Goal: Task Accomplishment & Management: Manage account settings

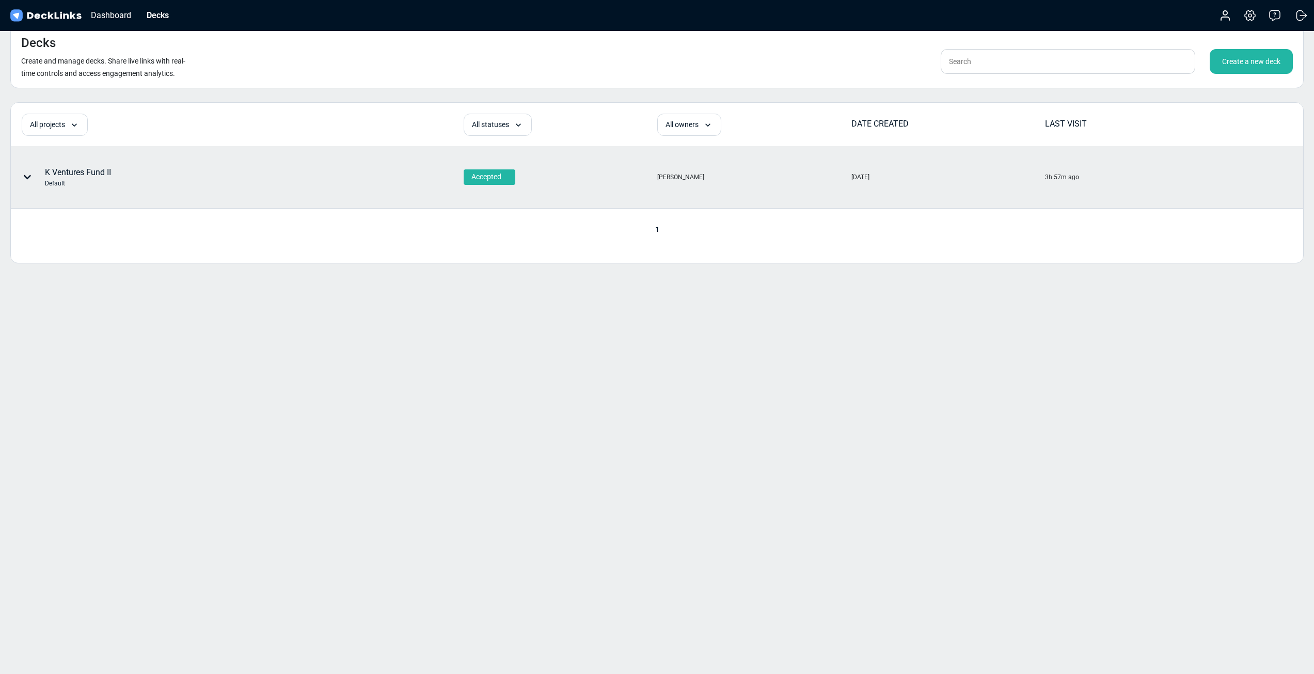
click at [159, 184] on div "K Ventures Fund II Default" at bounding box center [180, 177] width 339 height 31
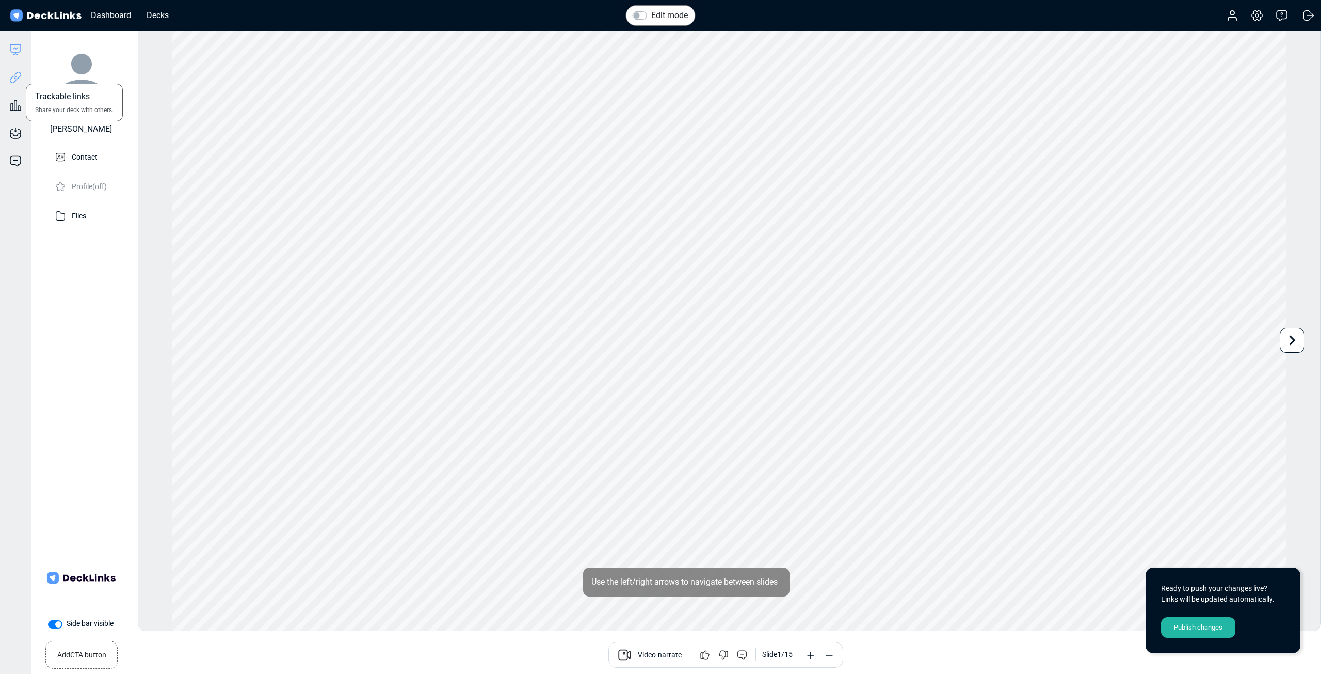
click at [18, 78] on icon at bounding box center [17, 76] width 7 height 8
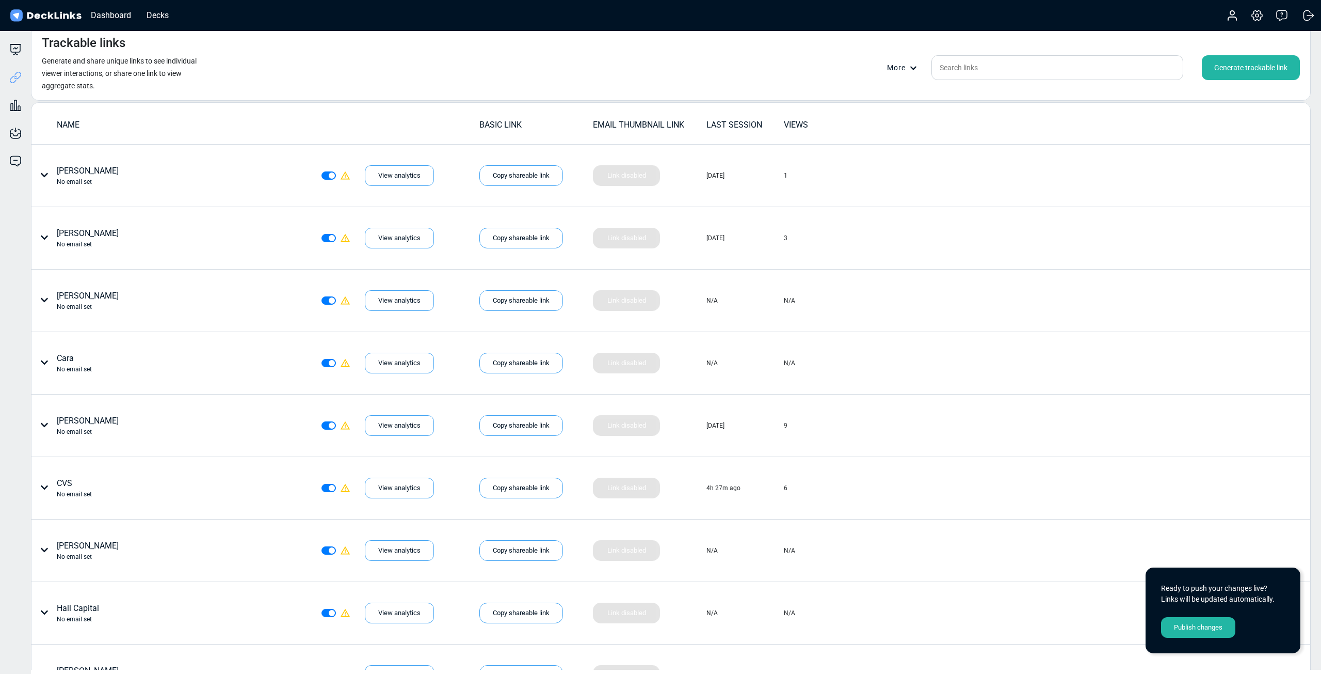
click at [1267, 69] on div "Generate trackable link" at bounding box center [1251, 67] width 98 height 25
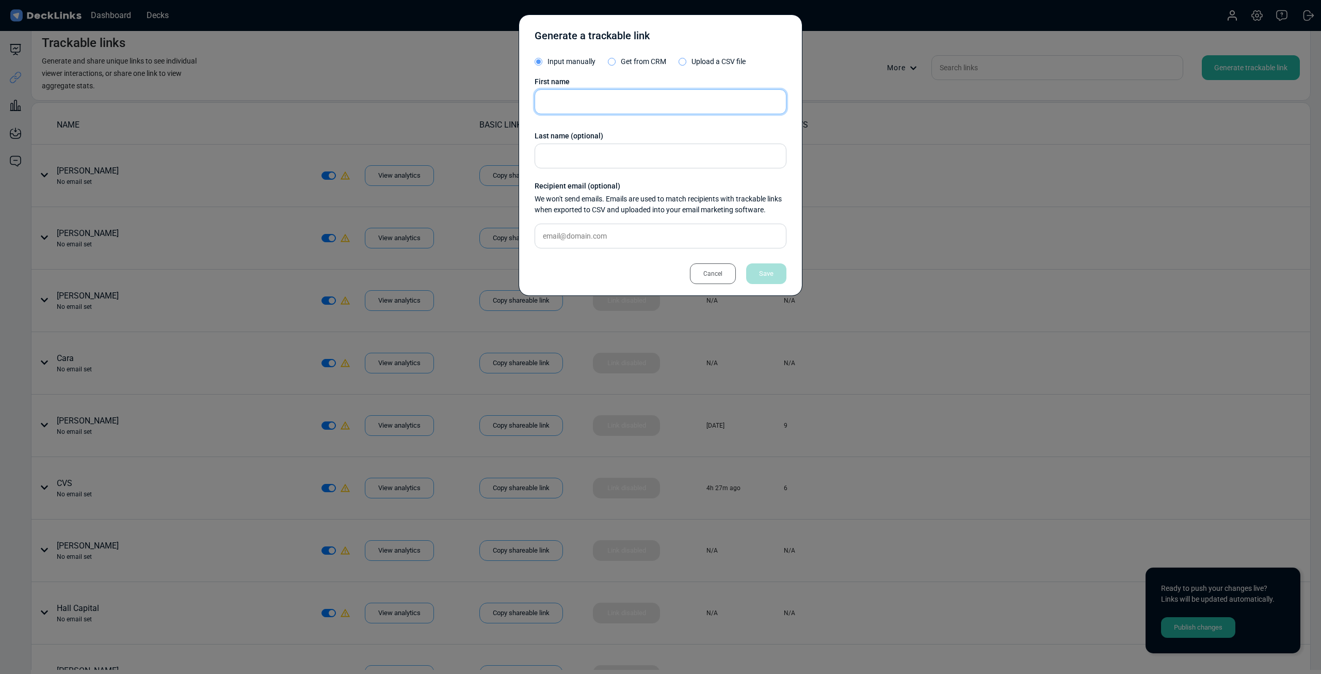
click at [616, 98] on input "text" at bounding box center [661, 101] width 252 height 25
type input "Will M"
click at [776, 269] on div "Save" at bounding box center [766, 273] width 40 height 21
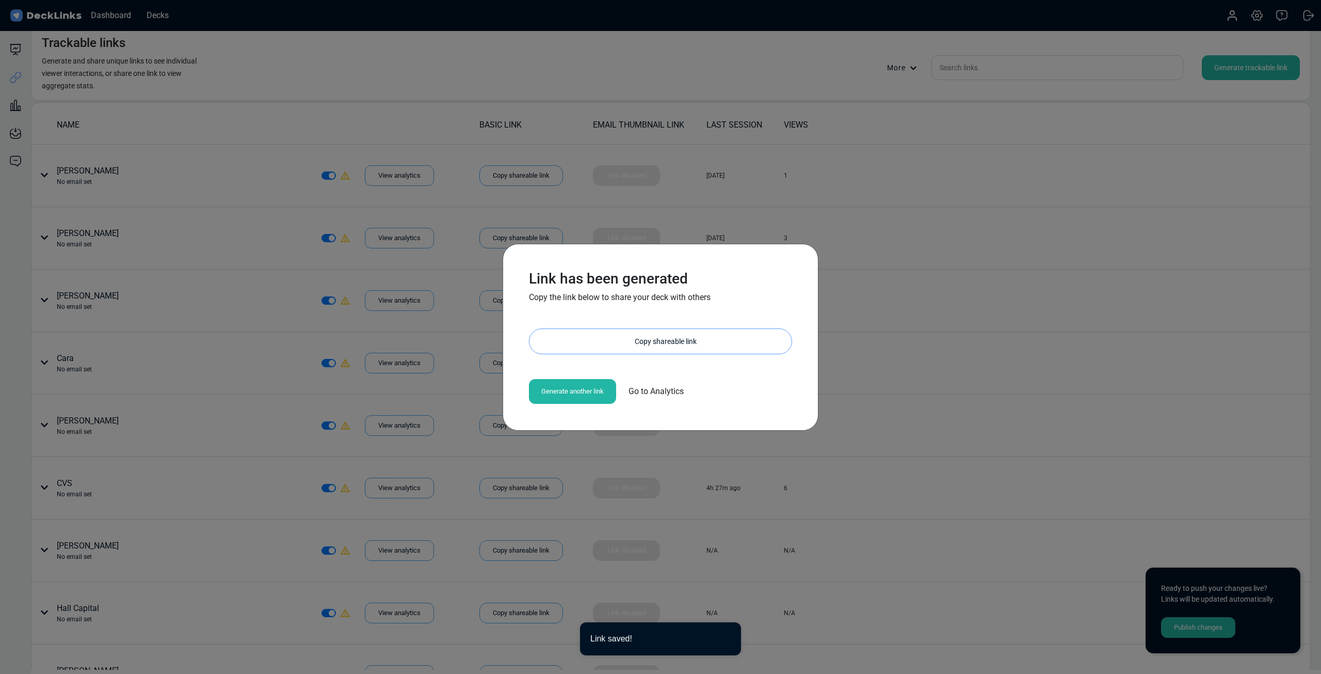
click at [648, 343] on div "Copy shareable link" at bounding box center [666, 341] width 252 height 25
click at [705, 341] on div "Copy shareable link" at bounding box center [666, 341] width 252 height 25
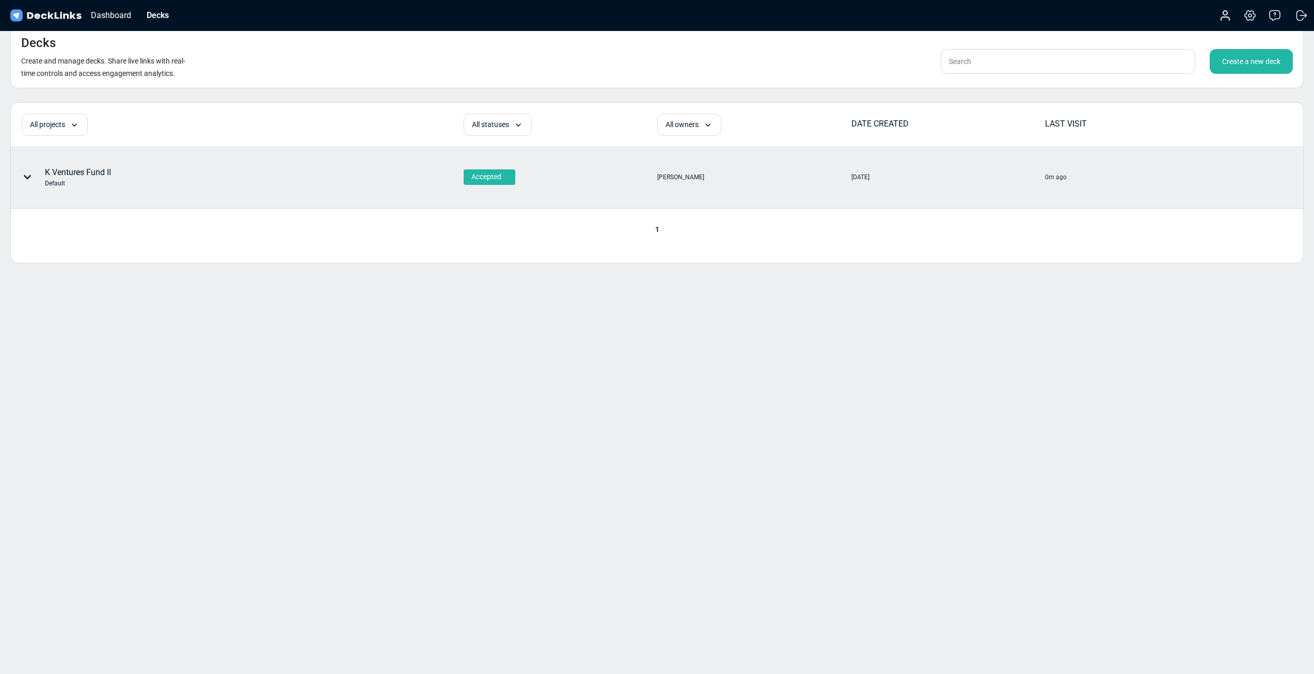
click at [170, 183] on div "K Ventures Fund II Default" at bounding box center [180, 177] width 339 height 31
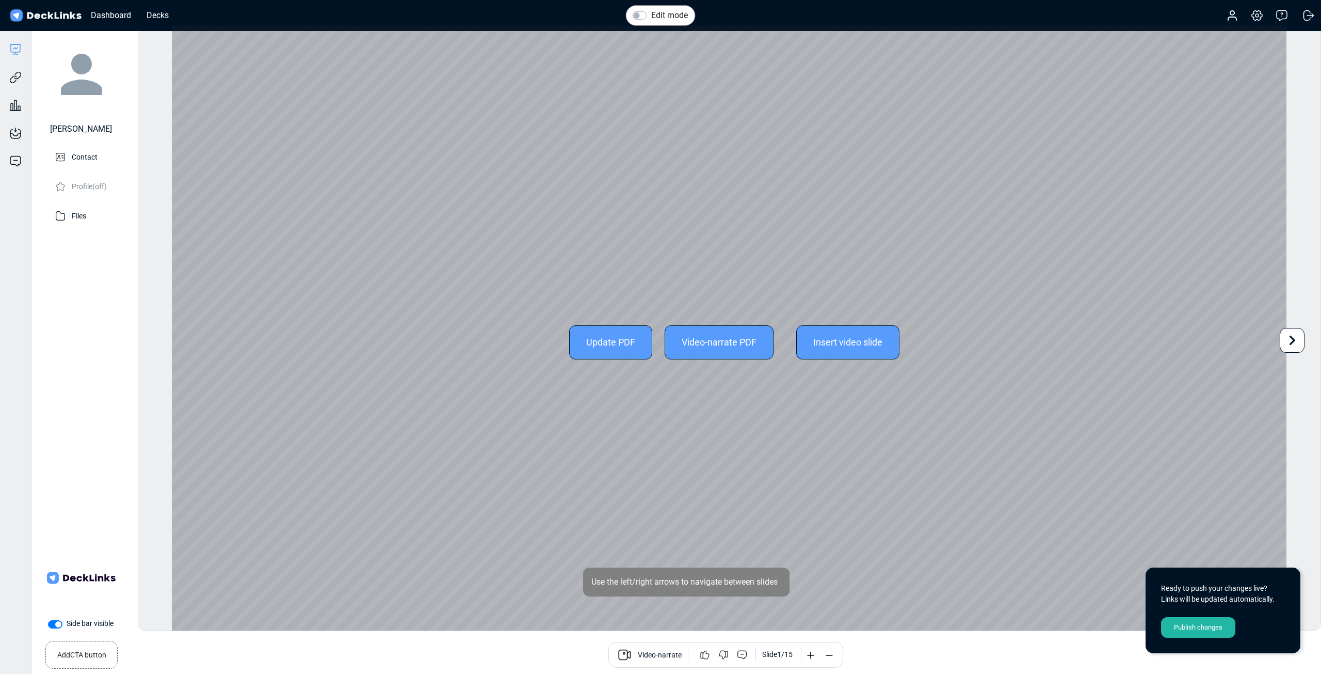
click at [624, 345] on div "Update PDF" at bounding box center [610, 342] width 83 height 34
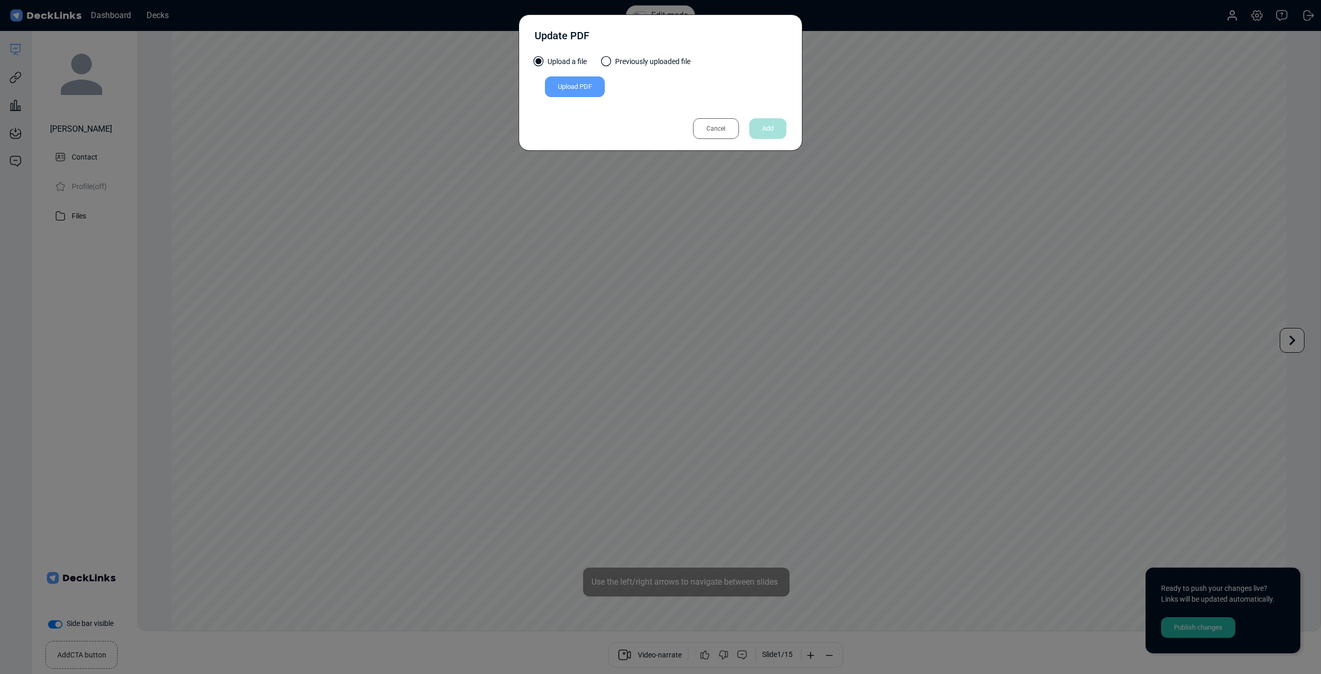
click at [583, 81] on div "Upload PDF" at bounding box center [575, 86] width 60 height 21
click at [0, 0] on input "Upload PDF" at bounding box center [0, 0] width 0 height 0
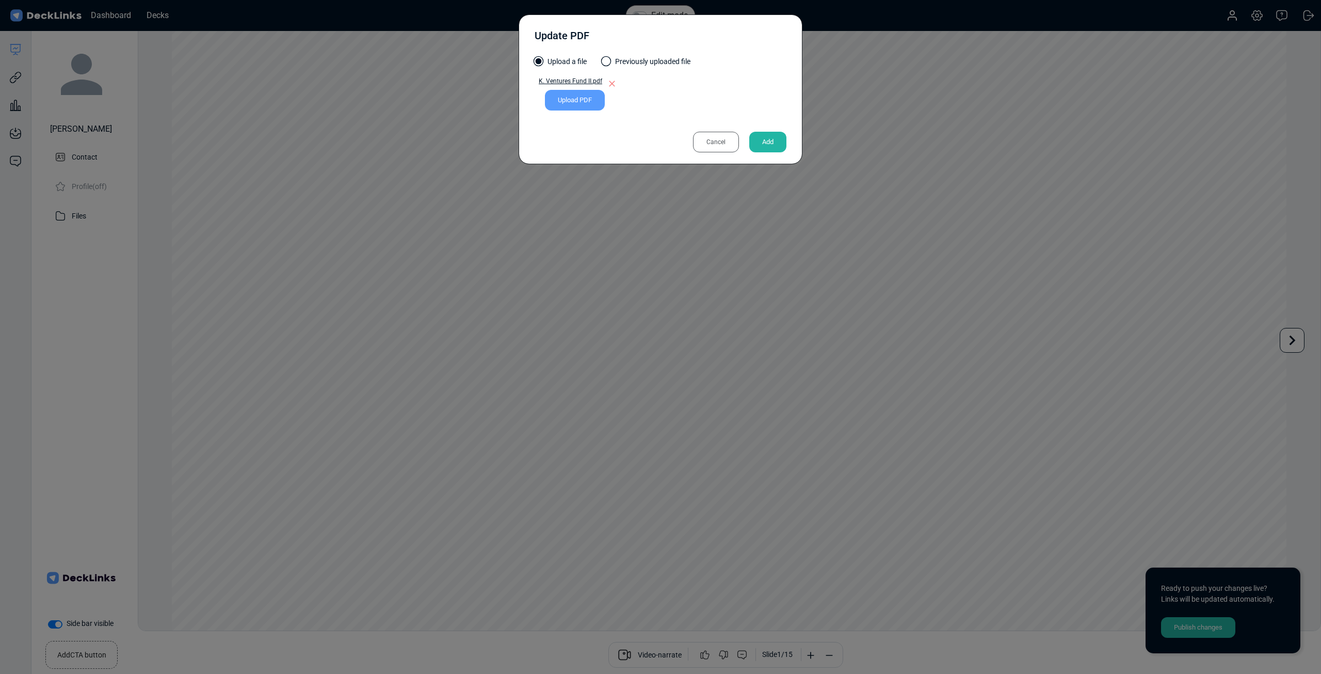
click at [770, 140] on div "Add" at bounding box center [767, 142] width 37 height 21
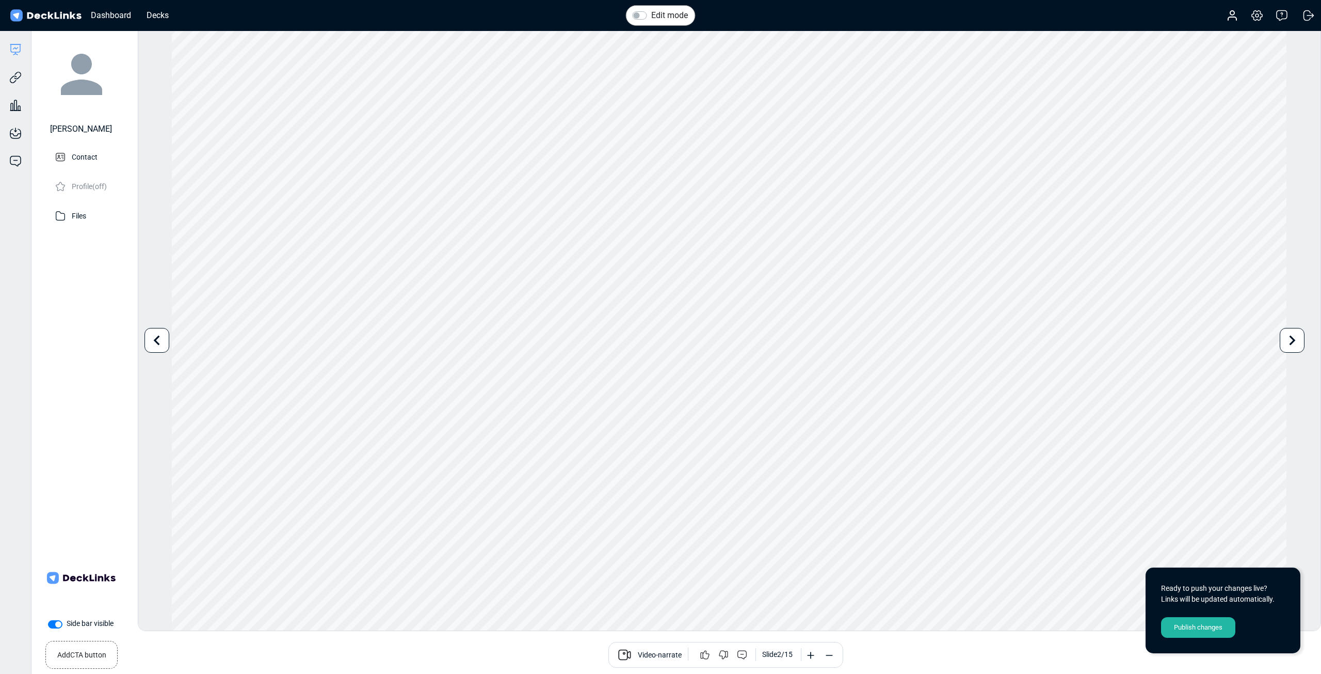
click at [1218, 622] on div "Publish changes" at bounding box center [1198, 627] width 74 height 21
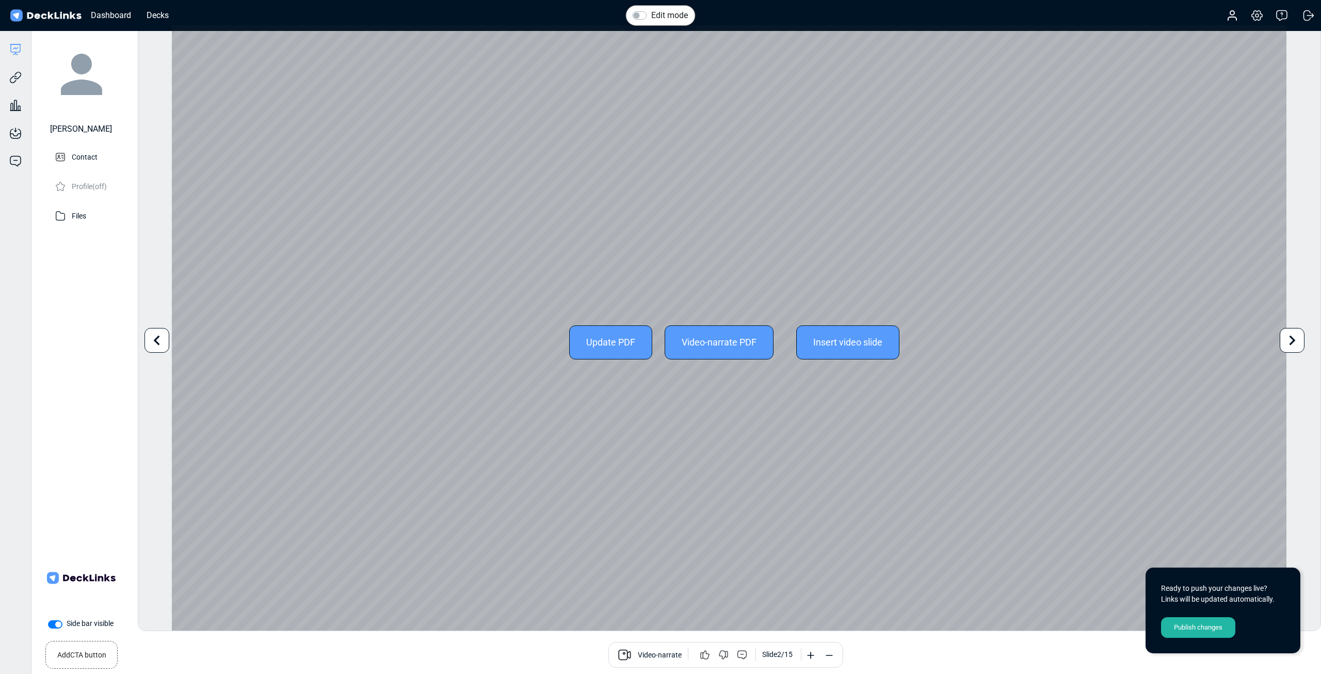
drag, startPoint x: 322, startPoint y: 241, endPoint x: 254, endPoint y: 223, distance: 70.5
click at [321, 240] on div "Update PDF Video-narrate PDF Insert video slide" at bounding box center [729, 341] width 1115 height 633
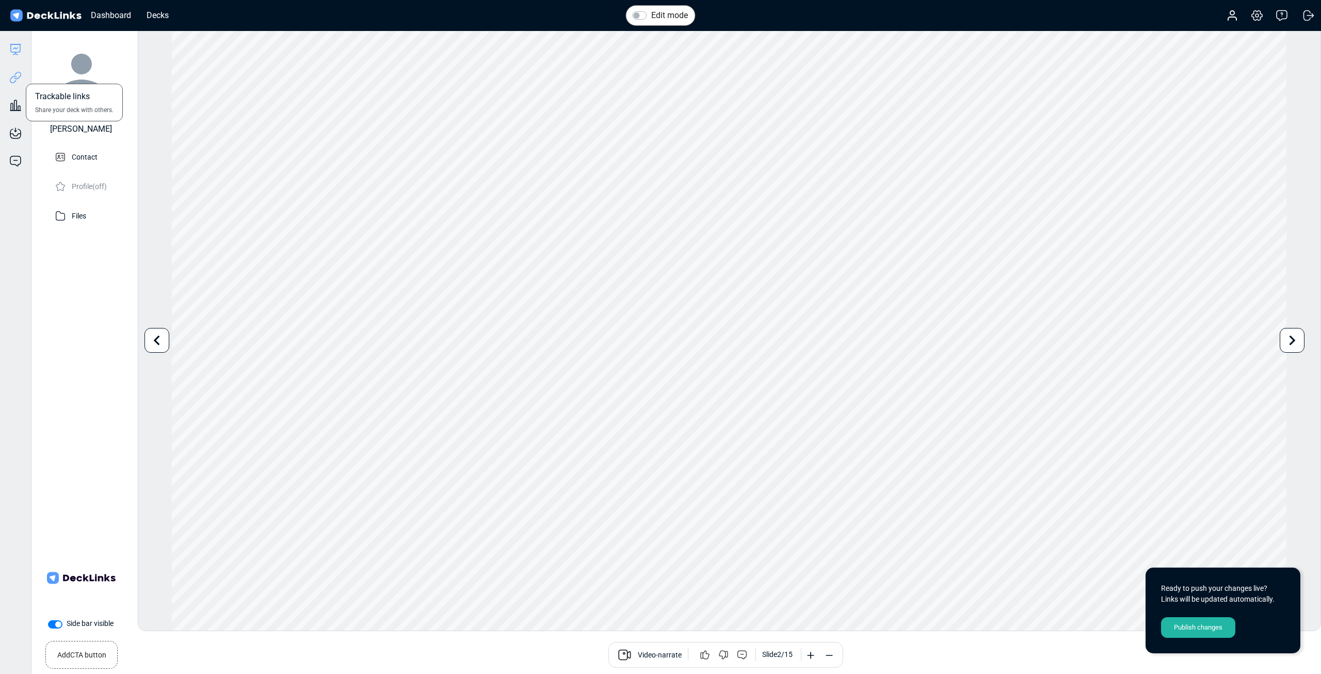
click at [13, 79] on icon at bounding box center [15, 77] width 12 height 12
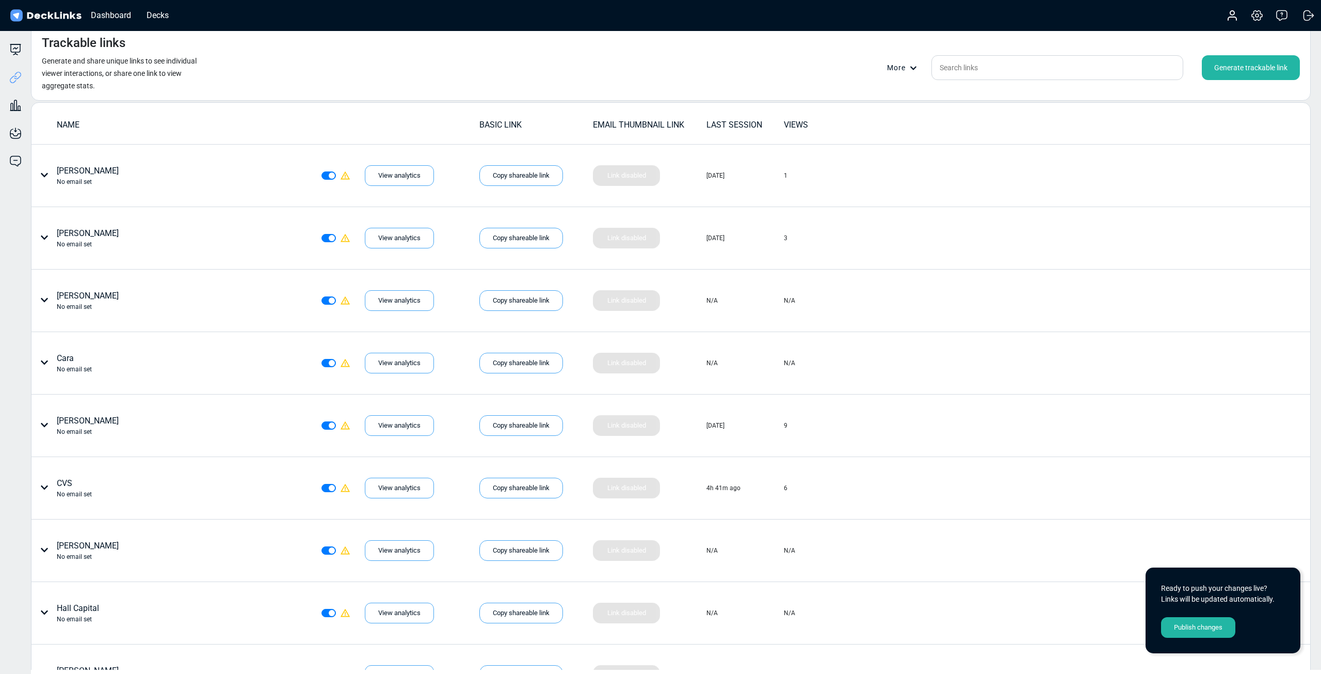
click at [747, 124] on div "LAST SESSION" at bounding box center [745, 125] width 76 height 12
click at [745, 127] on div "LAST SESSION" at bounding box center [745, 125] width 76 height 13
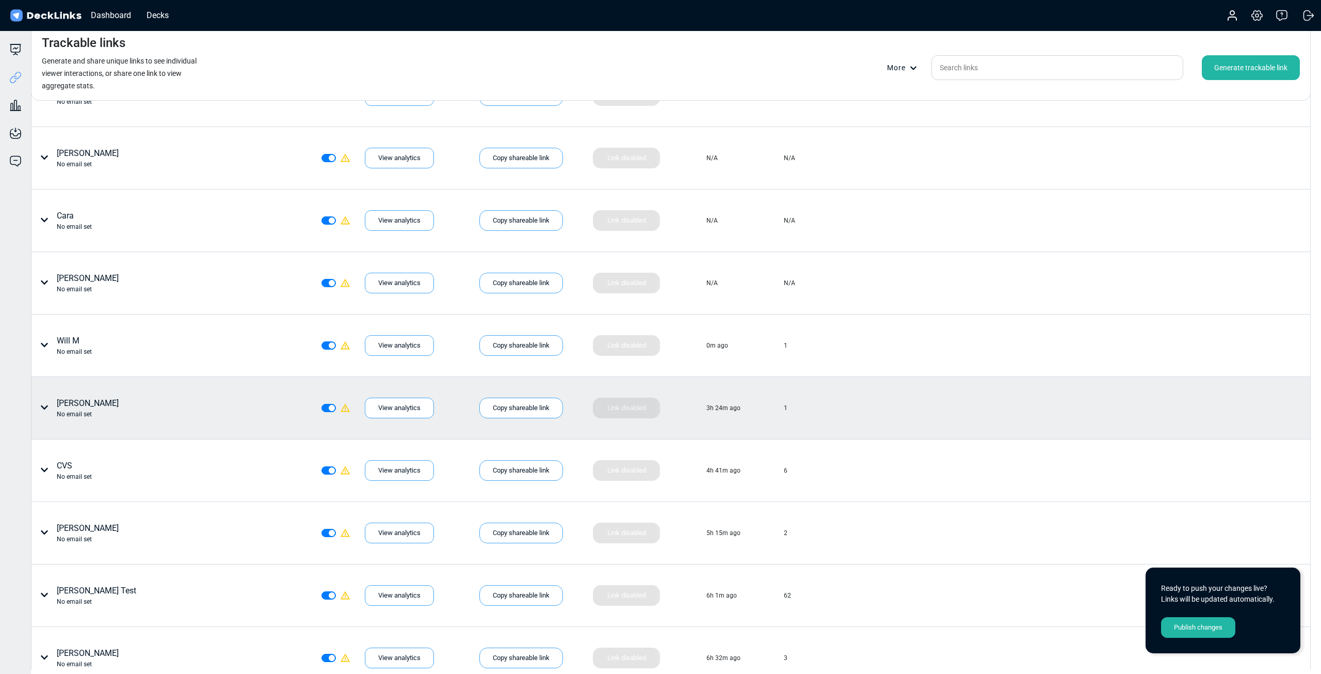
scroll to position [1858, 0]
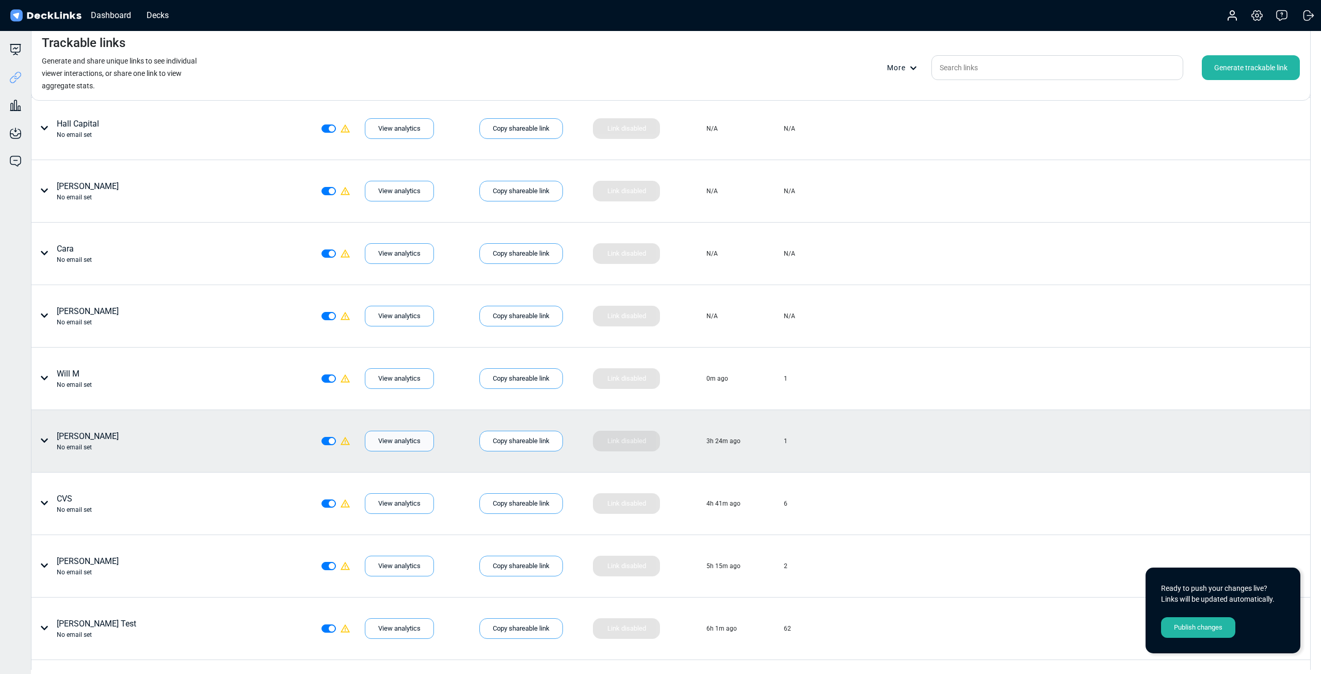
click at [394, 439] on div "View analytics" at bounding box center [399, 440] width 69 height 21
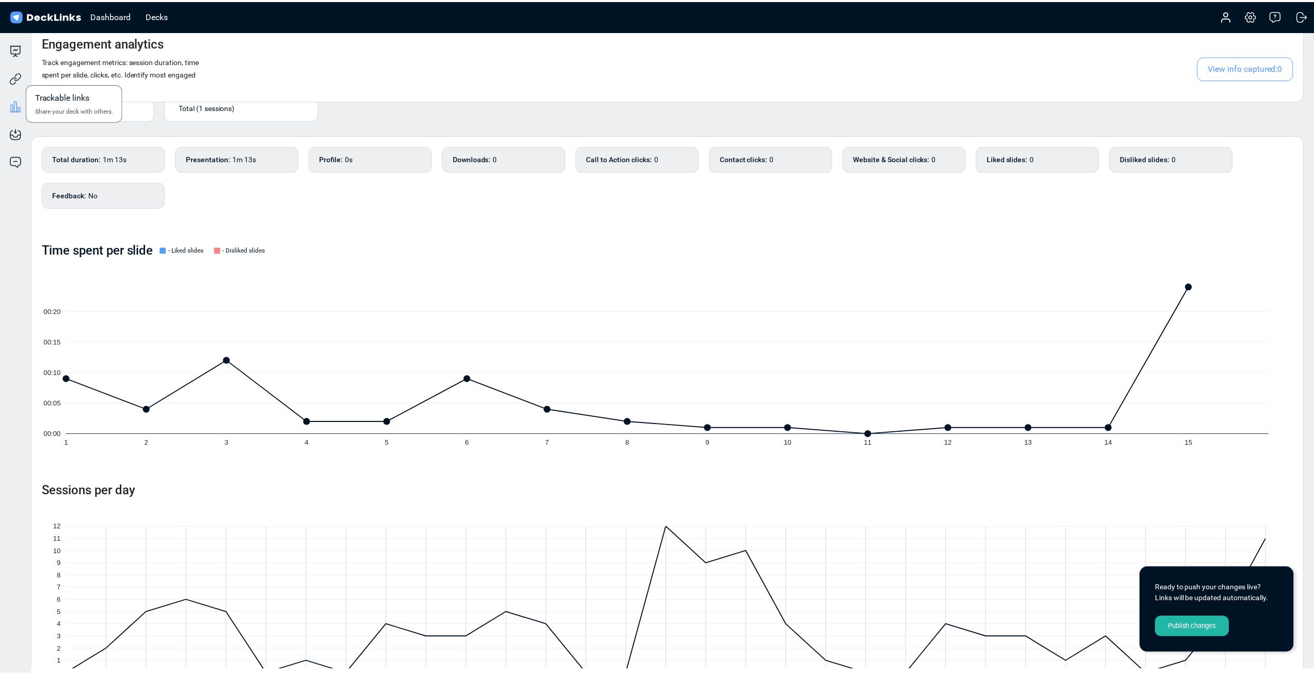
scroll to position [0, 0]
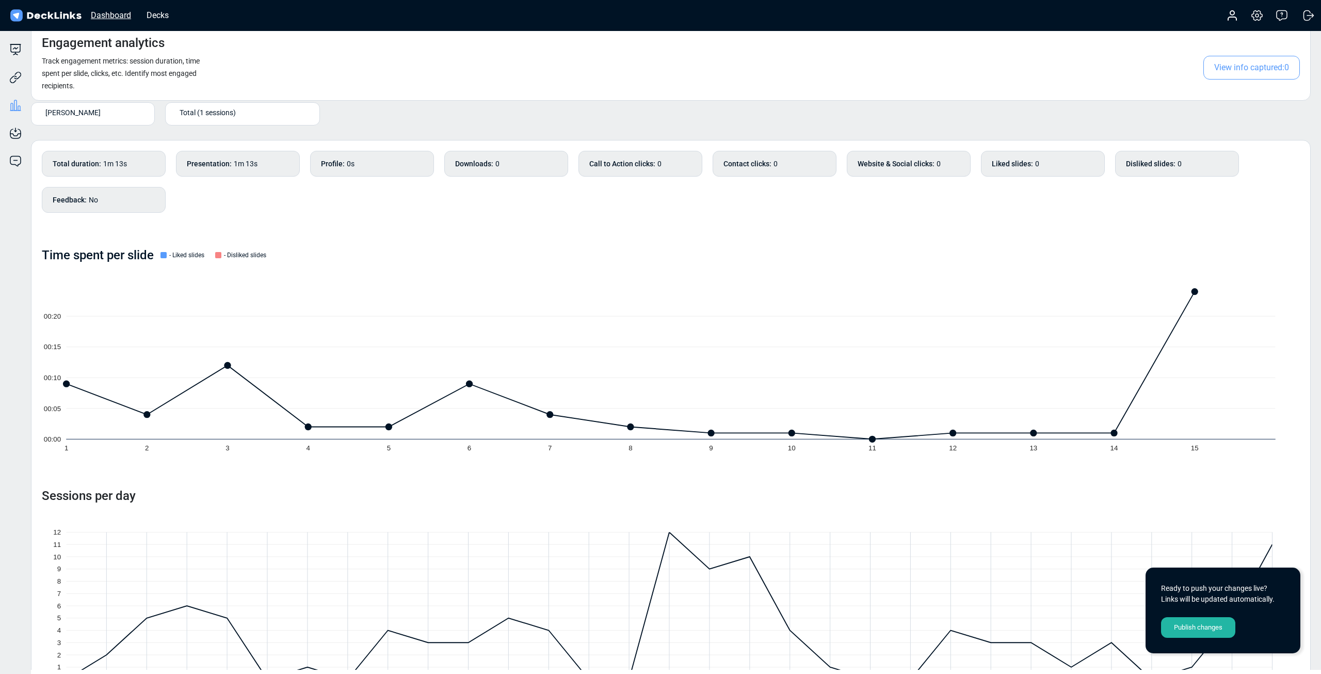
click at [106, 12] on div "Dashboard" at bounding box center [111, 15] width 51 height 13
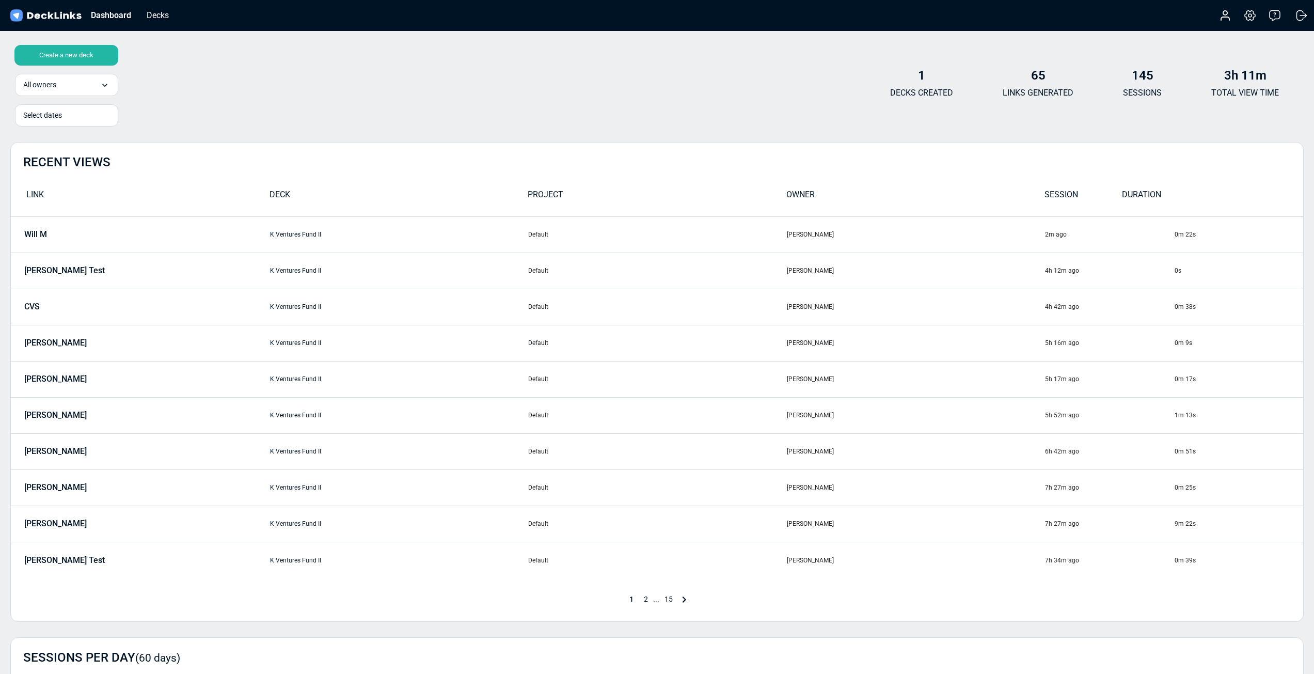
click at [35, 17] on img at bounding box center [45, 15] width 75 height 15
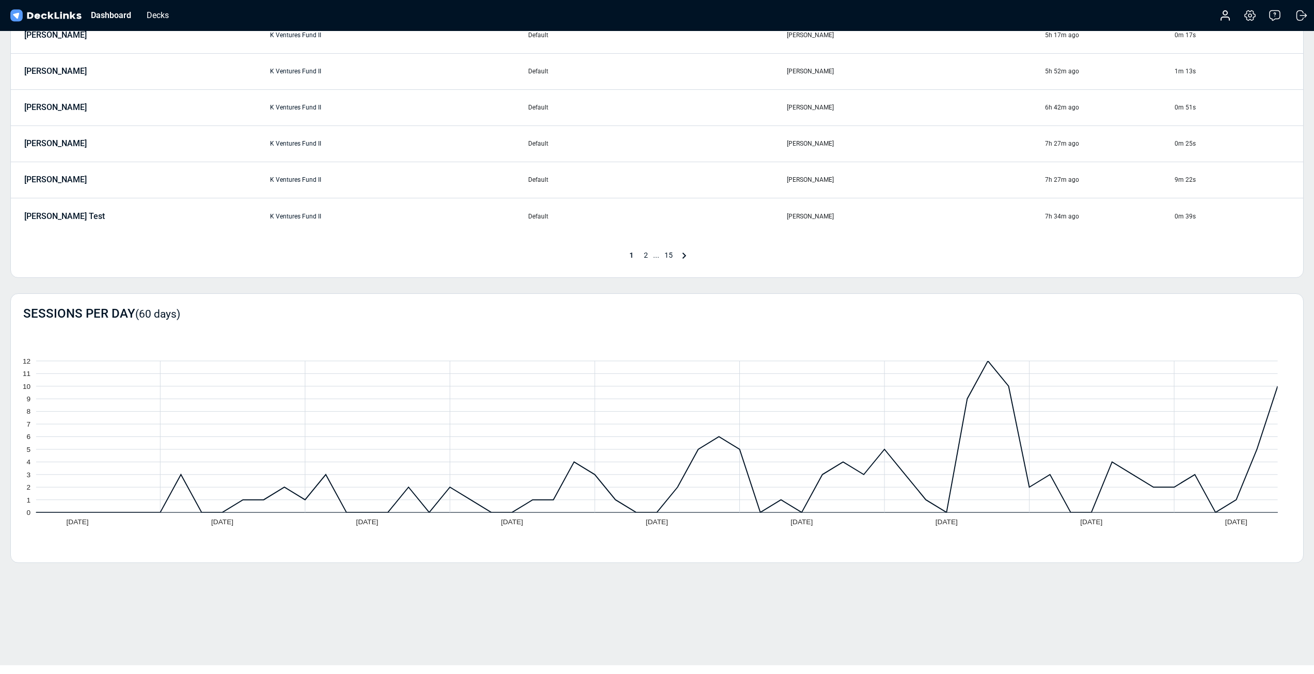
scroll to position [347, 0]
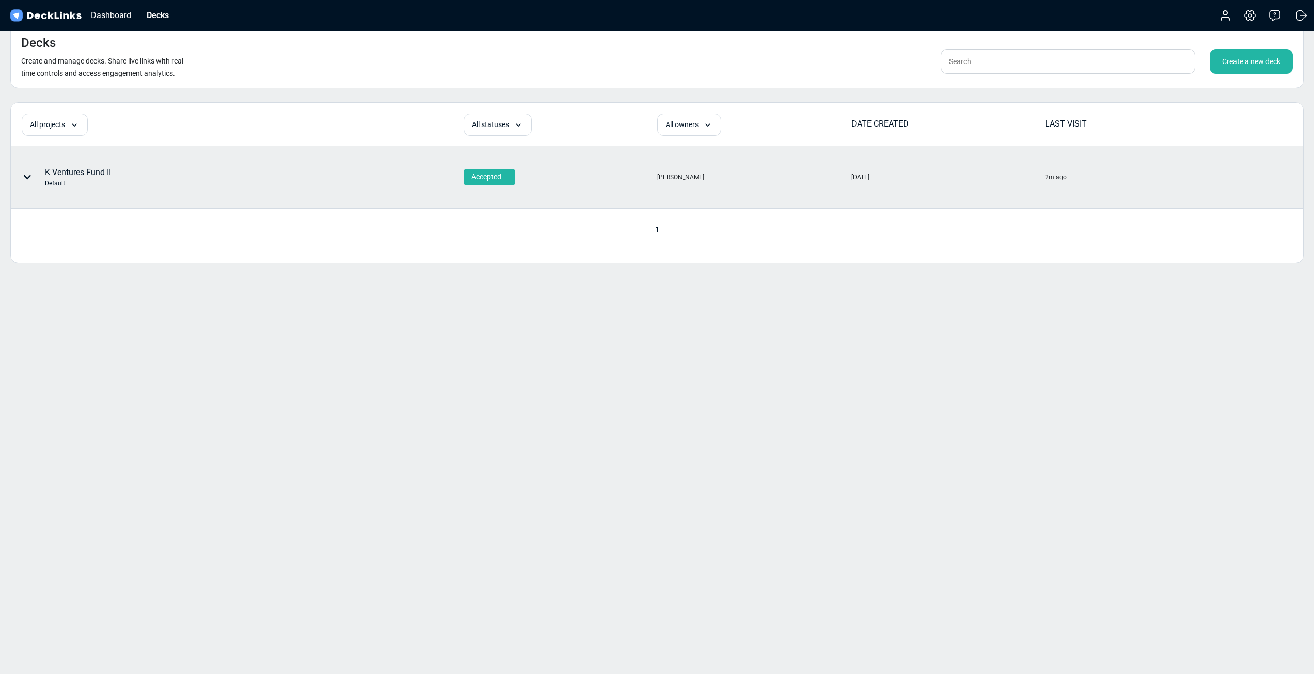
click at [111, 171] on div "K Ventures Fund II Default" at bounding box center [78, 177] width 66 height 22
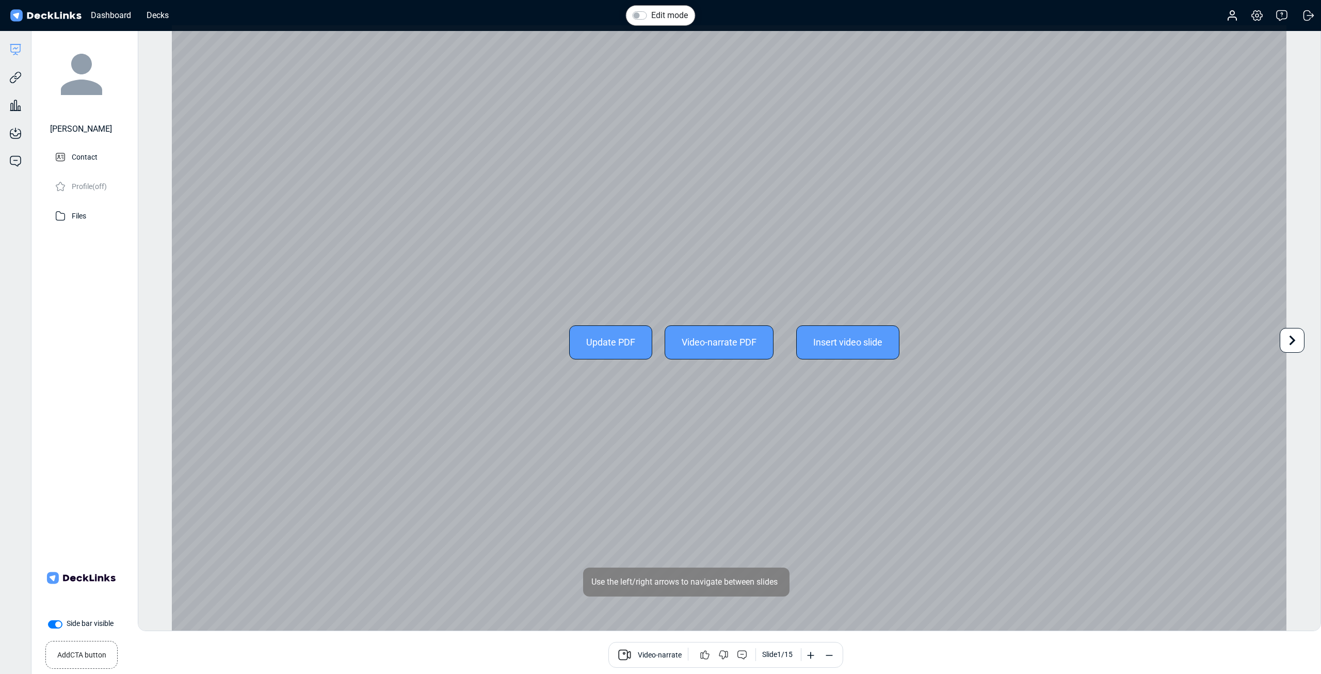
click at [1290, 340] on icon at bounding box center [1293, 340] width 20 height 20
click at [1291, 340] on icon at bounding box center [1293, 340] width 20 height 20
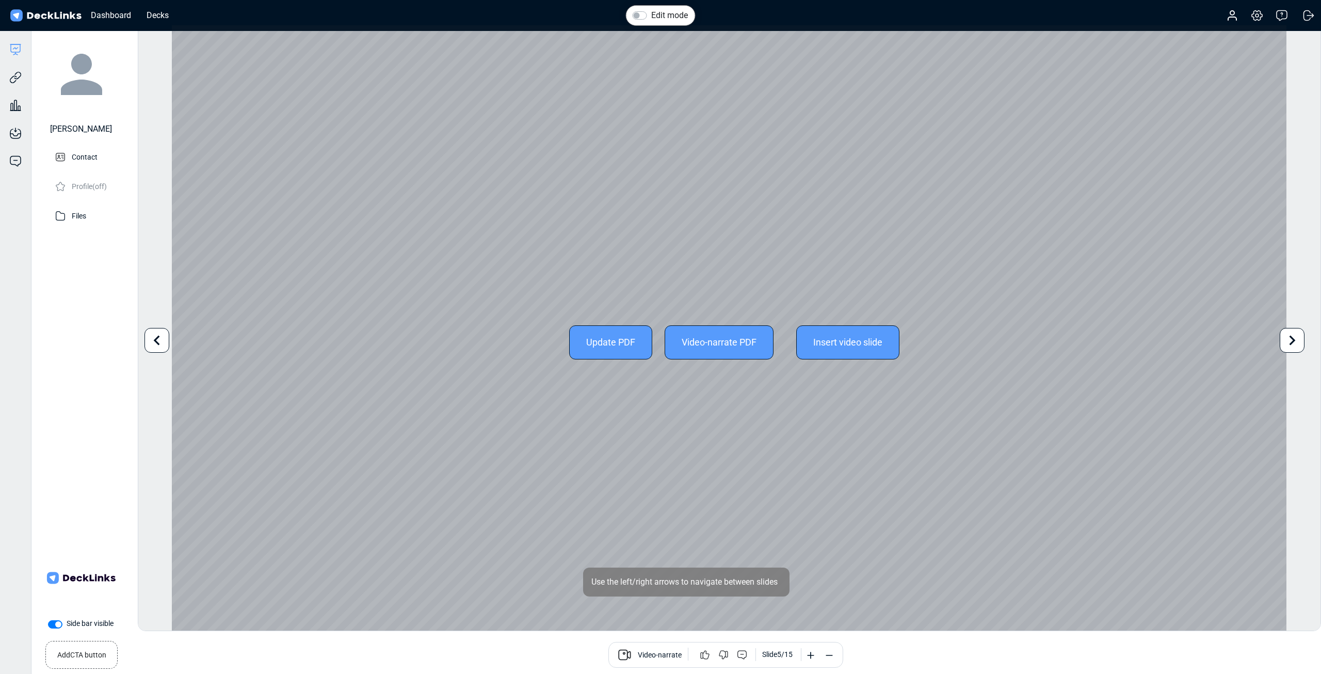
click at [1291, 340] on icon at bounding box center [1293, 340] width 20 height 20
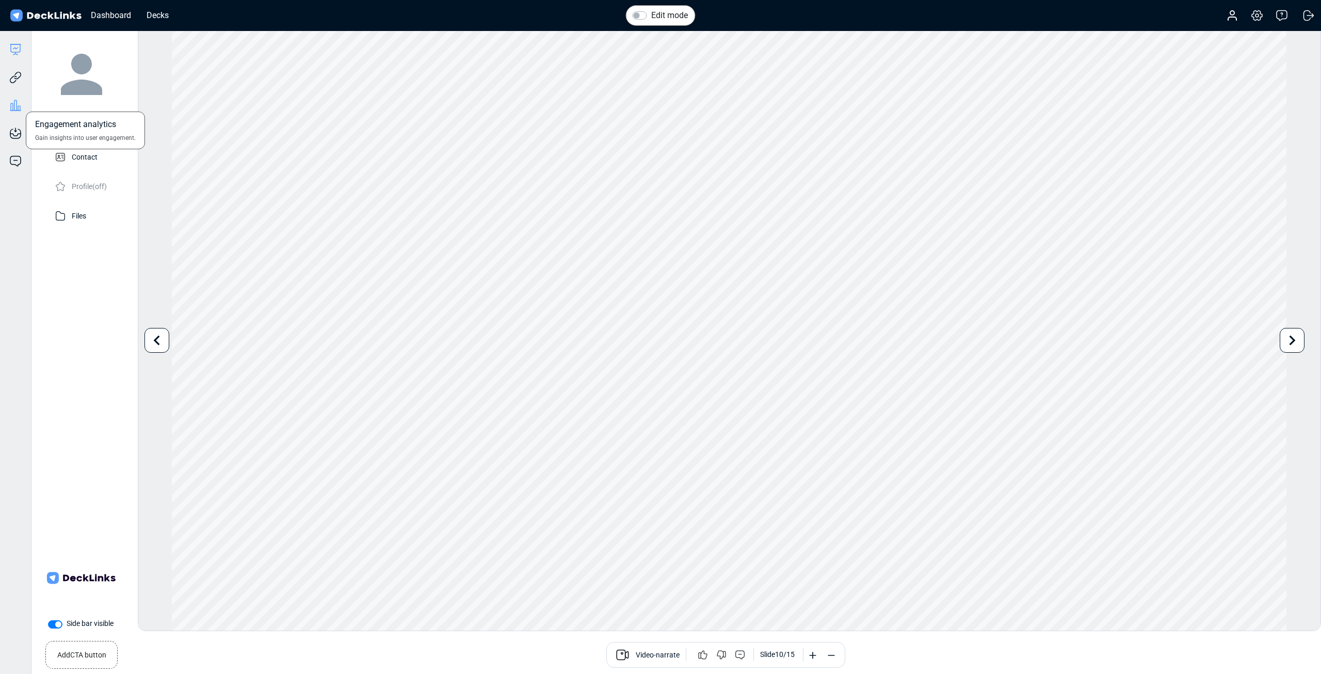
click at [14, 105] on icon at bounding box center [15, 105] width 3 height 10
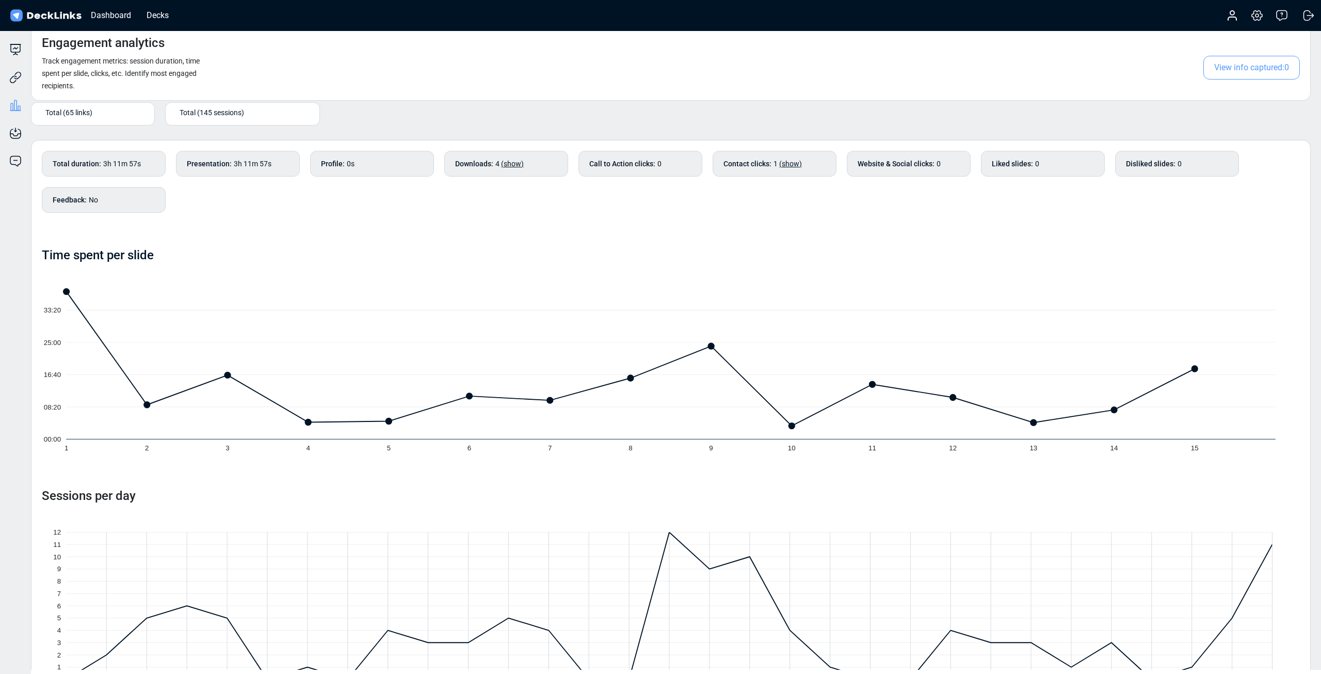
click at [122, 115] on div "Total (65 links)" at bounding box center [95, 112] width 100 height 11
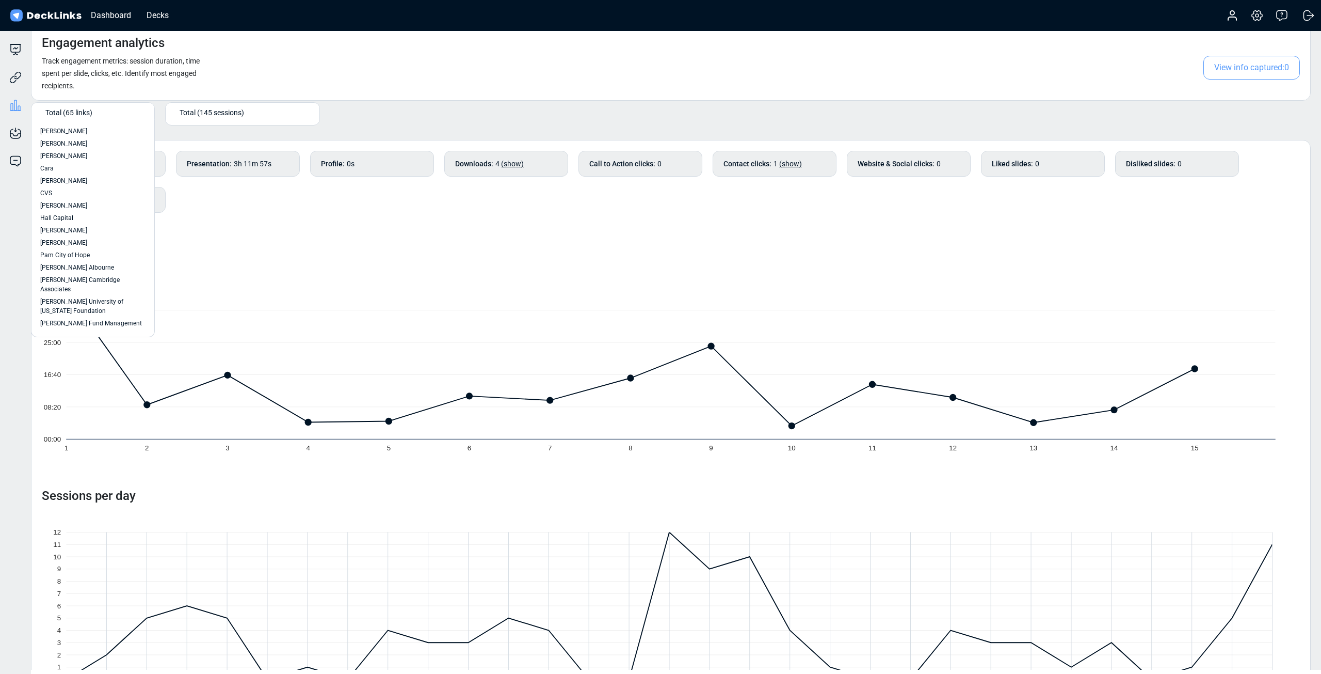
click at [74, 193] on div "CVS" at bounding box center [92, 192] width 105 height 9
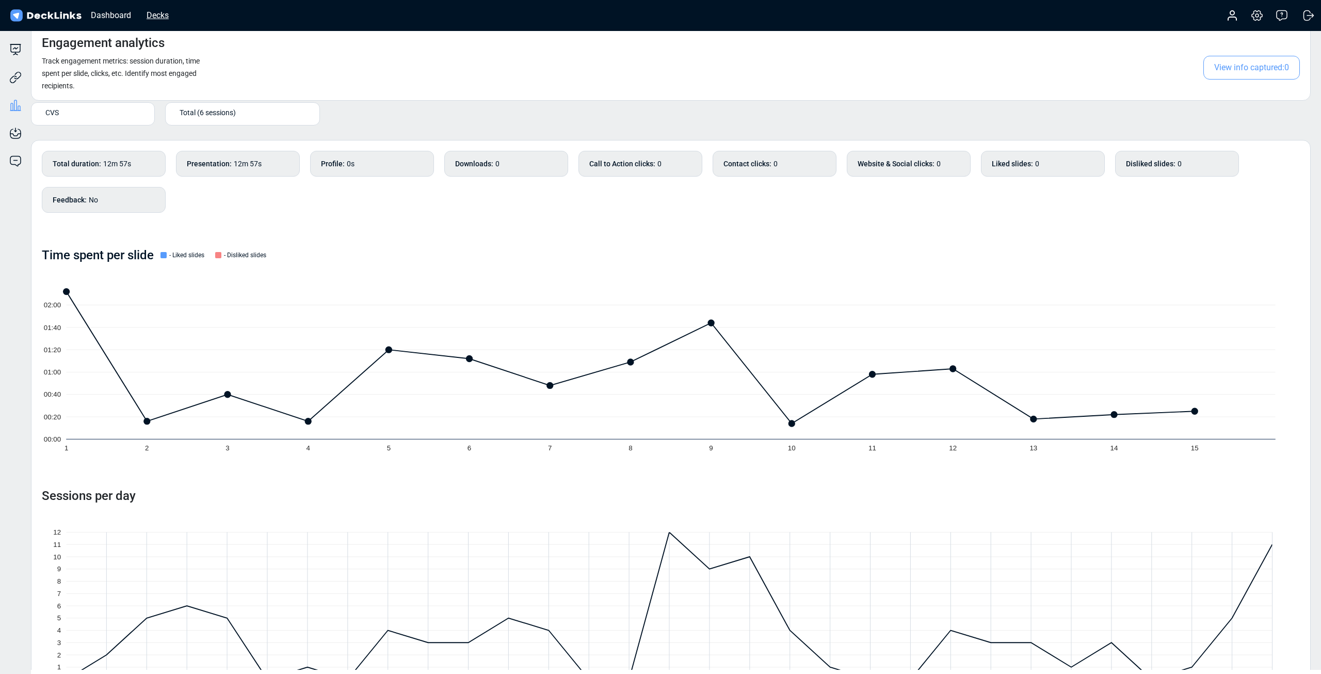
click at [147, 12] on div "Decks" at bounding box center [157, 15] width 33 height 13
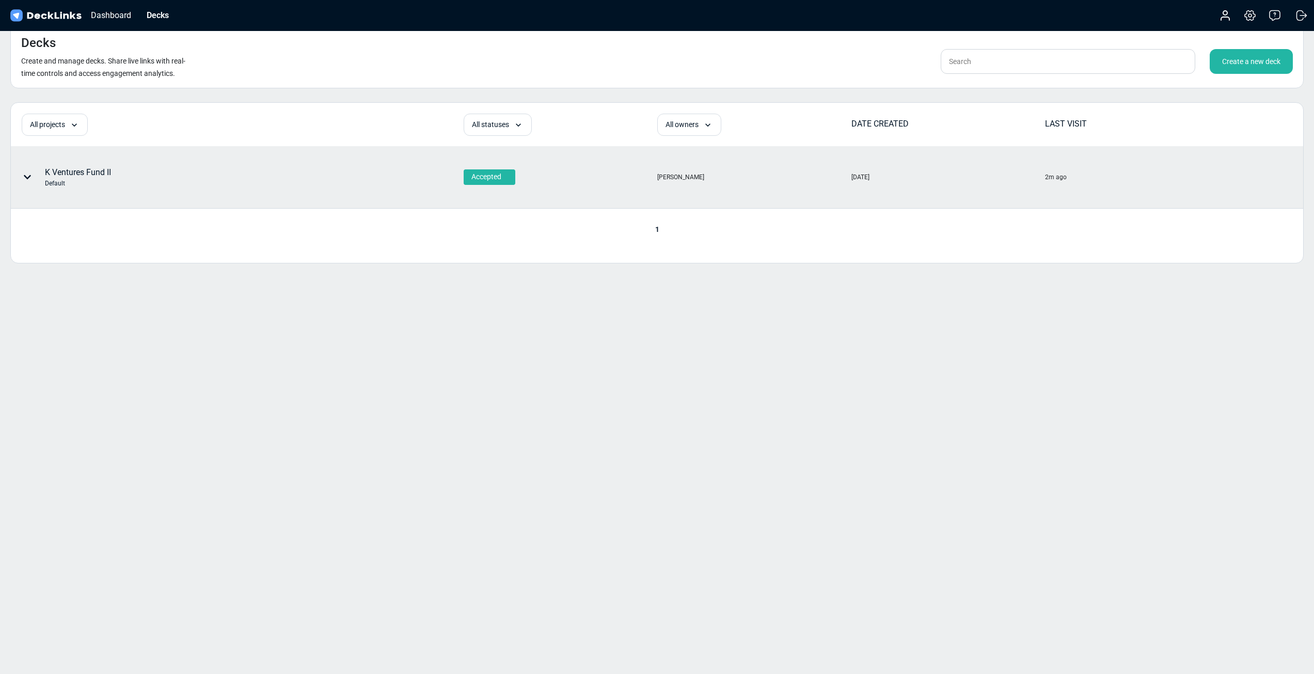
click at [191, 185] on div "K Ventures Fund II Default" at bounding box center [180, 177] width 339 height 31
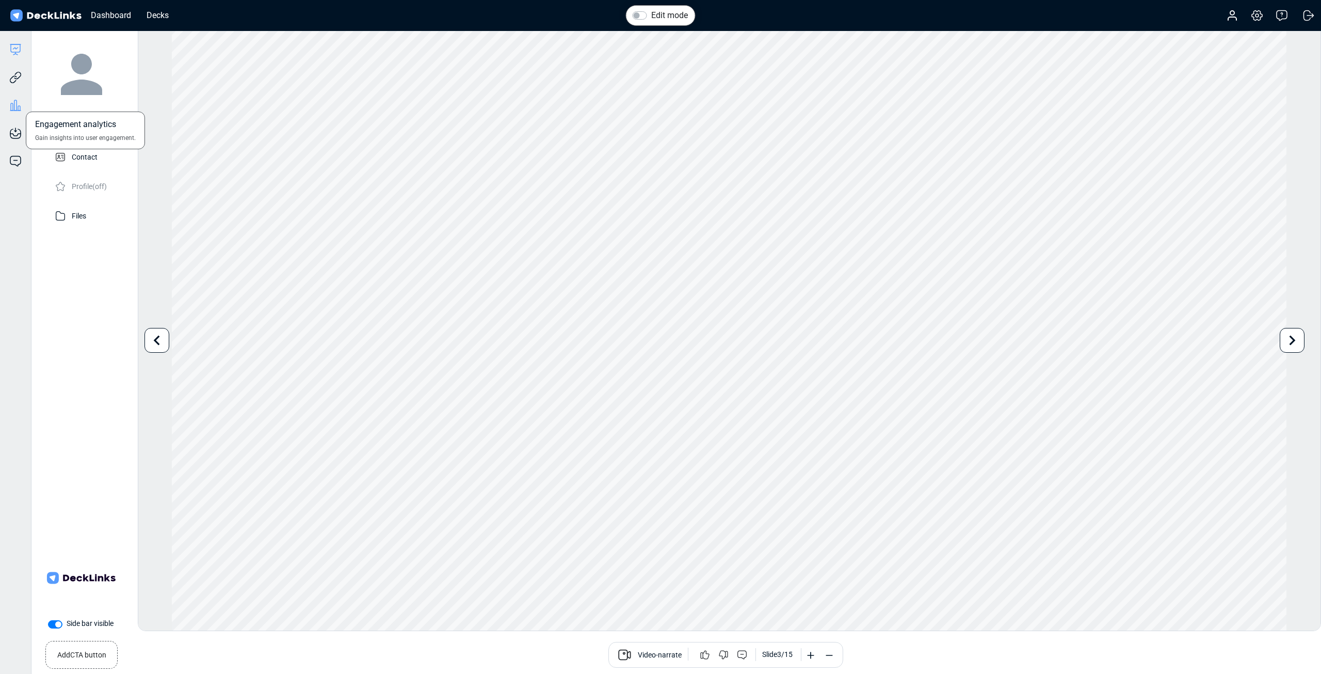
click at [13, 103] on icon at bounding box center [15, 105] width 12 height 12
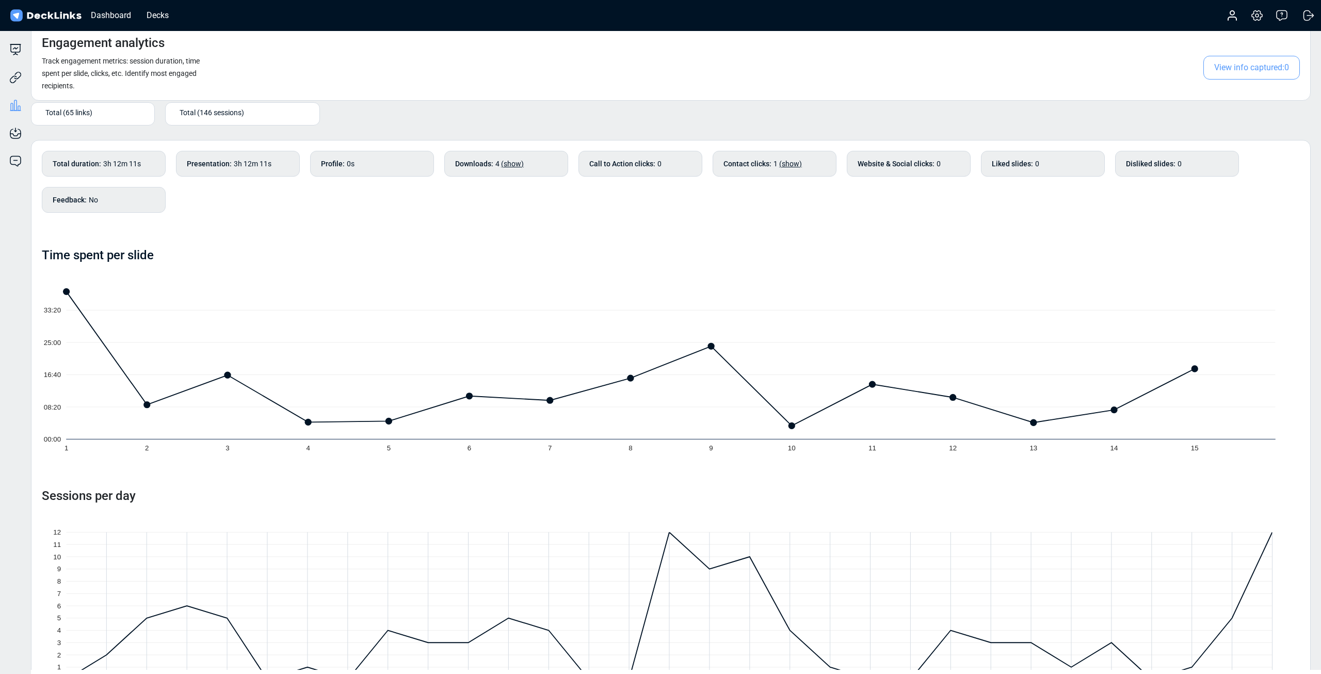
click at [513, 163] on span "(show)" at bounding box center [512, 163] width 23 height 8
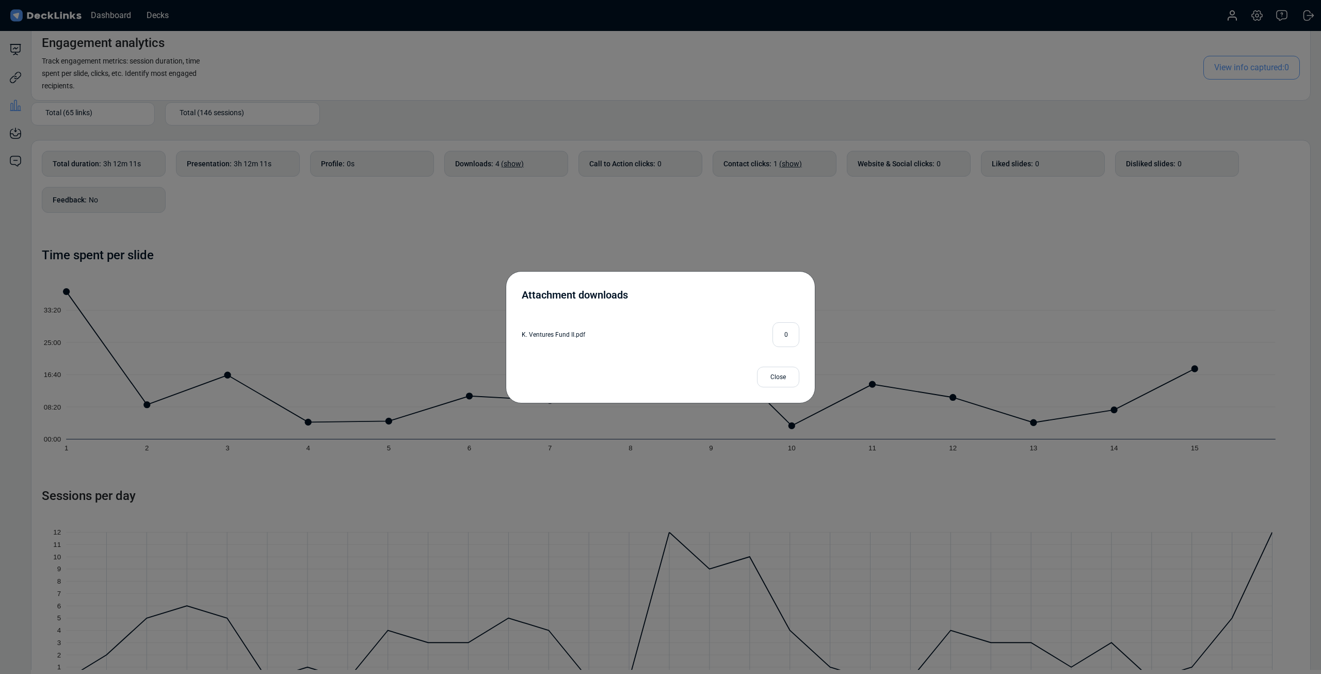
click at [784, 377] on div "Close" at bounding box center [778, 376] width 42 height 21
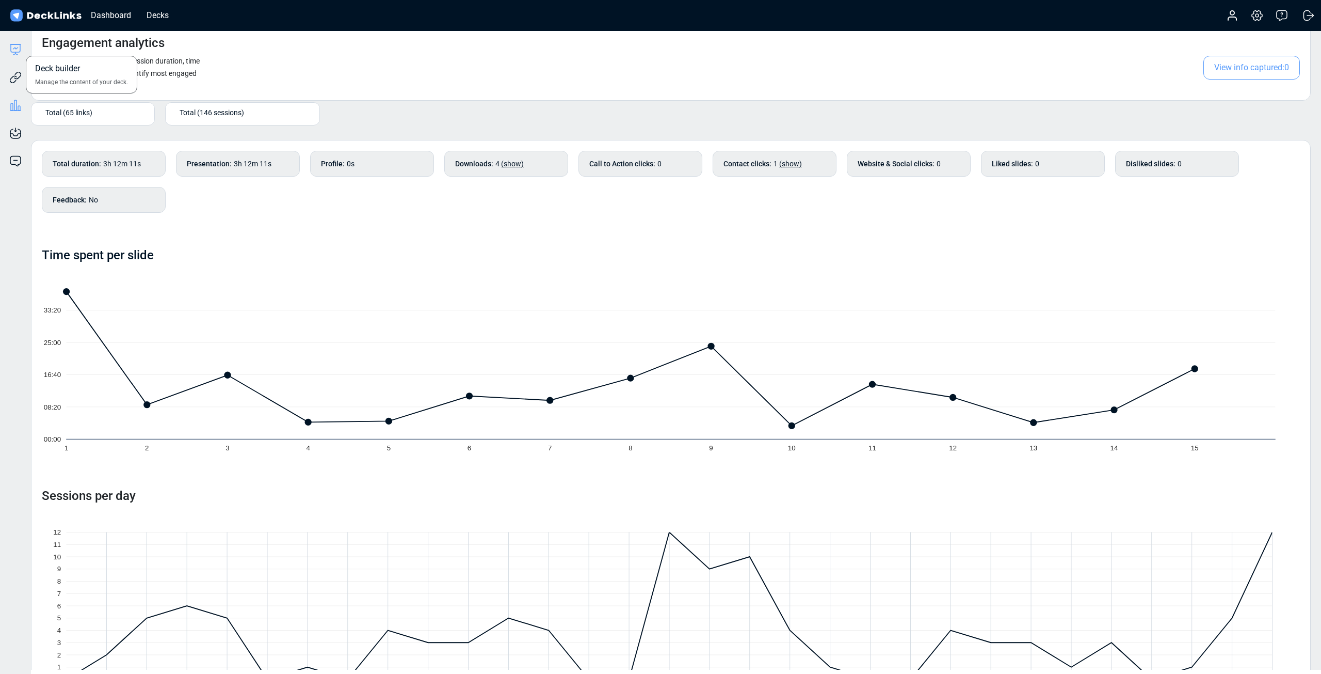
click at [13, 51] on icon at bounding box center [15, 49] width 12 height 12
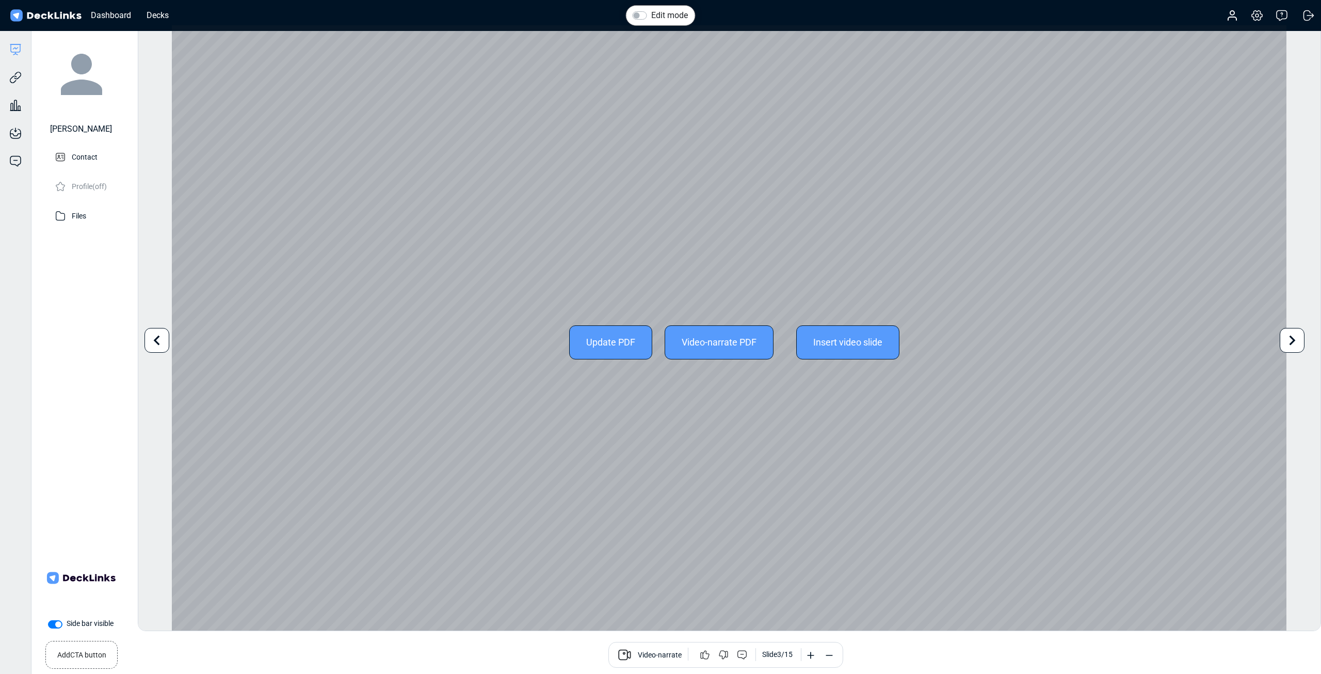
click at [148, 341] on div at bounding box center [157, 340] width 25 height 25
click at [149, 341] on icon at bounding box center [157, 340] width 20 height 20
click at [149, 341] on div "Edit mode Change photo Updating this image will immediately apply to all of you…" at bounding box center [730, 328] width 1184 height 606
click at [1205, 569] on div "Update PDF Video-narrate PDF Insert video slide" at bounding box center [729, 341] width 1115 height 633
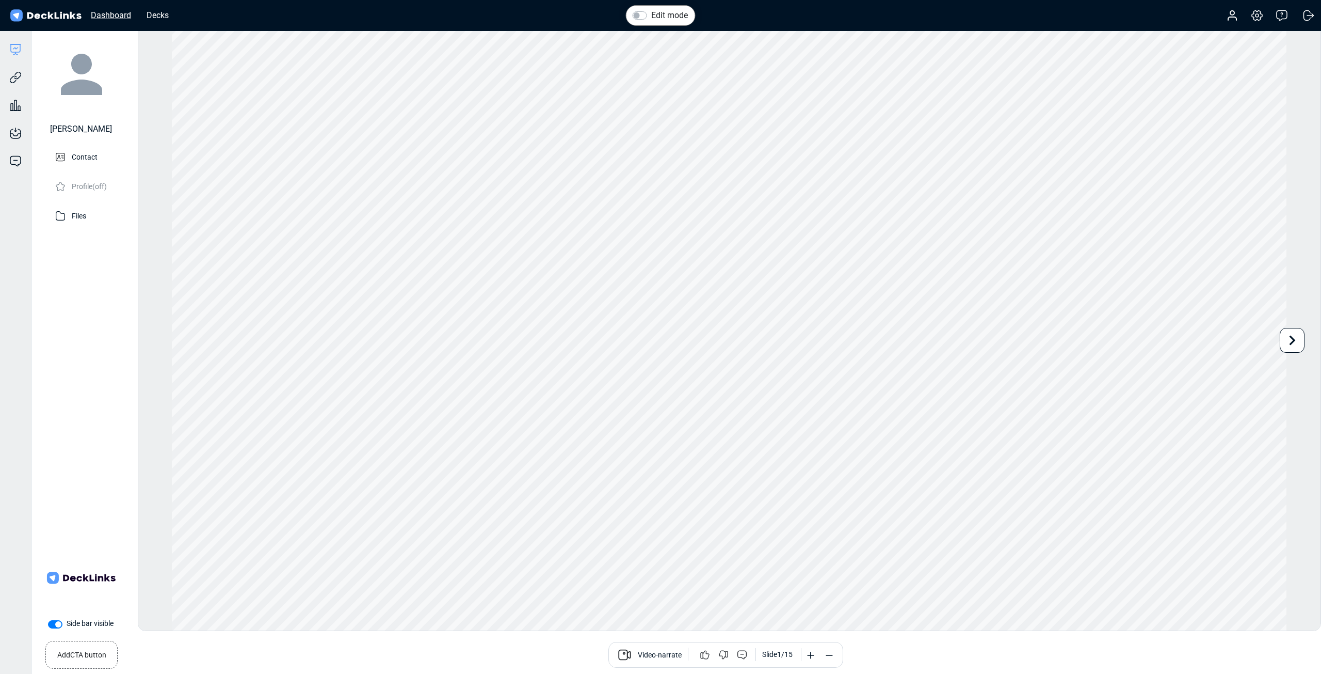
click at [111, 12] on div "Dashboard" at bounding box center [111, 15] width 51 height 13
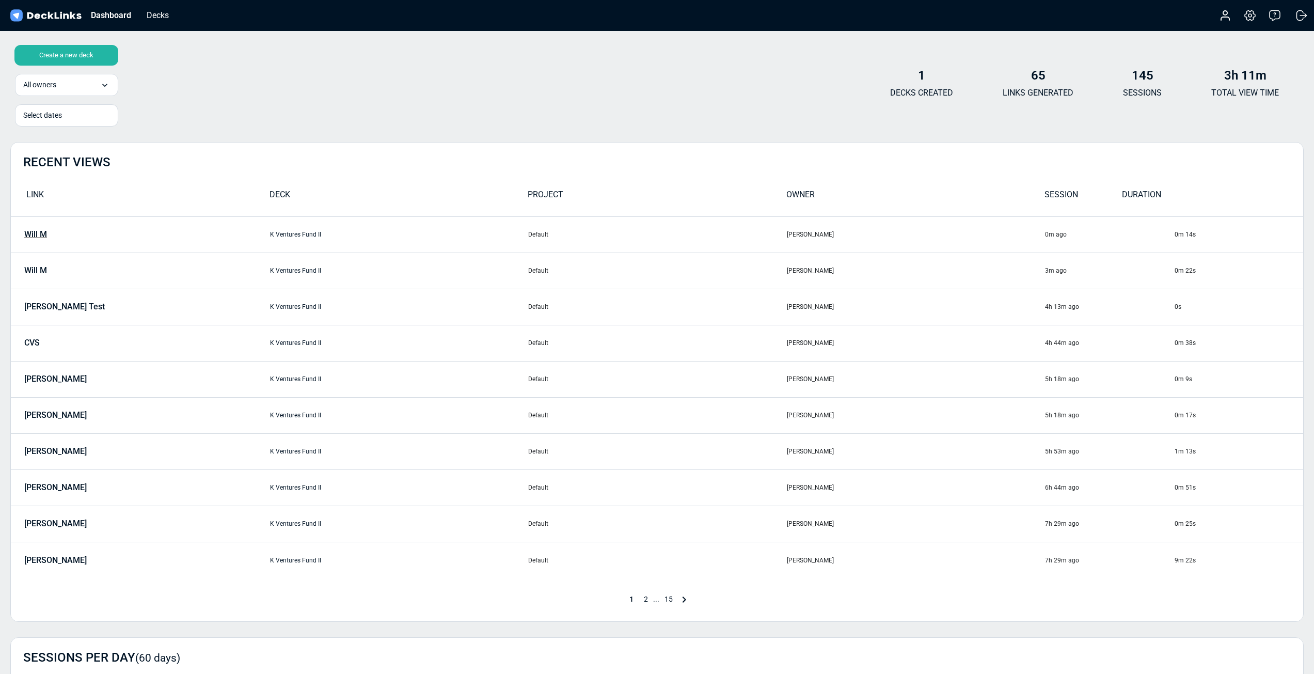
click at [39, 237] on p "Will M" at bounding box center [35, 234] width 23 height 9
click at [32, 269] on p "Will M" at bounding box center [35, 270] width 23 height 9
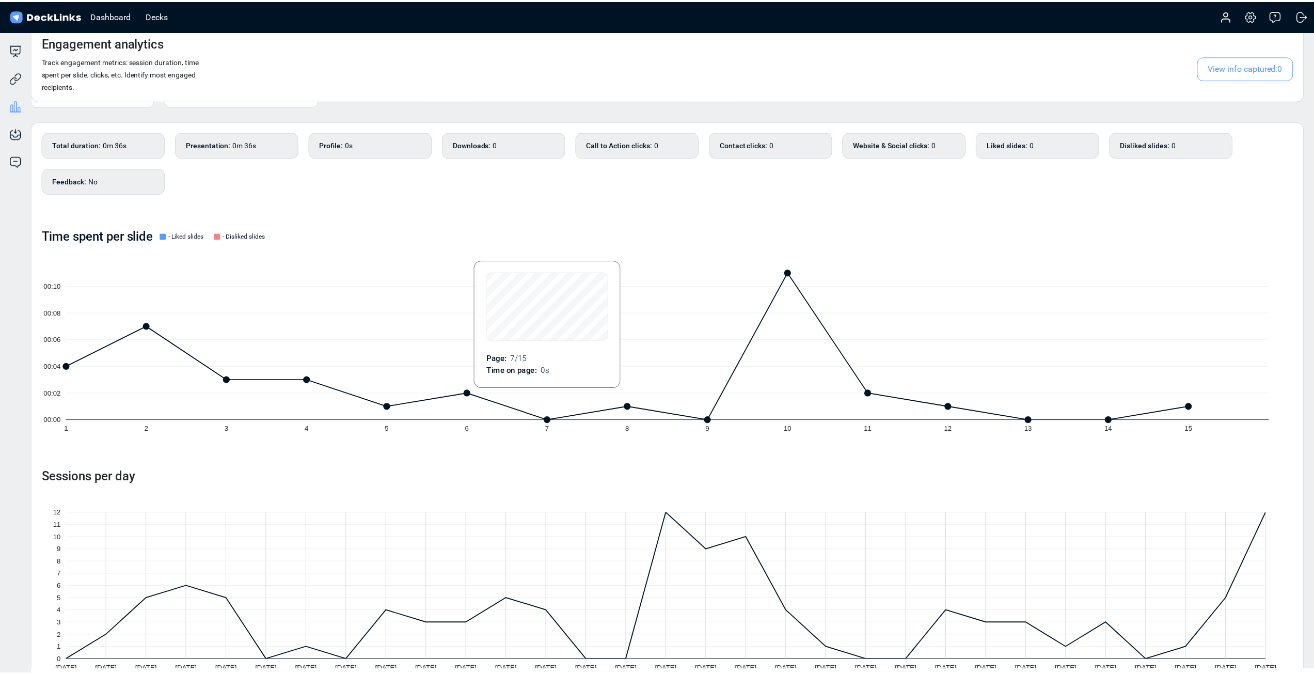
scroll to position [55, 0]
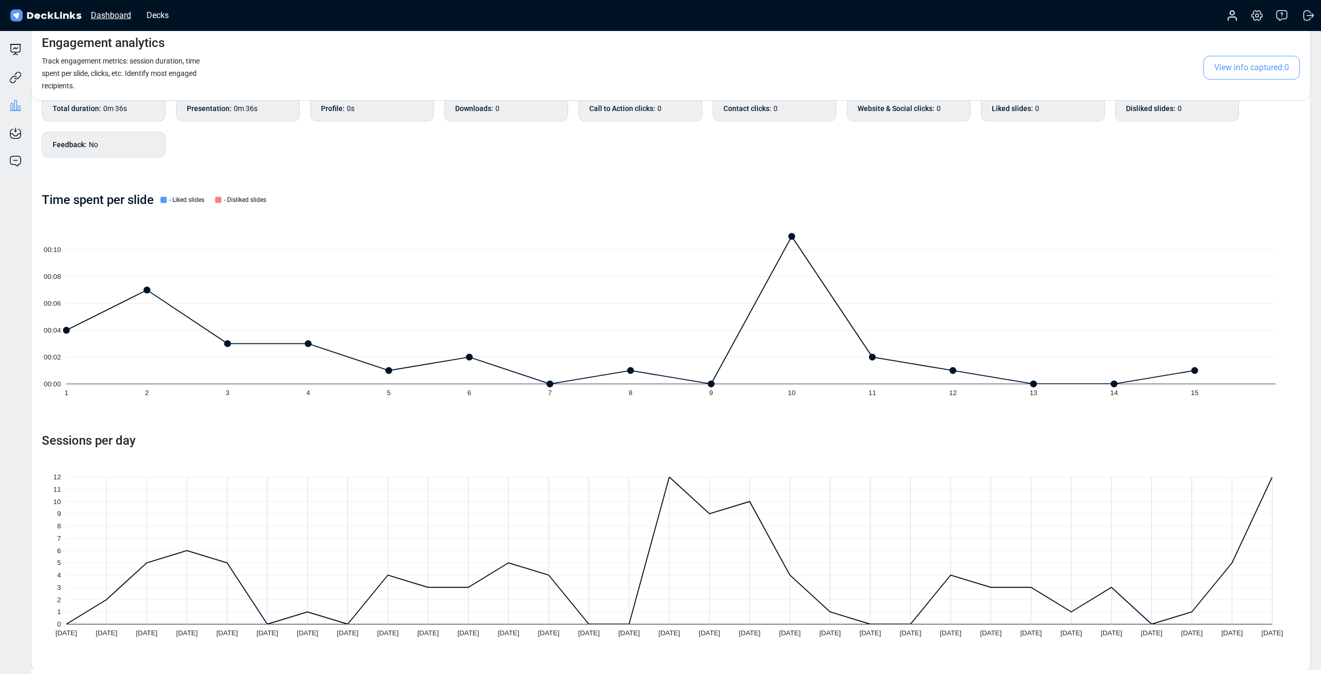
click at [130, 15] on div "Dashboard" at bounding box center [111, 15] width 51 height 13
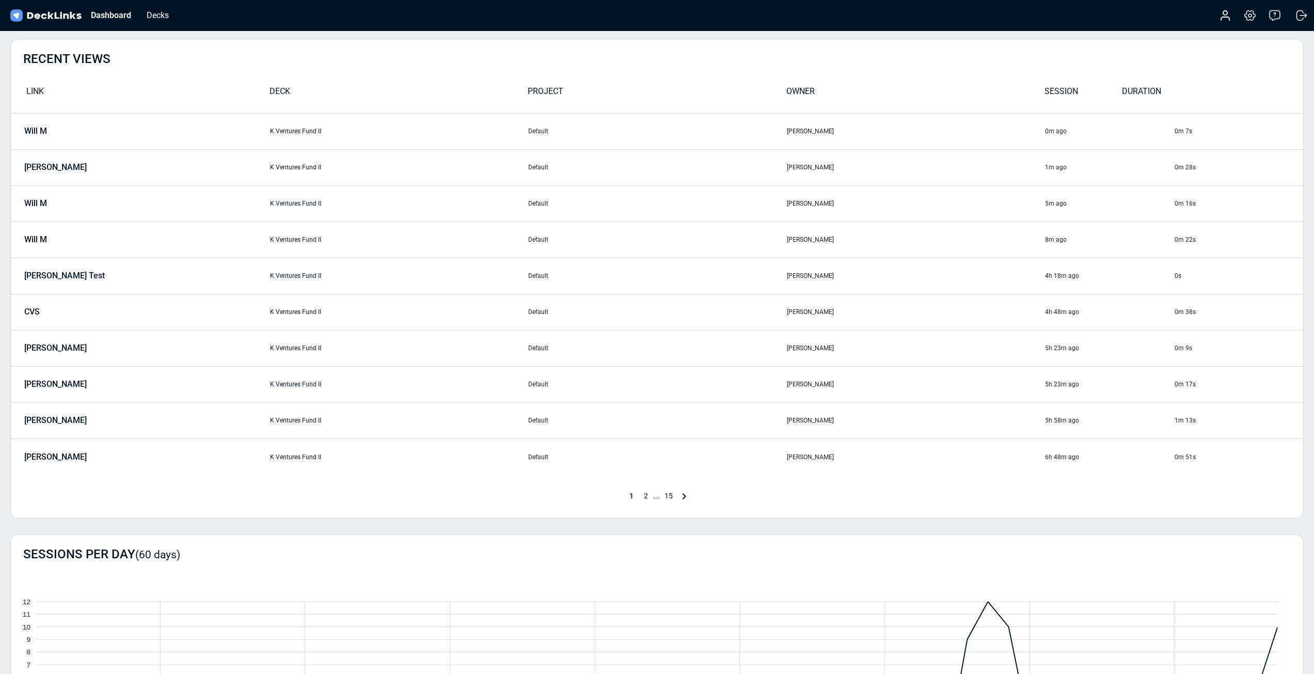
scroll to position [155, 0]
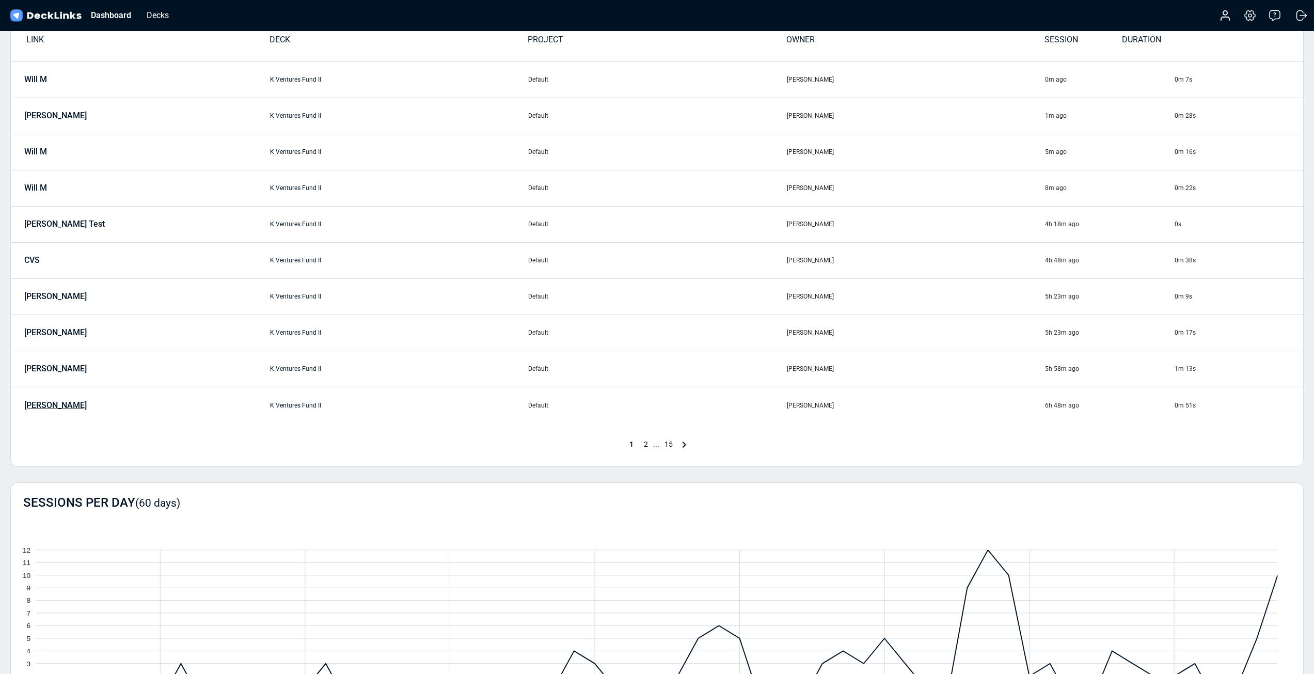
click at [39, 408] on p "[PERSON_NAME]" at bounding box center [55, 405] width 62 height 9
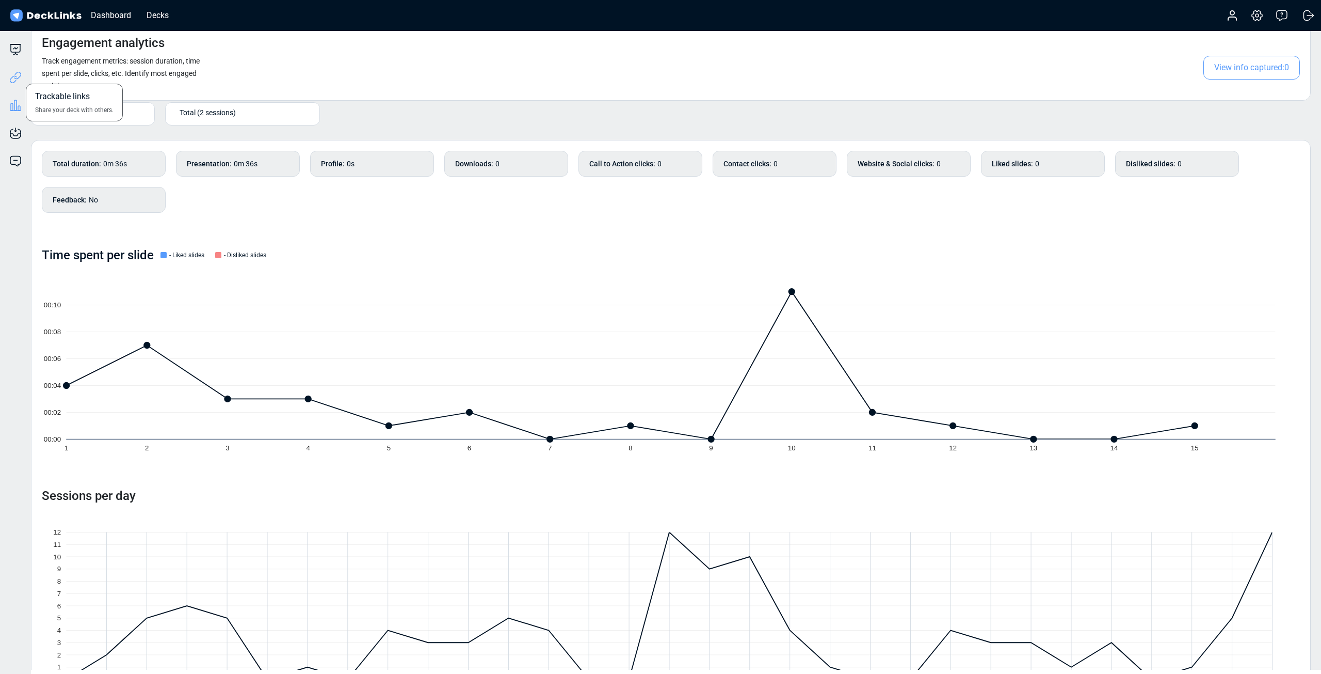
click at [20, 75] on icon at bounding box center [15, 77] width 12 height 12
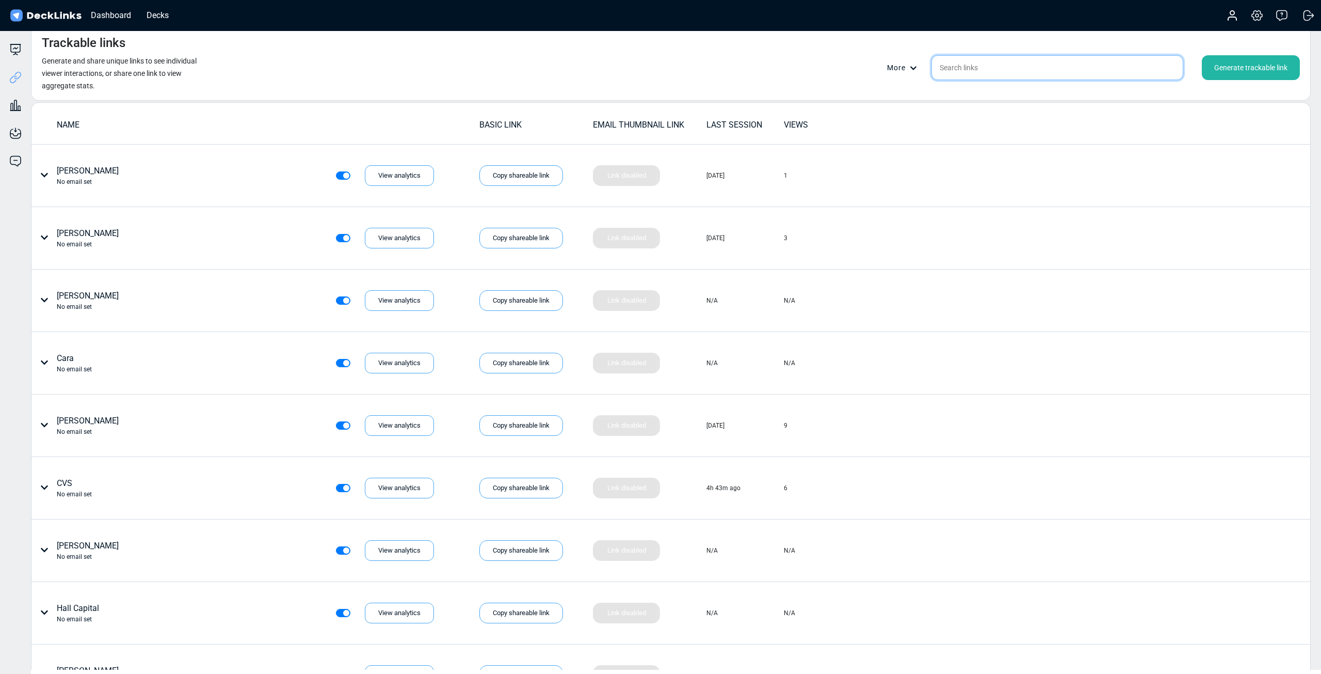
click at [963, 71] on input "text" at bounding box center [1058, 67] width 252 height 25
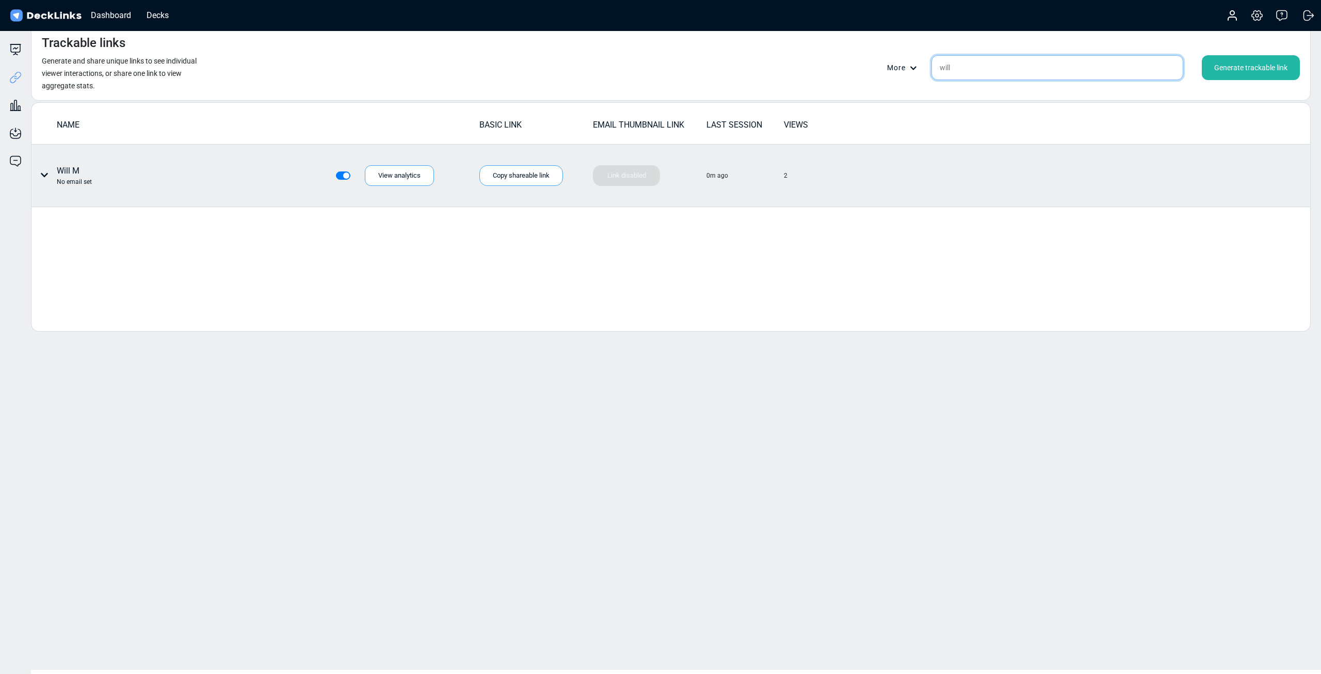
type input "will"
click at [44, 175] on icon at bounding box center [44, 175] width 8 height 8
click at [44, 175] on div at bounding box center [660, 337] width 1321 height 674
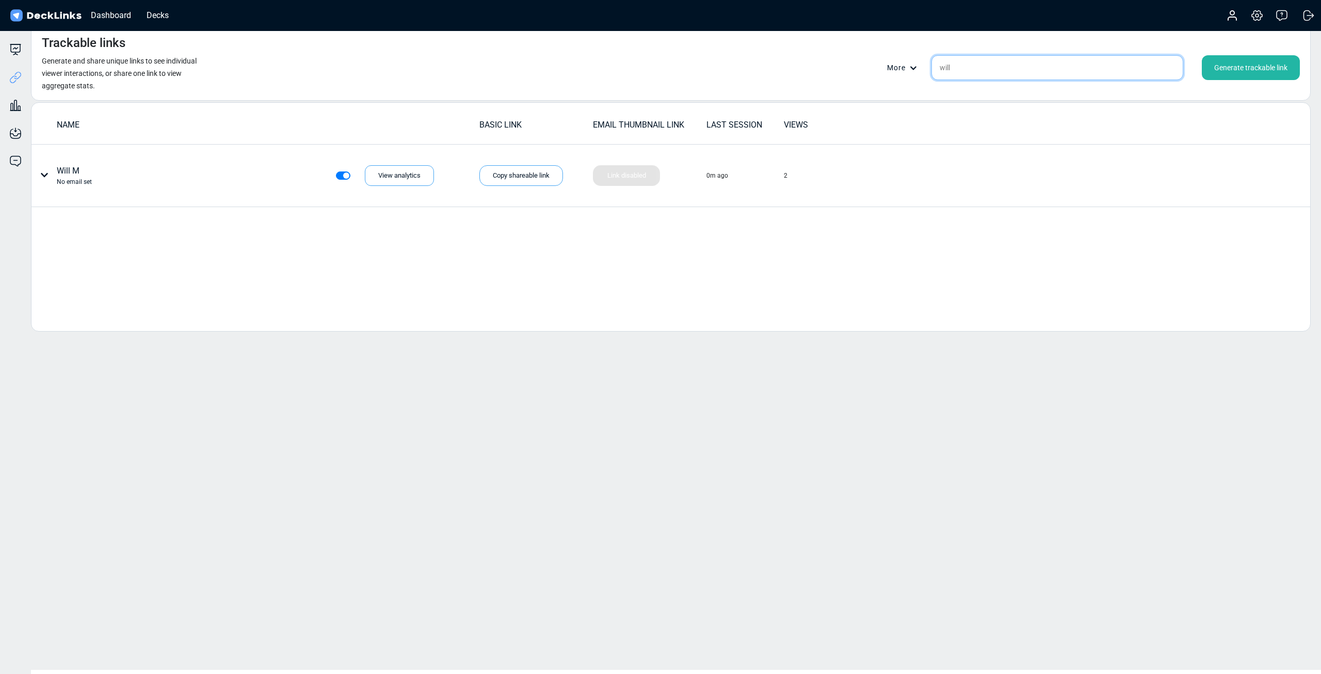
click at [972, 71] on input "will" at bounding box center [1058, 67] width 252 height 25
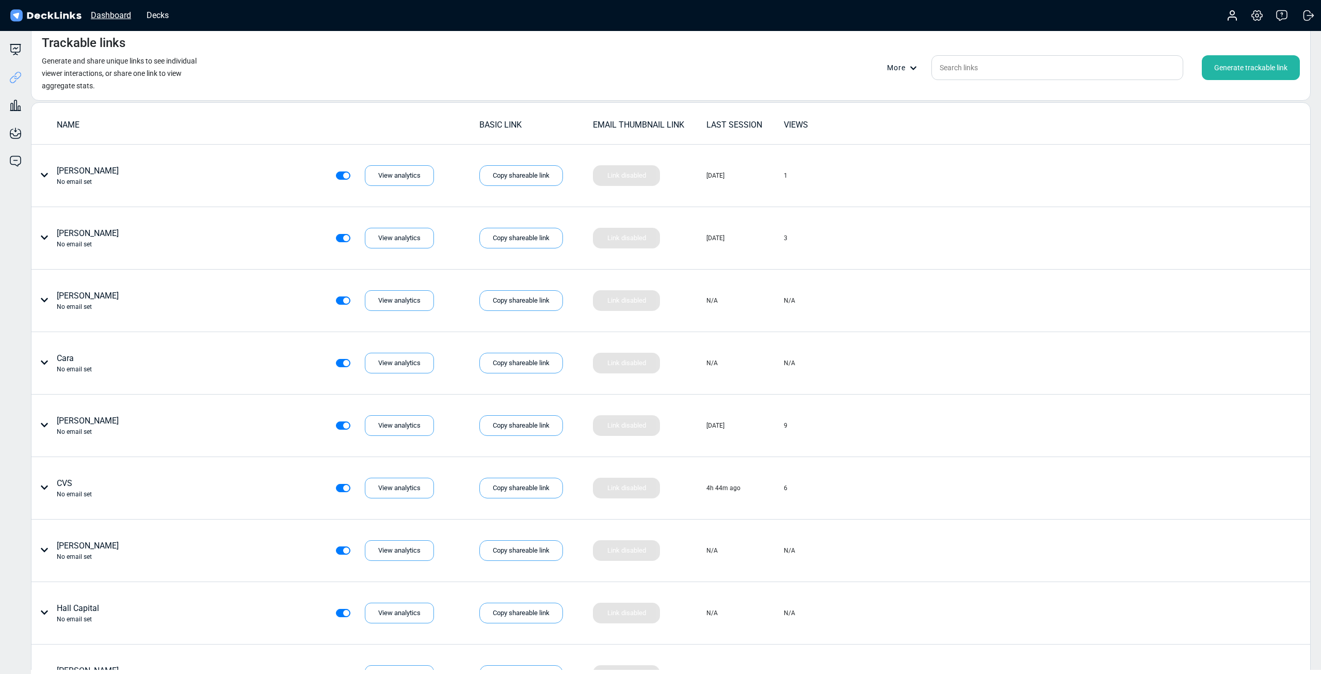
click at [122, 15] on div "Dashboard" at bounding box center [111, 15] width 51 height 13
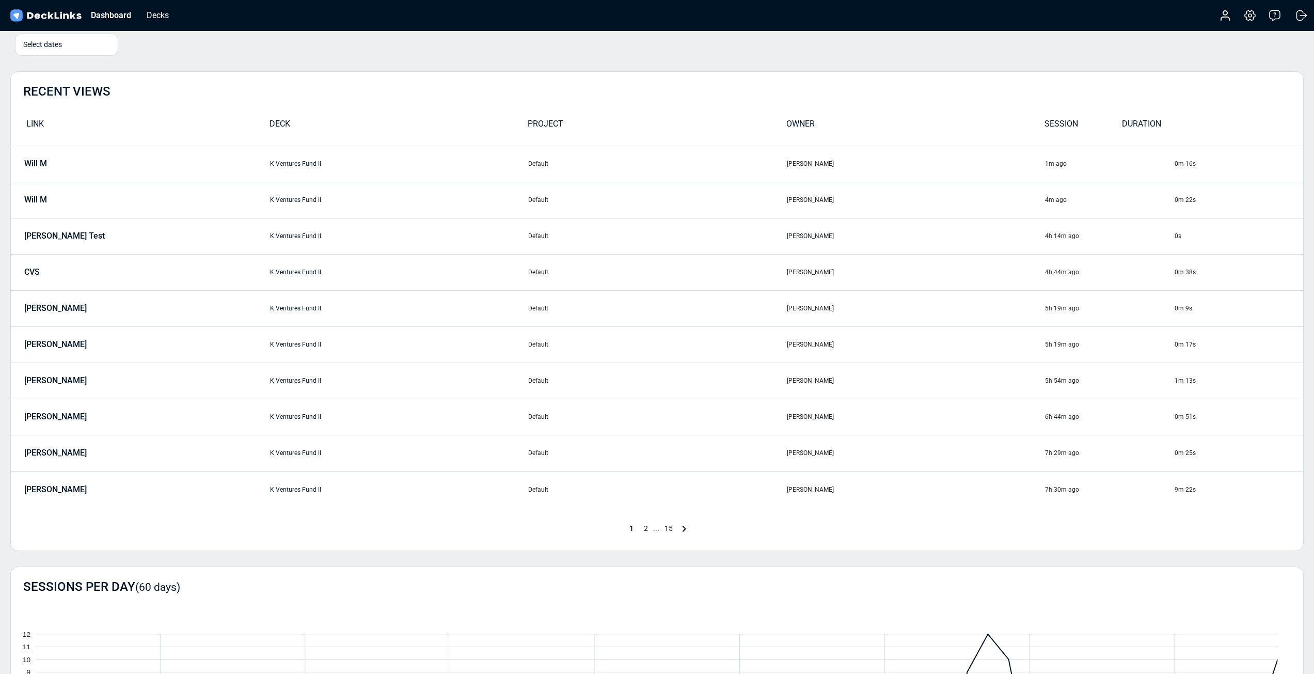
scroll to position [38, 0]
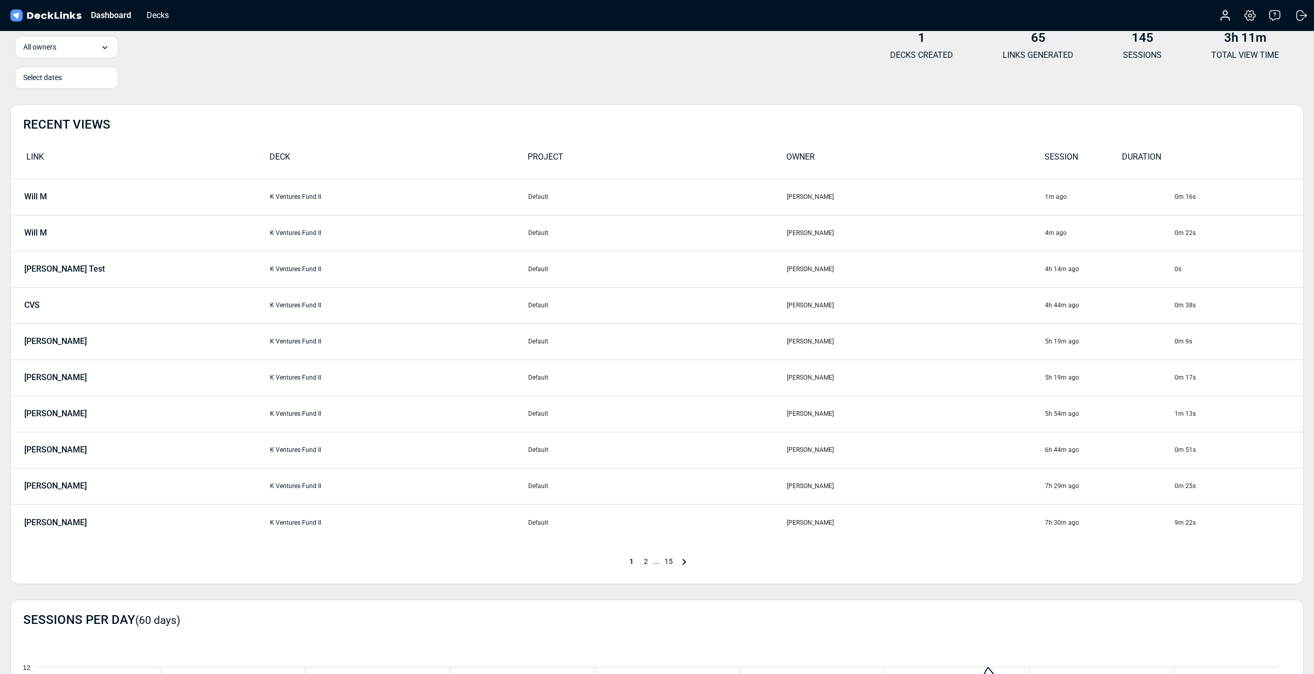
click at [647, 563] on span "2" at bounding box center [645, 561] width 14 height 8
click at [659, 561] on span "3" at bounding box center [659, 561] width 14 height 8
click at [665, 562] on span "4" at bounding box center [666, 561] width 14 height 8
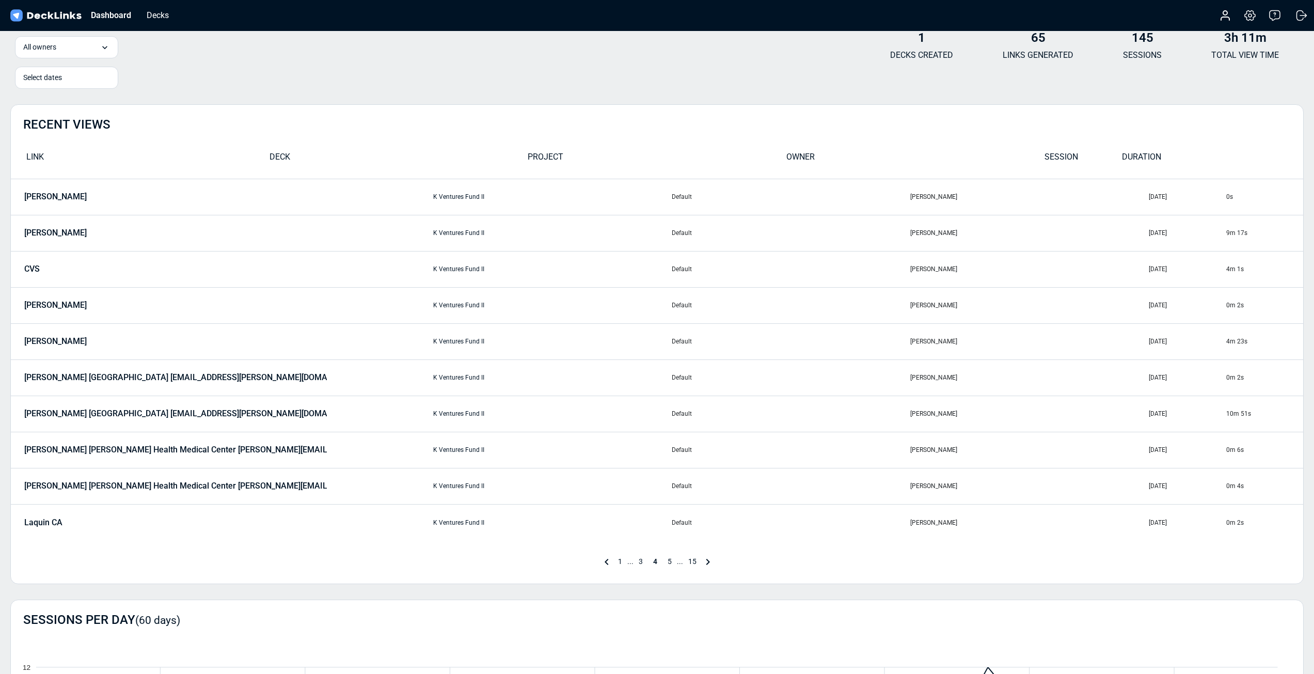
click at [671, 562] on span "5" at bounding box center [669, 561] width 14 height 8
click at [677, 564] on span "..." at bounding box center [680, 561] width 6 height 8
click at [672, 562] on span "6" at bounding box center [669, 561] width 14 height 8
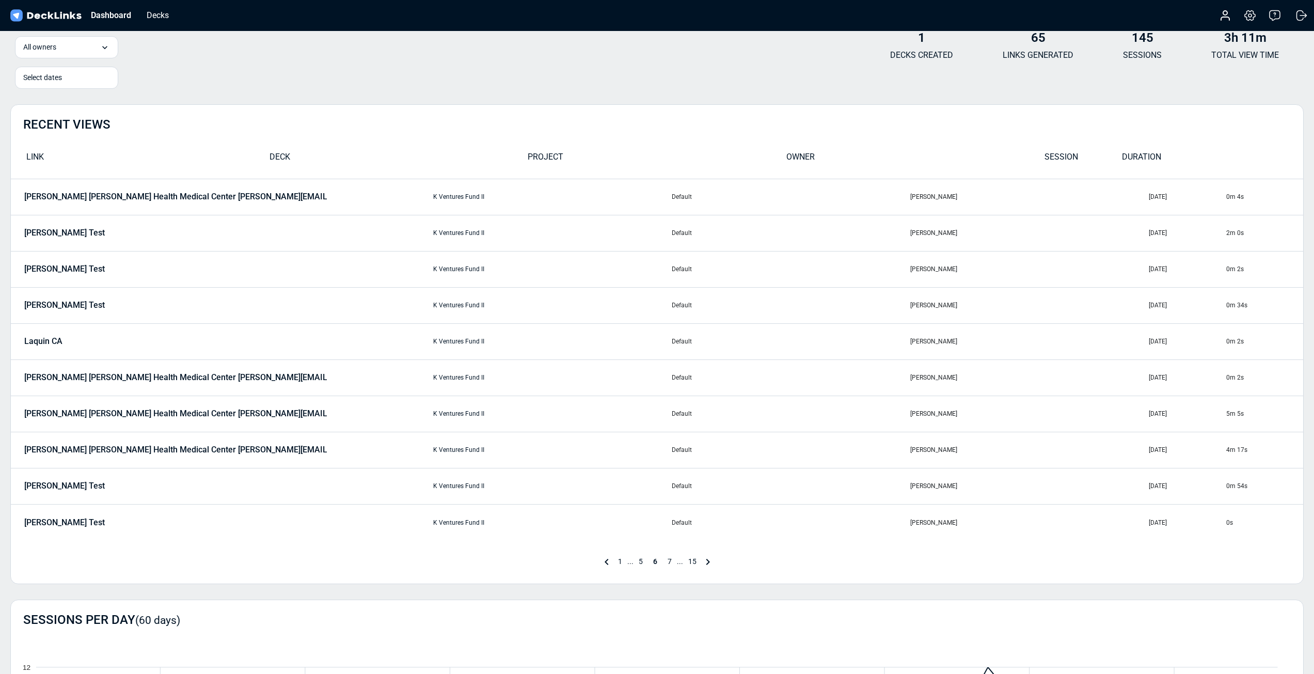
click at [676, 562] on div "1 ... 5 6 7 ... 15" at bounding box center [657, 561] width 114 height 12
click at [681, 562] on span "..." at bounding box center [680, 561] width 6 height 8
click at [670, 561] on span "7" at bounding box center [669, 561] width 14 height 8
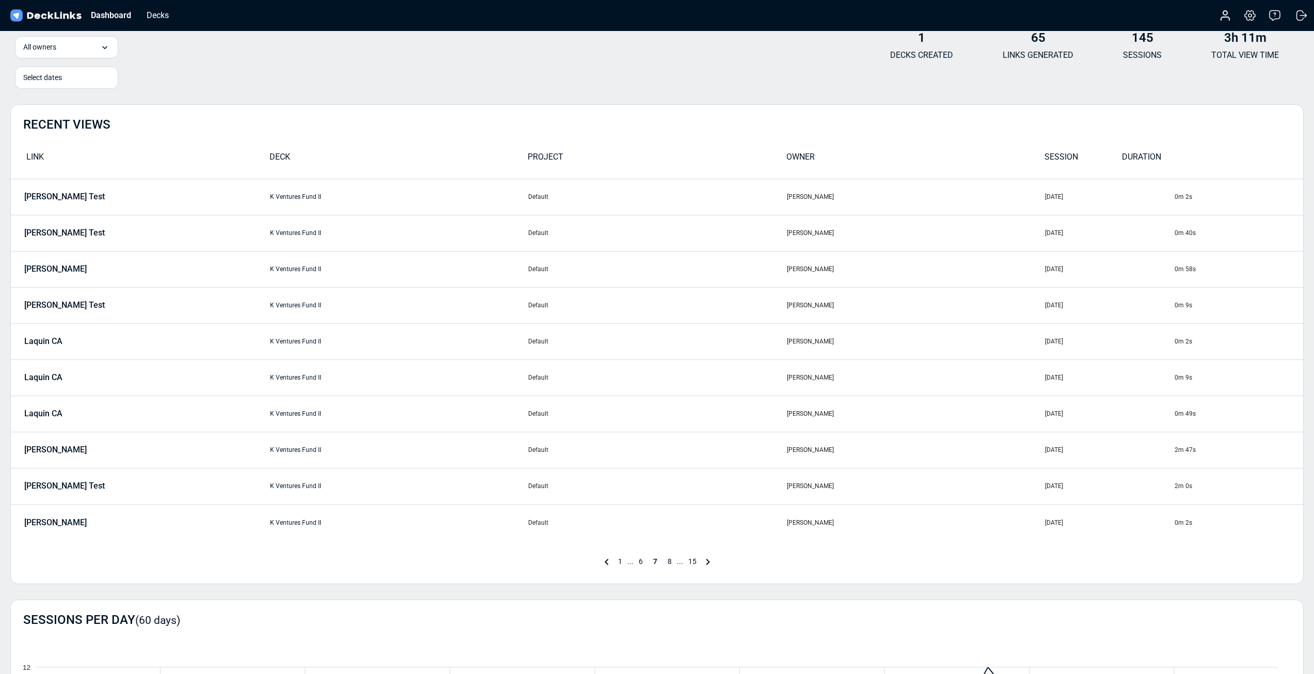
click at [677, 562] on span "..." at bounding box center [680, 561] width 6 height 8
click at [665, 561] on span "8" at bounding box center [669, 561] width 14 height 8
click at [679, 561] on span "..." at bounding box center [680, 561] width 6 height 8
click at [705, 564] on icon at bounding box center [707, 561] width 12 height 12
click at [706, 563] on icon at bounding box center [710, 561] width 12 height 12
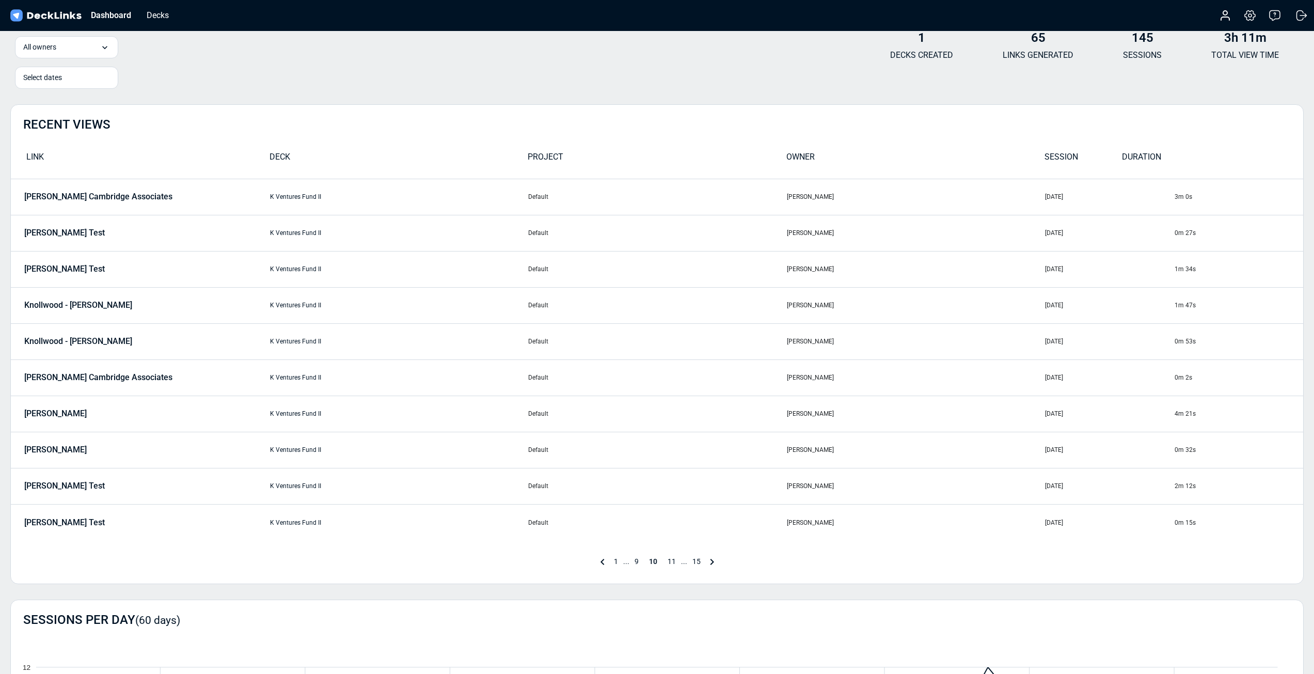
click at [706, 563] on icon at bounding box center [712, 561] width 12 height 12
click at [706, 563] on span "15" at bounding box center [698, 561] width 19 height 8
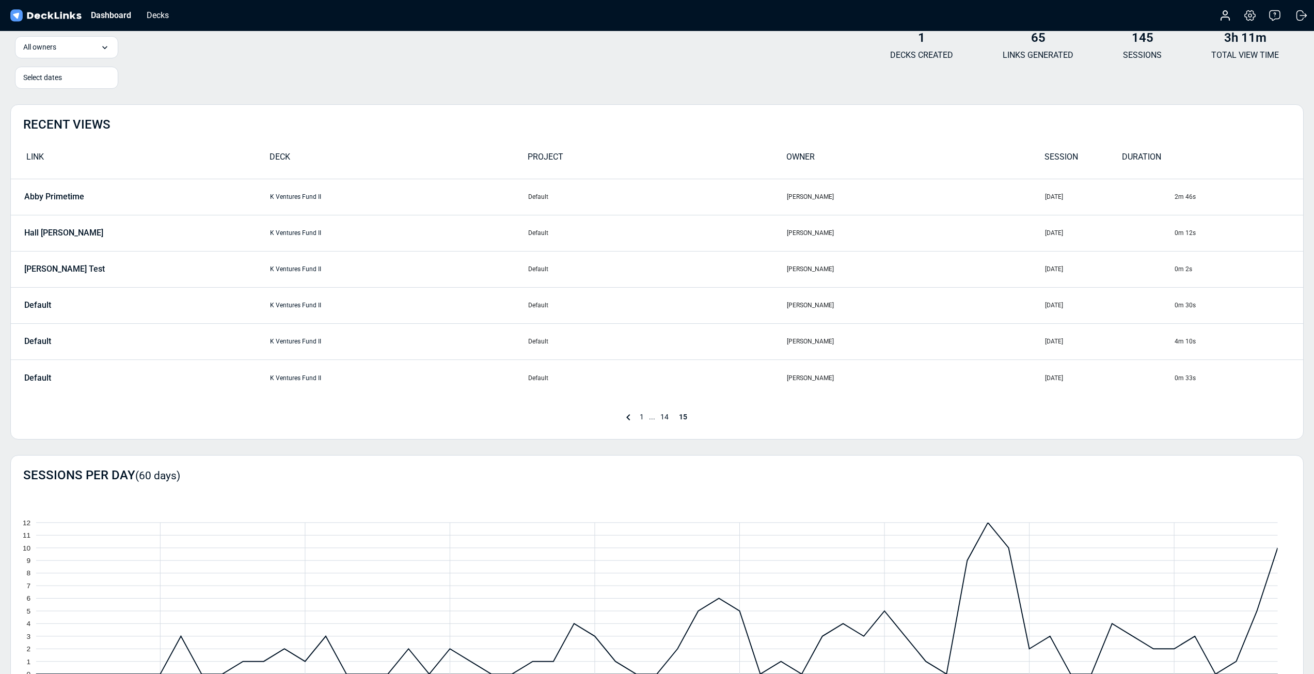
click at [706, 563] on icon "0 1 2 3 4 5 6 7 8 9 10 11 12 Aug 17 Aug 24 Aug 31 Sep 7 Sep 14 Sep 21 Sep 28 Oc…" at bounding box center [657, 598] width 1292 height 202
click at [163, 23] on div "Dashboard Decks" at bounding box center [92, 15] width 168 height 23
click at [164, 19] on div "Decks" at bounding box center [157, 15] width 33 height 13
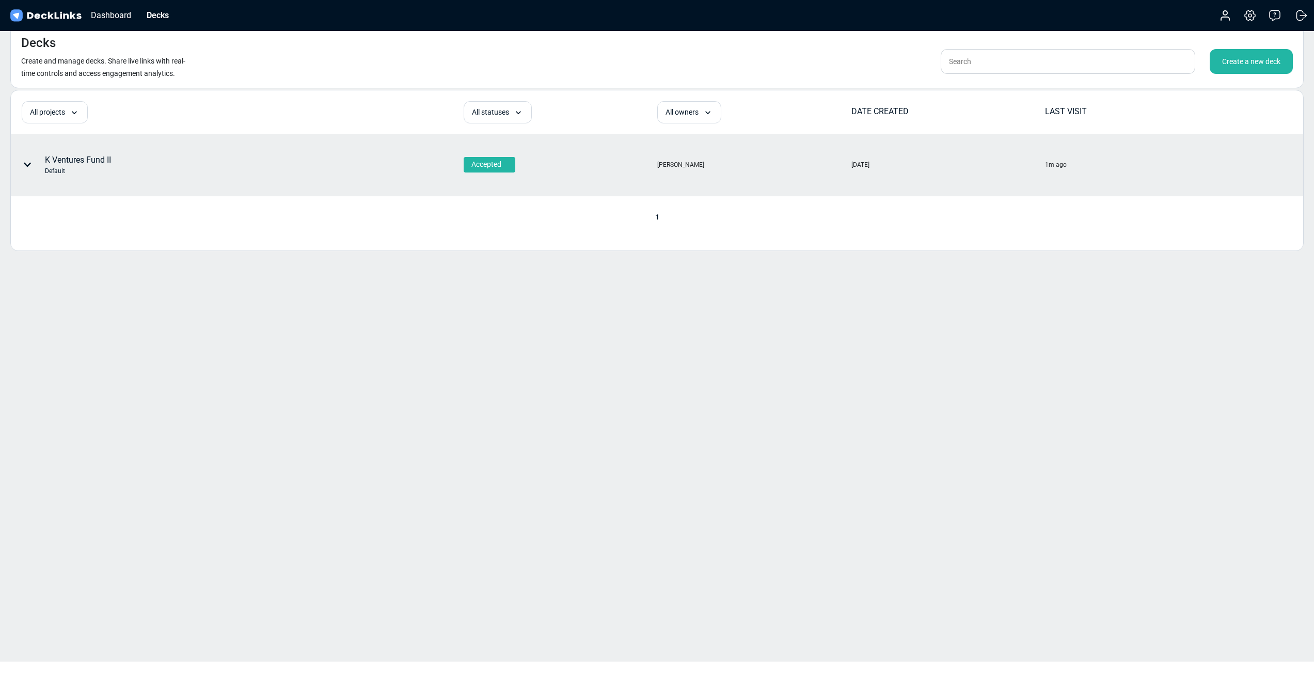
click at [30, 163] on icon at bounding box center [27, 165] width 7 height 4
click at [699, 239] on div at bounding box center [657, 337] width 1314 height 674
click at [155, 12] on div "Decks" at bounding box center [157, 15] width 33 height 13
click at [49, 128] on span "Default" at bounding box center [41, 130] width 20 height 9
click at [320, 175] on div "K Ventures Fund II Default" at bounding box center [180, 164] width 339 height 31
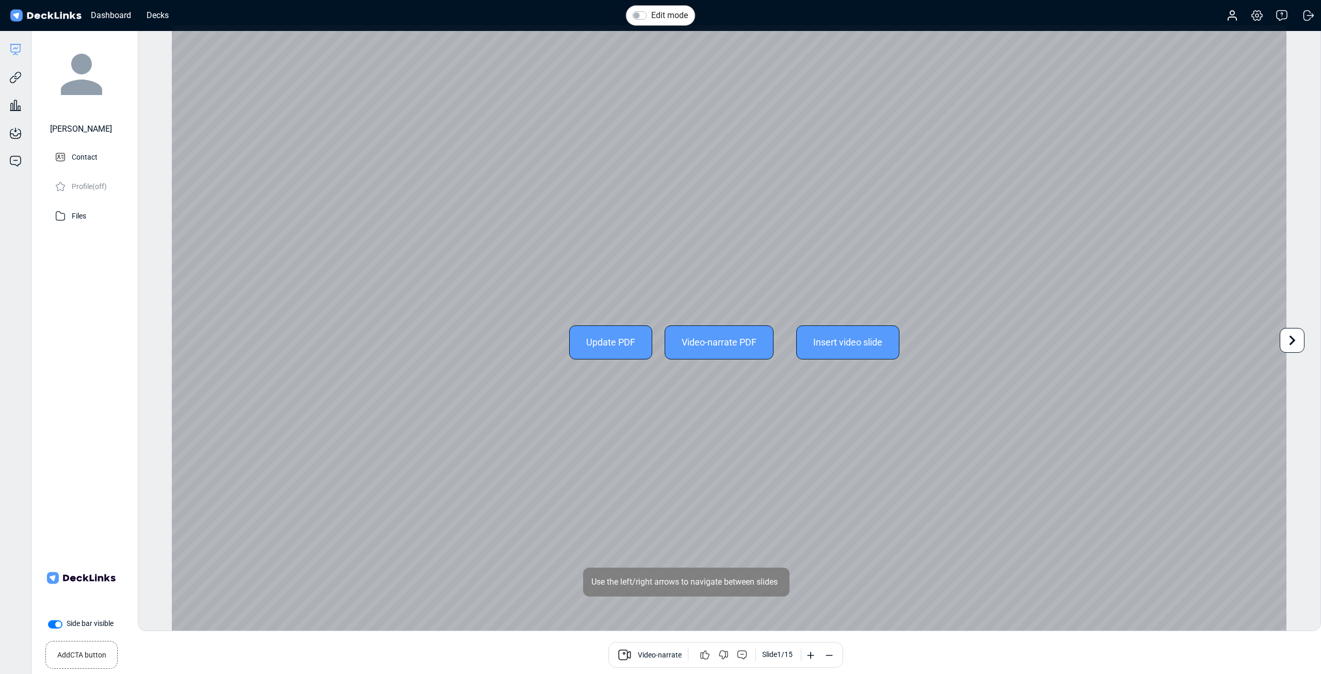
drag, startPoint x: 1057, startPoint y: 235, endPoint x: 1047, endPoint y: 238, distance: 10.8
click at [1051, 236] on div "Update PDF Video-narrate PDF Insert video slide" at bounding box center [729, 341] width 1115 height 633
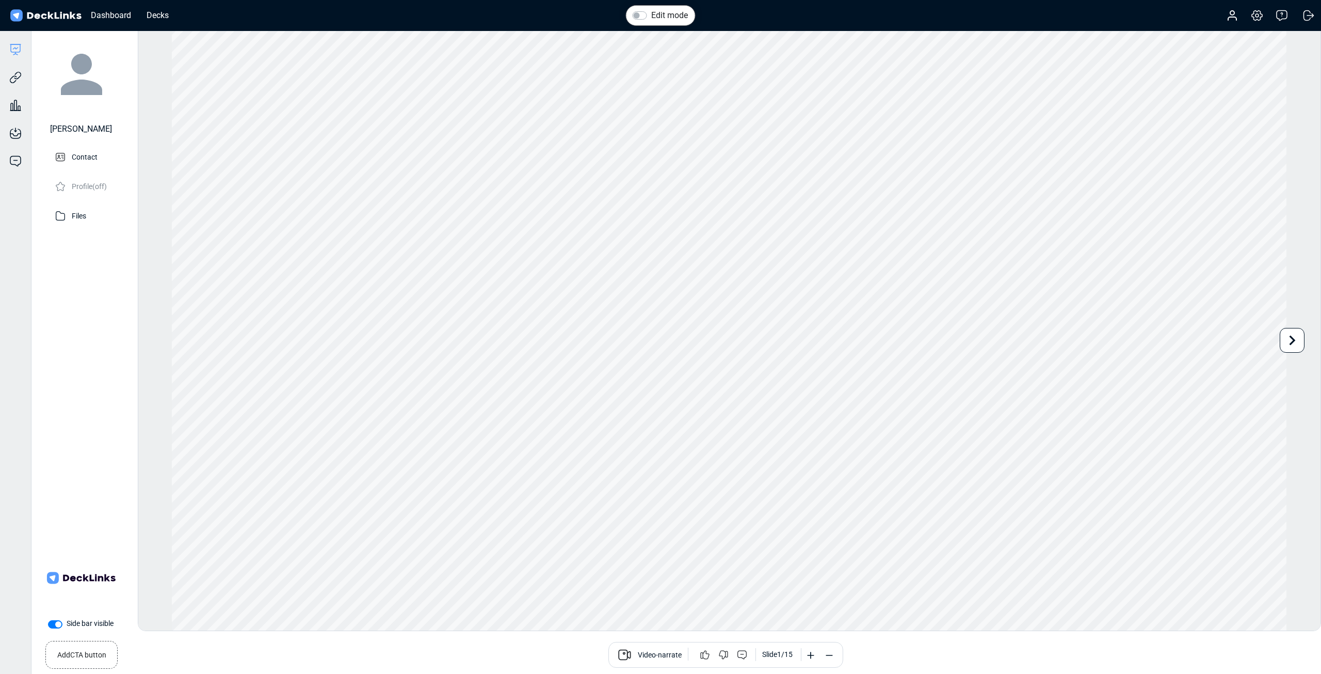
click at [1297, 339] on icon at bounding box center [1293, 340] width 20 height 20
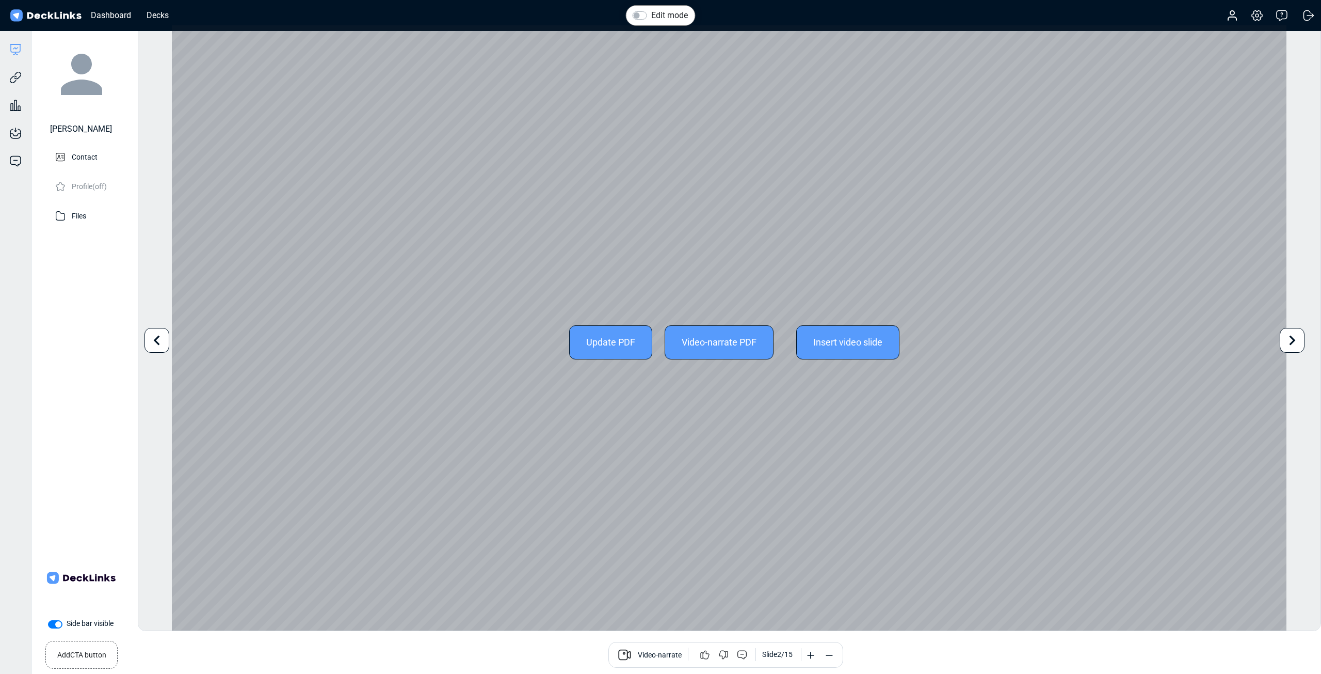
click at [1297, 339] on icon at bounding box center [1293, 340] width 20 height 20
click at [1297, 340] on div "Edit mode Change photo Updating this image will immediately apply to all of you…" at bounding box center [730, 328] width 1184 height 606
click at [1294, 341] on icon at bounding box center [1293, 340] width 20 height 20
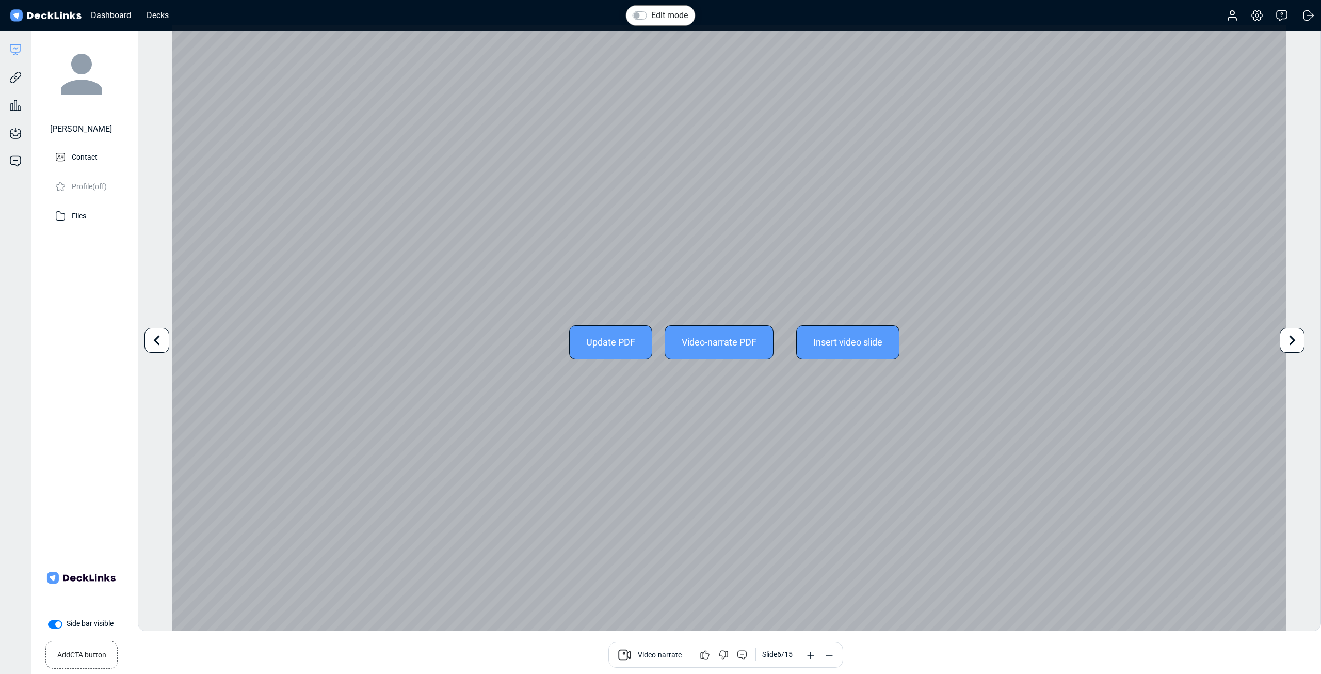
click at [1294, 341] on icon at bounding box center [1293, 340] width 20 height 20
click at [1294, 341] on div "Edit mode Change photo Updating this image will immediately apply to all of you…" at bounding box center [730, 328] width 1184 height 606
click at [1294, 341] on icon at bounding box center [1293, 340] width 20 height 20
click at [1292, 341] on icon at bounding box center [1293, 340] width 20 height 20
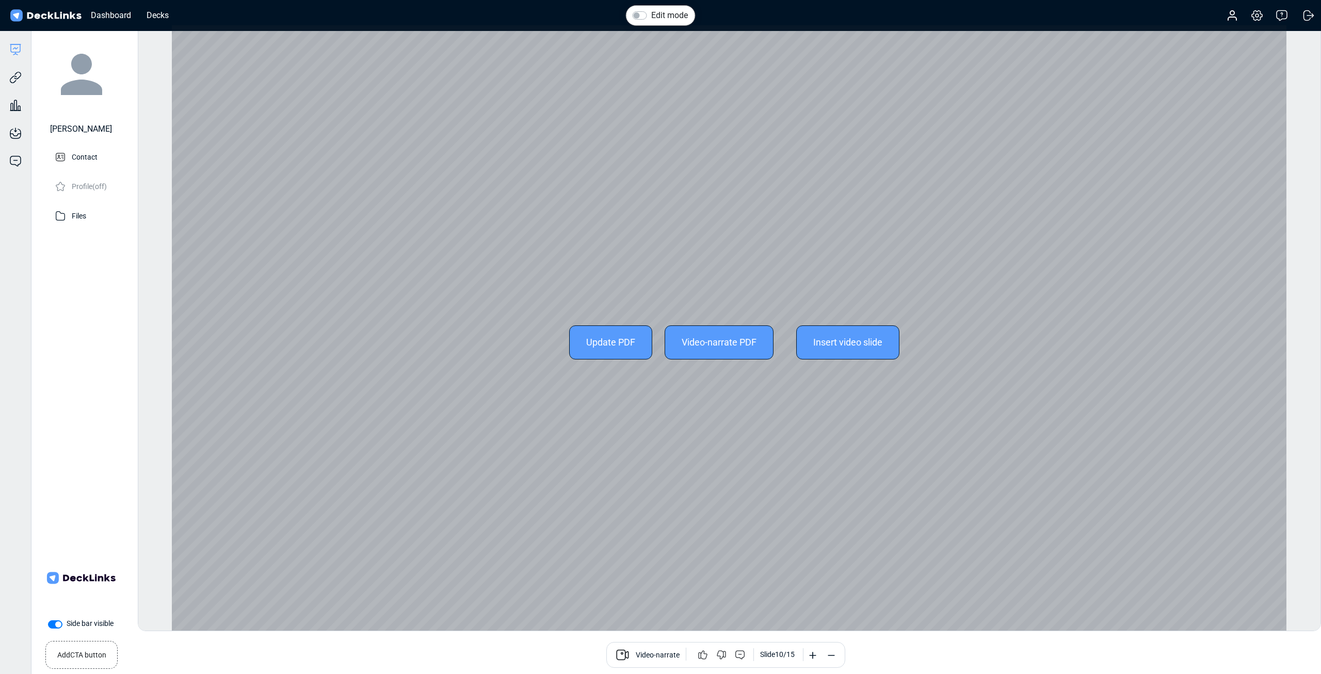
click at [1292, 341] on div "Edit mode Change photo Updating this image will immediately apply to all of you…" at bounding box center [730, 328] width 1184 height 606
click at [1300, 340] on icon at bounding box center [1293, 340] width 20 height 20
click at [1299, 340] on icon at bounding box center [1293, 340] width 20 height 20
click at [1298, 340] on icon at bounding box center [1293, 340] width 20 height 20
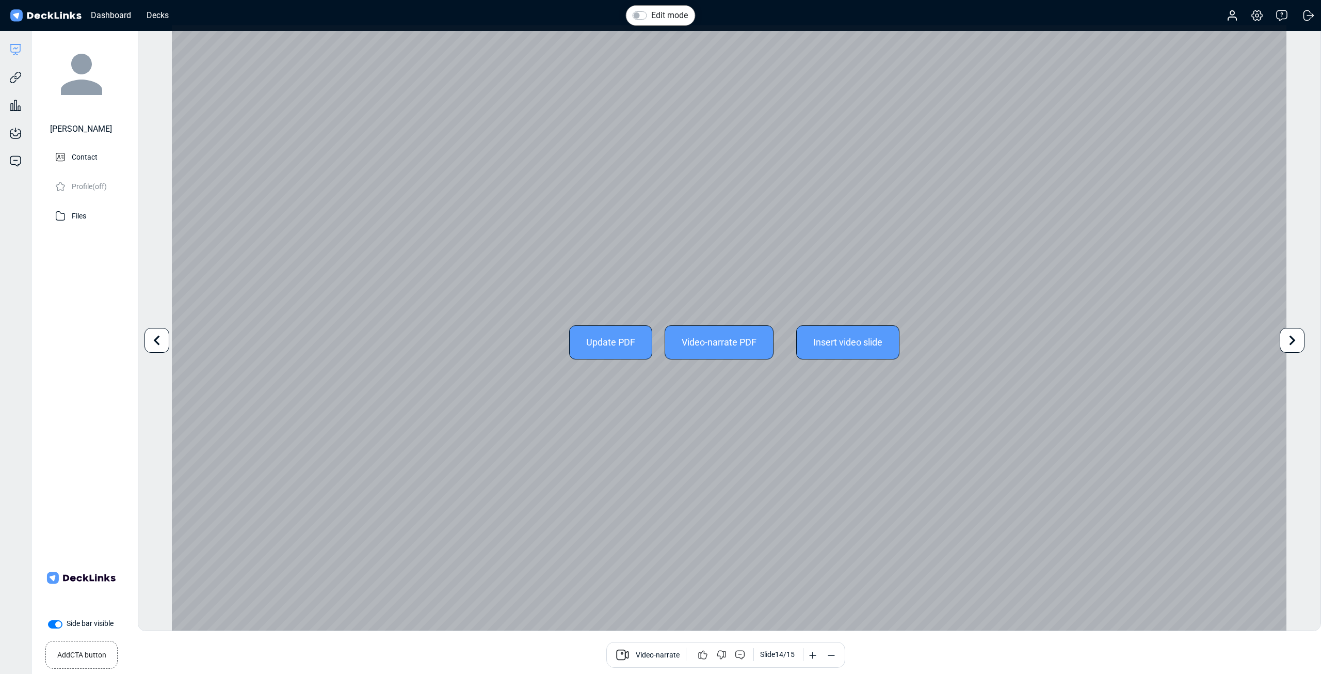
click at [1298, 340] on icon at bounding box center [1293, 340] width 20 height 20
click at [1298, 340] on div "Edit mode Change photo Updating this image will immediately apply to all of you…" at bounding box center [730, 328] width 1184 height 606
click at [148, 340] on icon at bounding box center [157, 340] width 20 height 20
click at [149, 340] on icon at bounding box center [157, 340] width 20 height 20
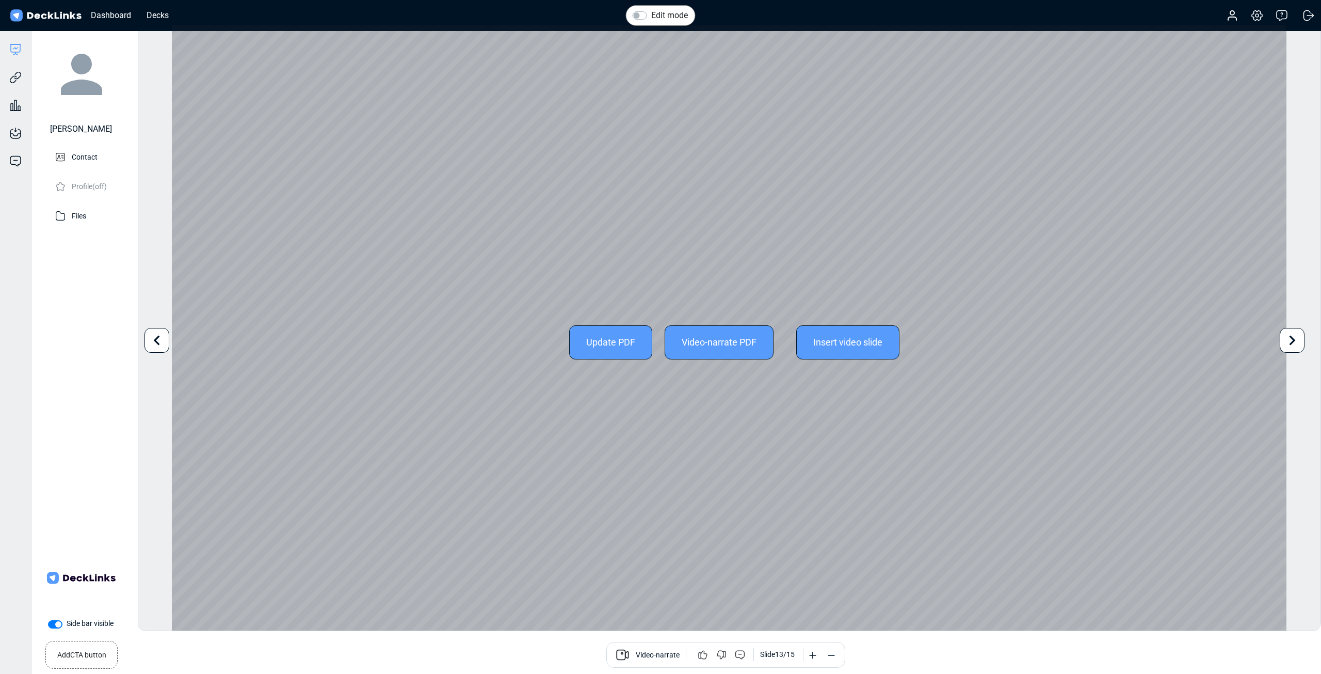
click at [149, 340] on icon at bounding box center [157, 340] width 20 height 20
click at [150, 340] on icon at bounding box center [157, 340] width 20 height 20
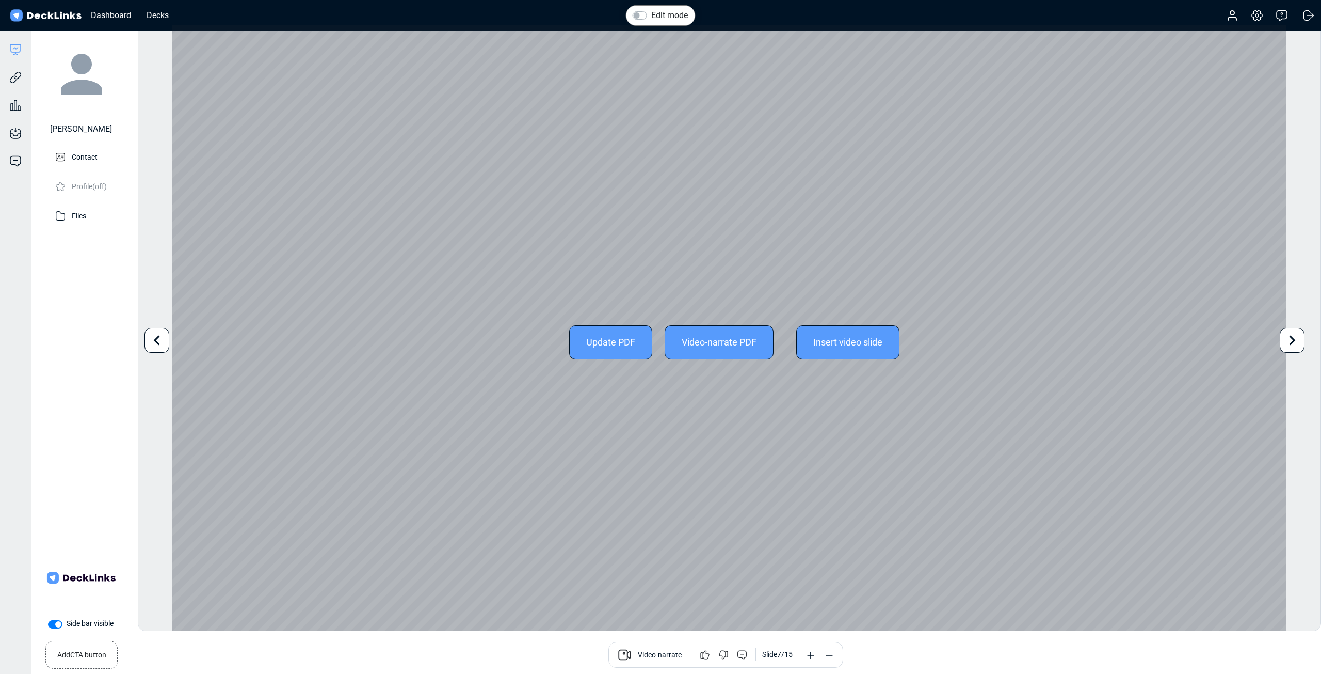
click at [150, 340] on icon at bounding box center [157, 340] width 20 height 20
click at [150, 341] on icon at bounding box center [157, 340] width 20 height 20
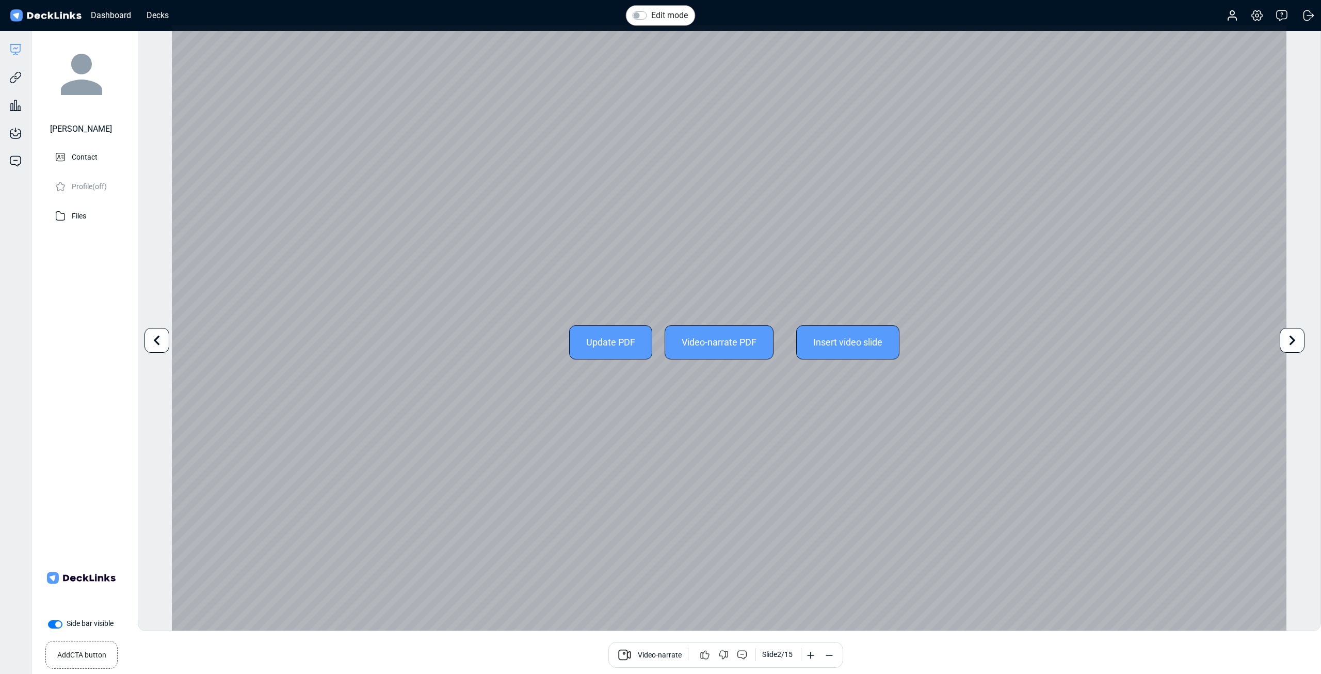
click at [150, 342] on icon at bounding box center [157, 340] width 20 height 20
click at [149, 342] on div "Edit mode Change photo Updating this image will immediately apply to all of you…" at bounding box center [730, 328] width 1184 height 606
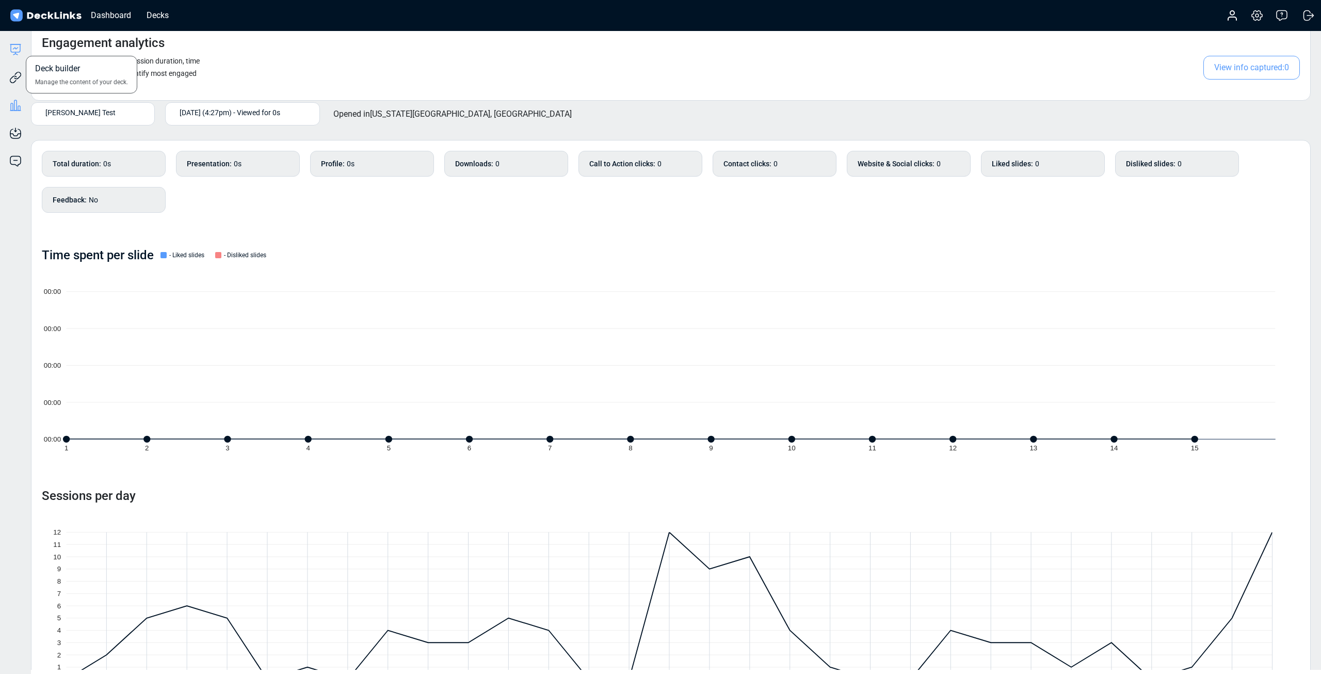
click at [12, 46] on icon at bounding box center [15, 49] width 12 height 12
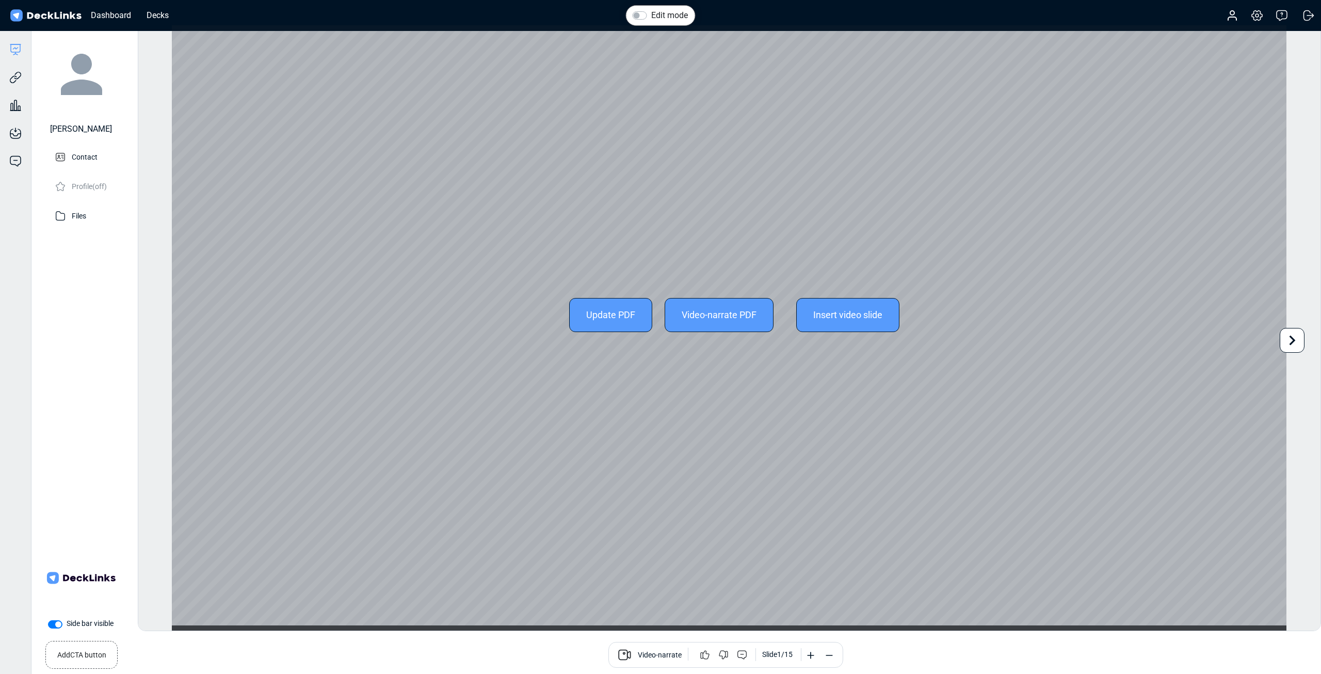
scroll to position [28, 0]
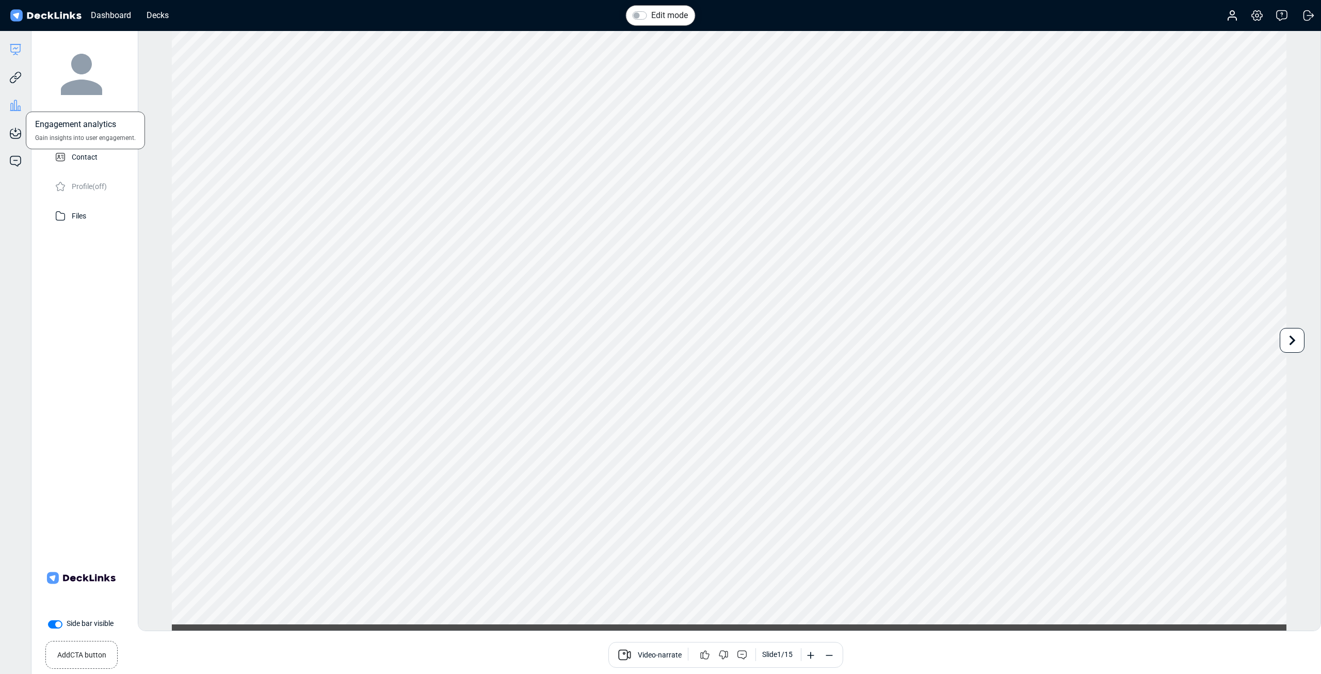
click at [11, 104] on icon at bounding box center [12, 106] width 2 height 7
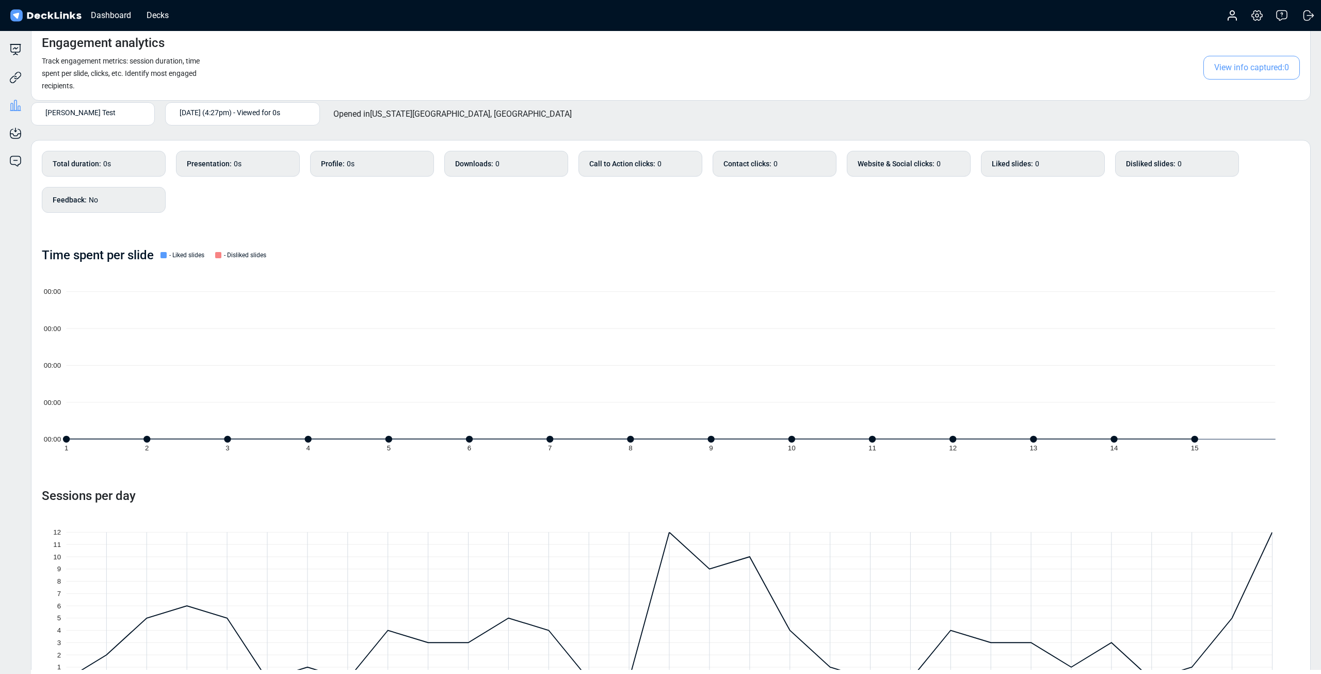
click at [106, 117] on div "[PERSON_NAME] Test" at bounding box center [95, 112] width 100 height 11
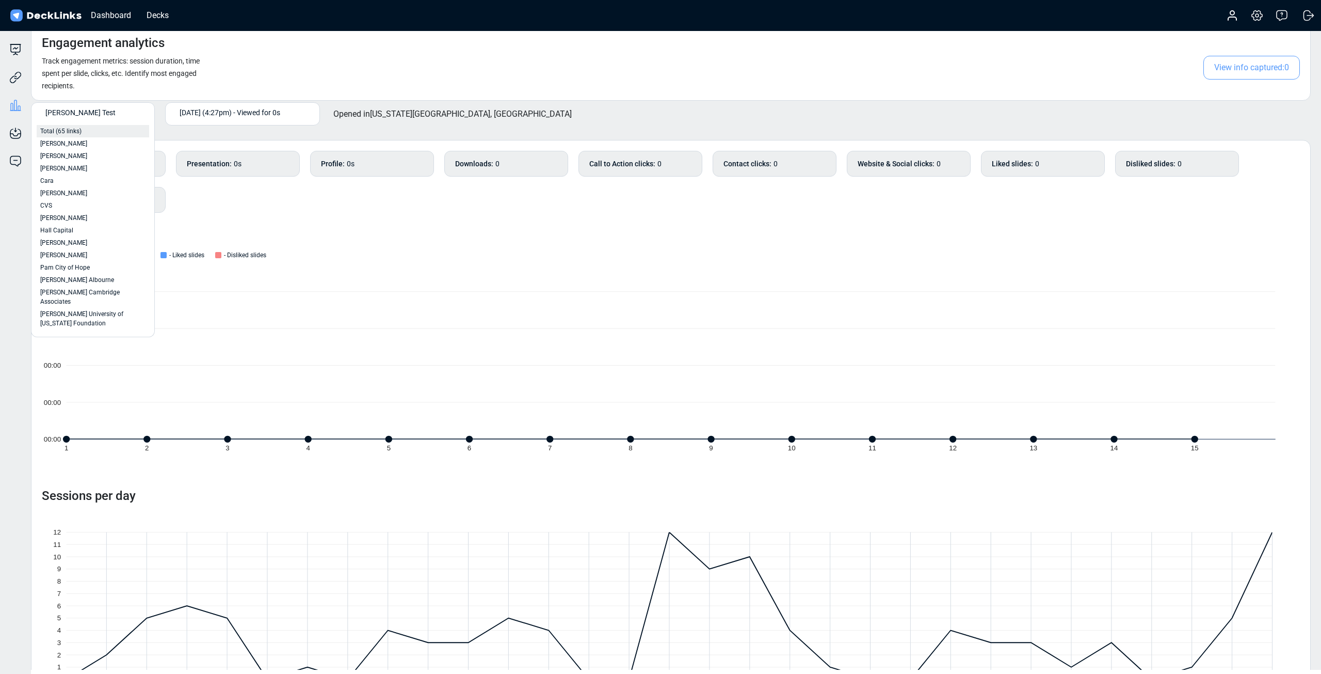
click at [87, 133] on div "Total (65 links)" at bounding box center [92, 130] width 105 height 9
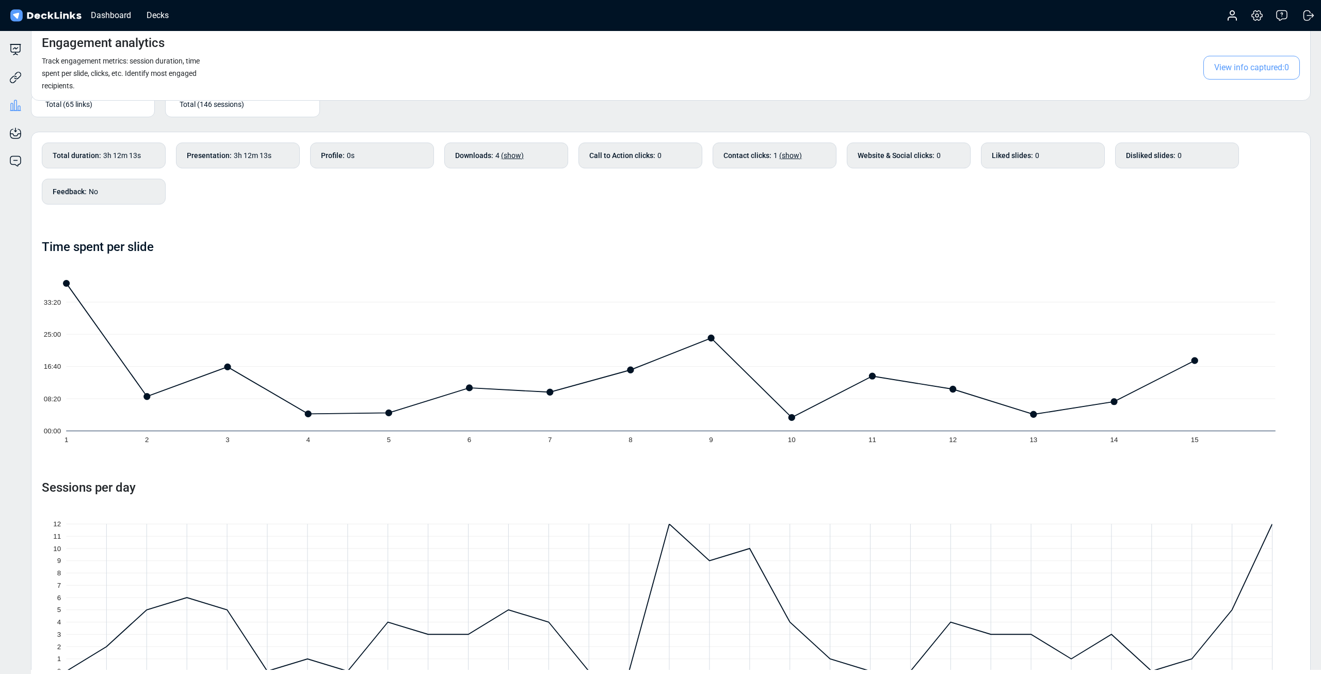
scroll to position [0, 0]
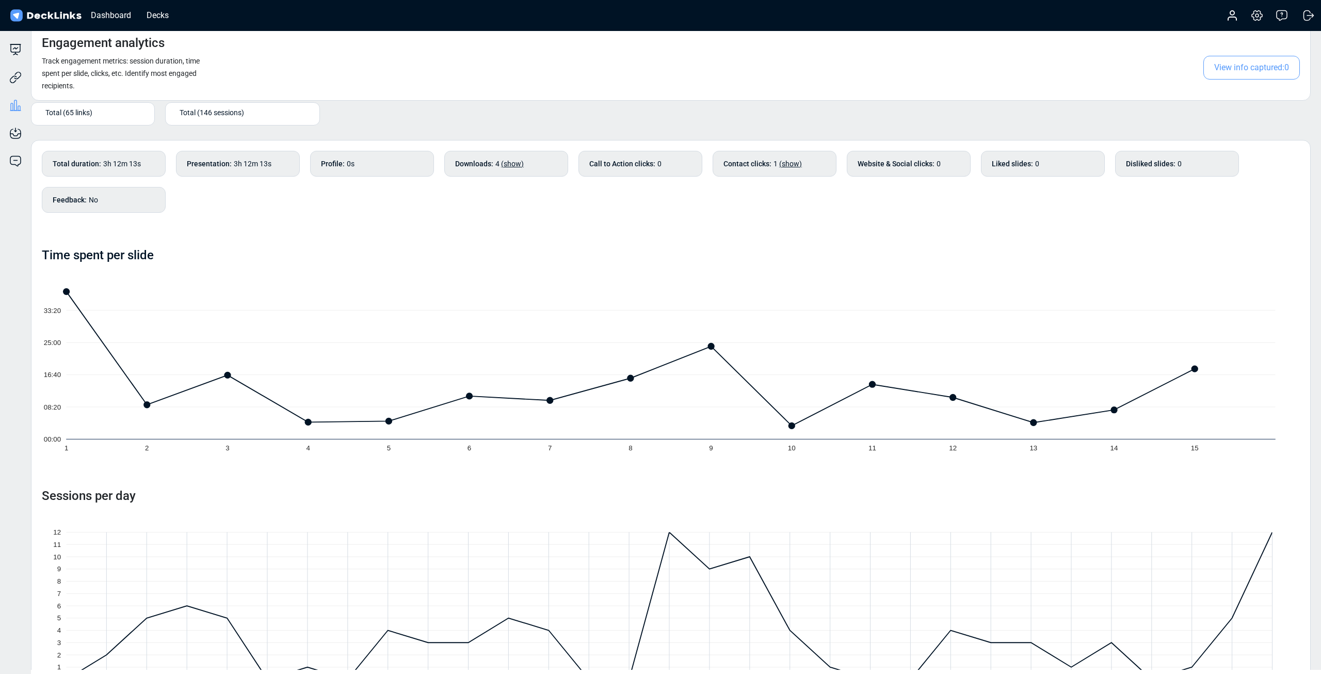
click at [820, 250] on div "Time spent per slide" at bounding box center [671, 255] width 1258 height 15
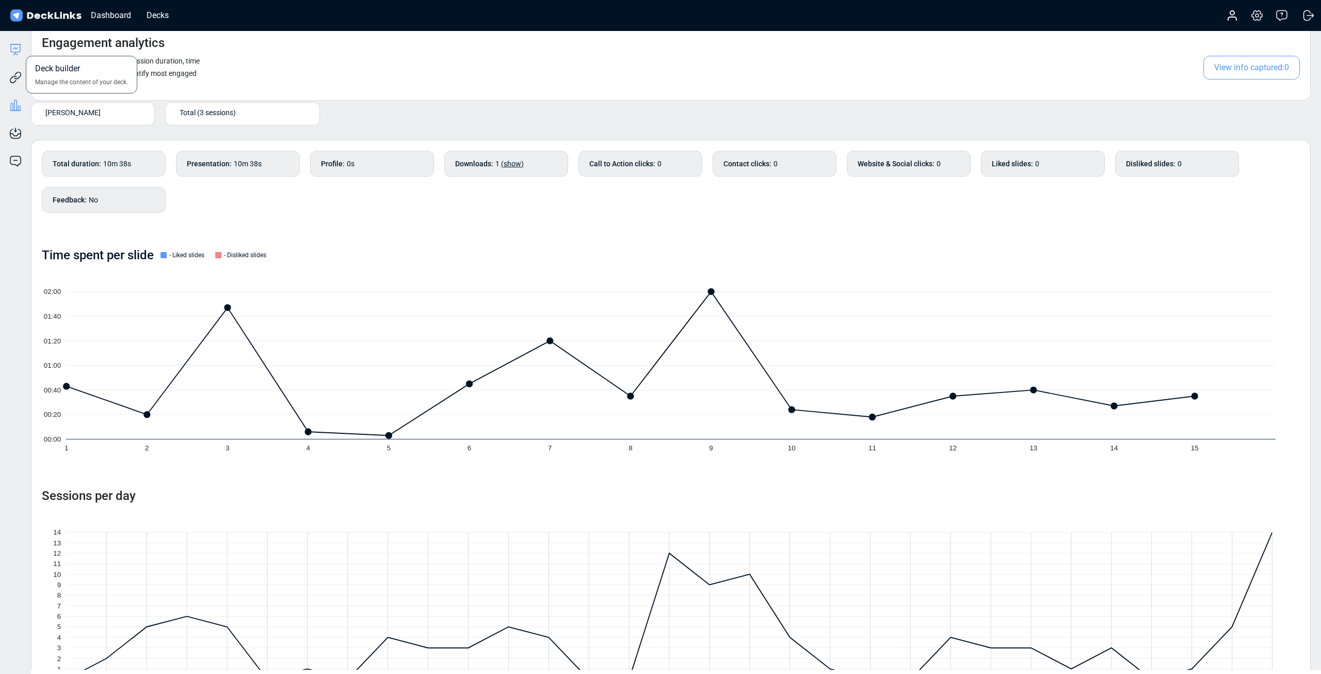
click at [13, 50] on icon at bounding box center [15, 49] width 12 height 12
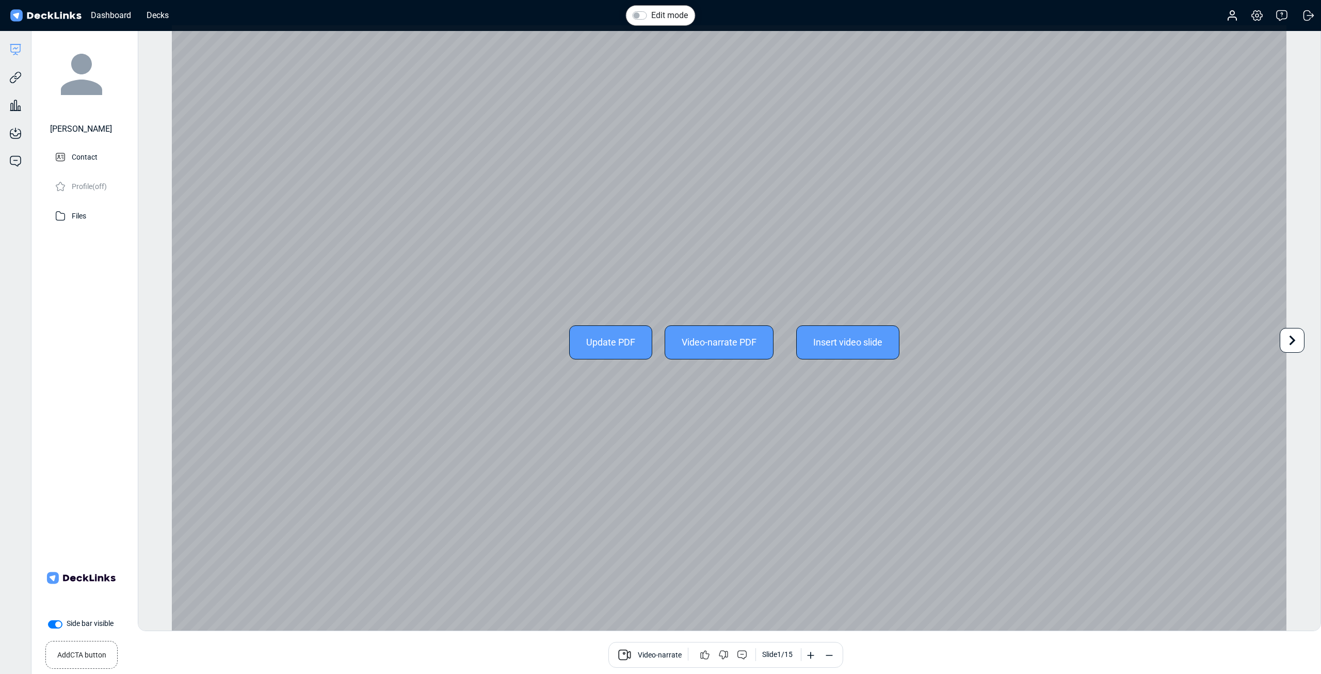
click at [418, 214] on div "Update PDF Video-narrate PDF Insert video slide" at bounding box center [729, 341] width 1115 height 633
drag, startPoint x: 624, startPoint y: 97, endPoint x: 613, endPoint y: 104, distance: 12.9
click at [617, 97] on div "Update PDF Video-narrate PDF Insert video slide" at bounding box center [729, 341] width 1115 height 633
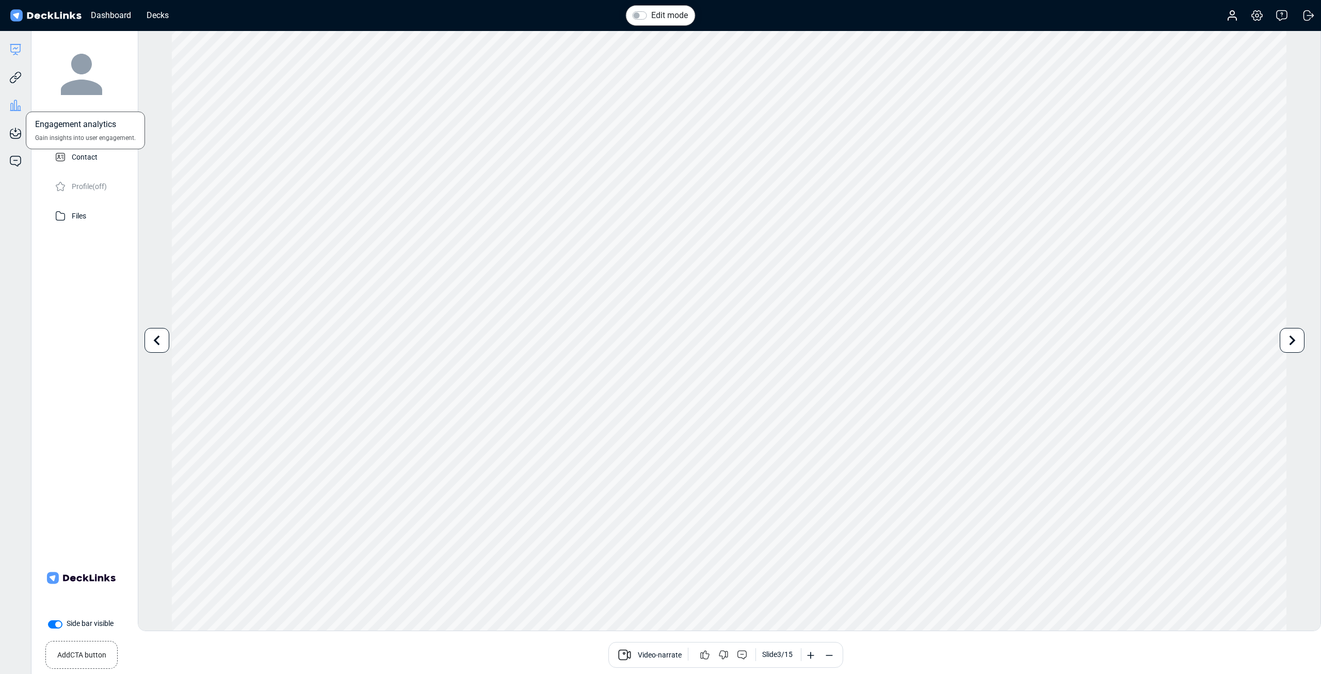
click at [9, 110] on icon at bounding box center [15, 105] width 12 height 12
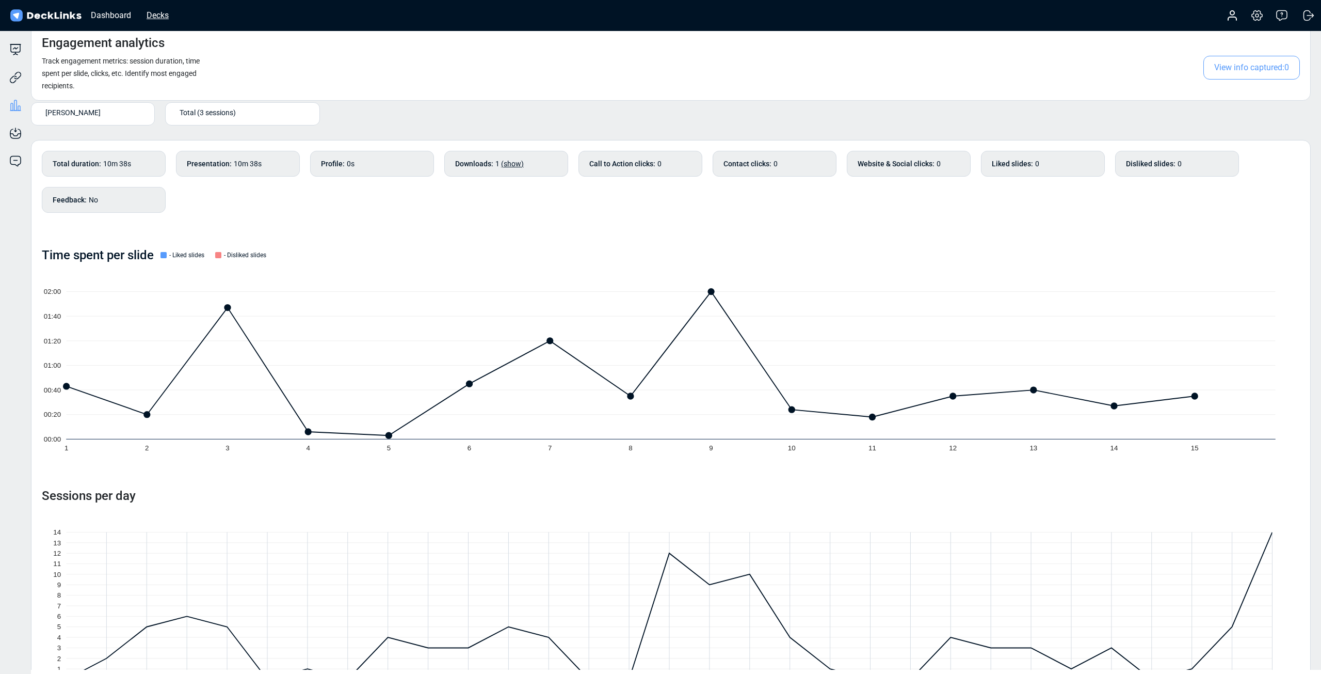
click at [167, 14] on div "Decks" at bounding box center [157, 15] width 33 height 13
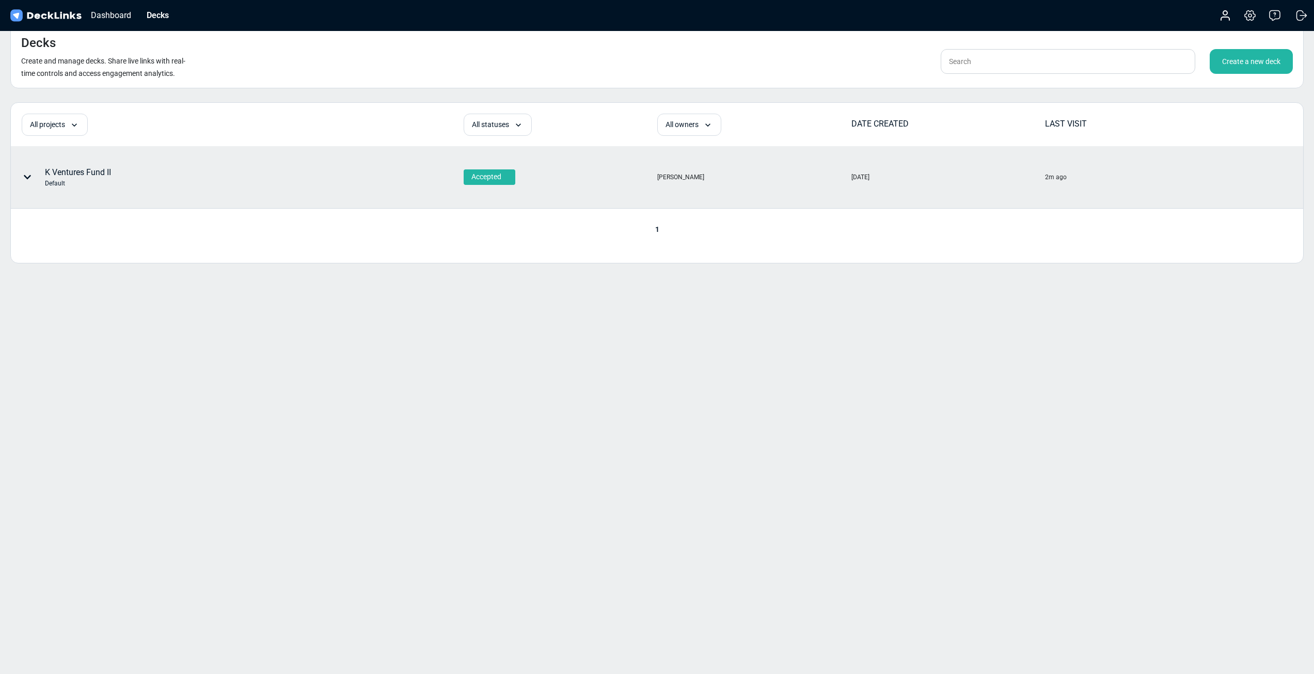
click at [26, 180] on icon at bounding box center [27, 177] width 8 height 8
click at [26, 180] on div at bounding box center [657, 337] width 1314 height 674
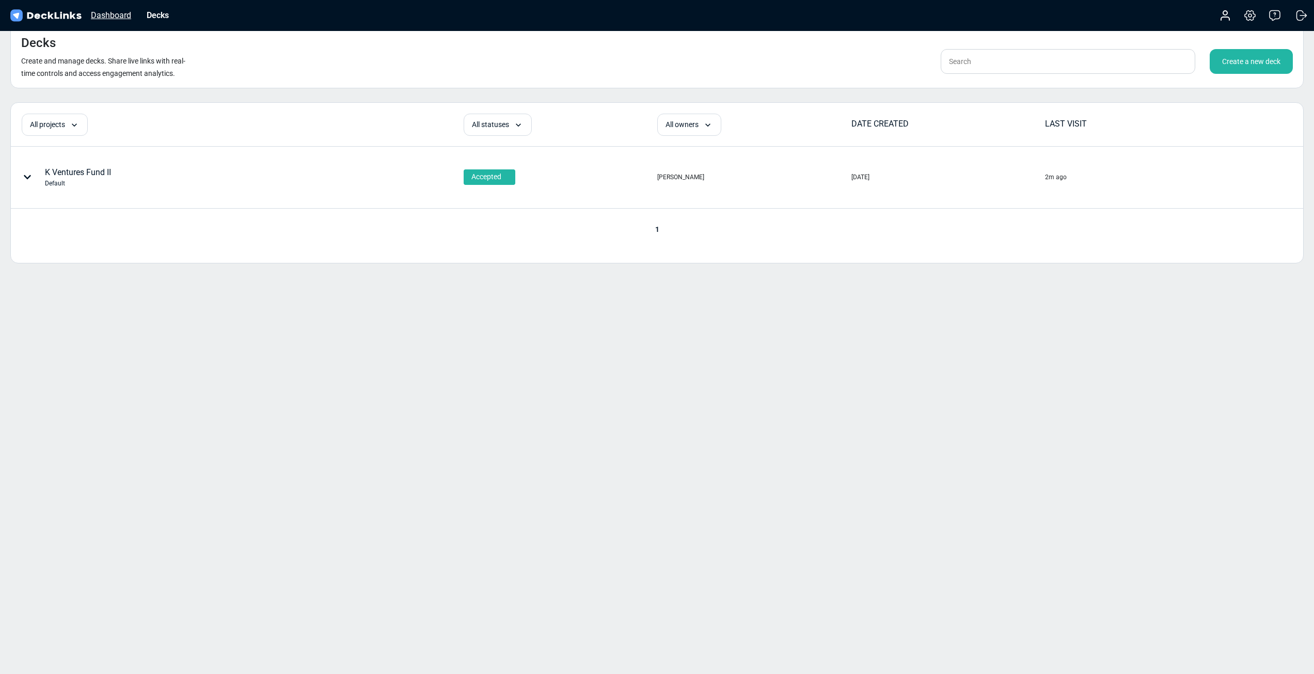
click at [114, 13] on div "Dashboard" at bounding box center [111, 15] width 51 height 13
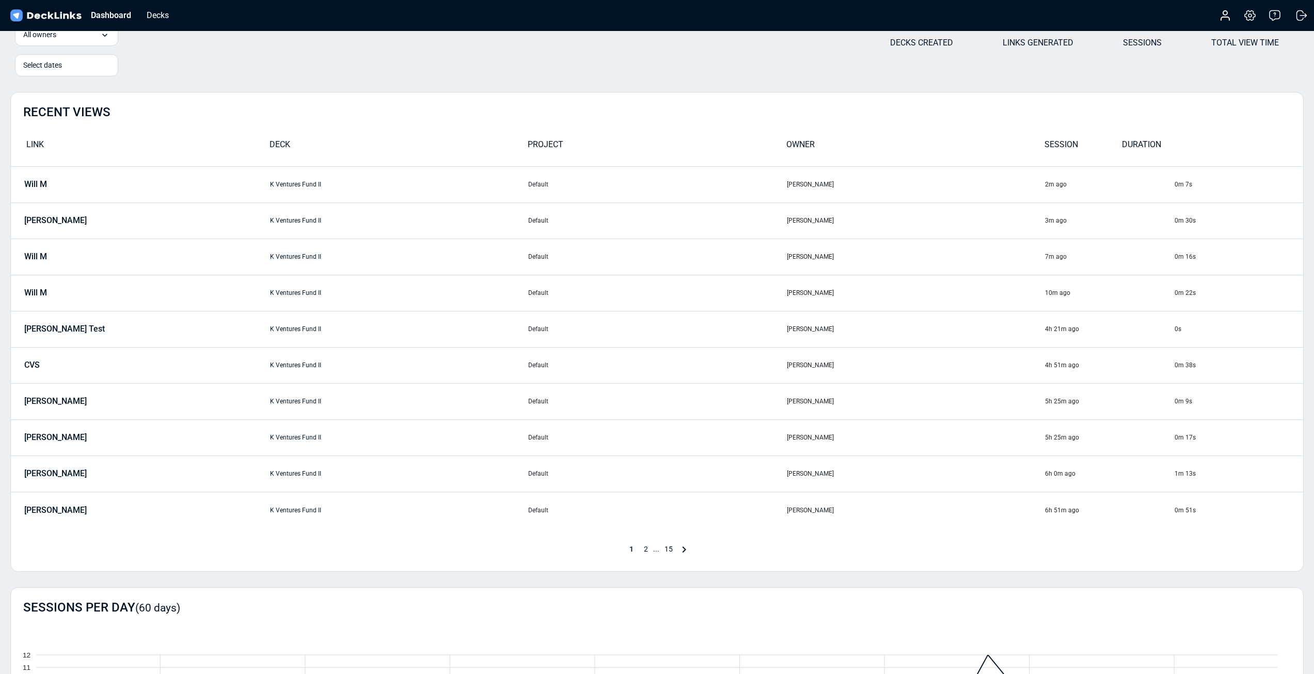
scroll to position [52, 0]
click at [685, 551] on icon at bounding box center [684, 547] width 12 height 12
drag, startPoint x: 685, startPoint y: 550, endPoint x: 693, endPoint y: 548, distance: 7.5
click at [686, 550] on span "15" at bounding box center [682, 547] width 19 height 8
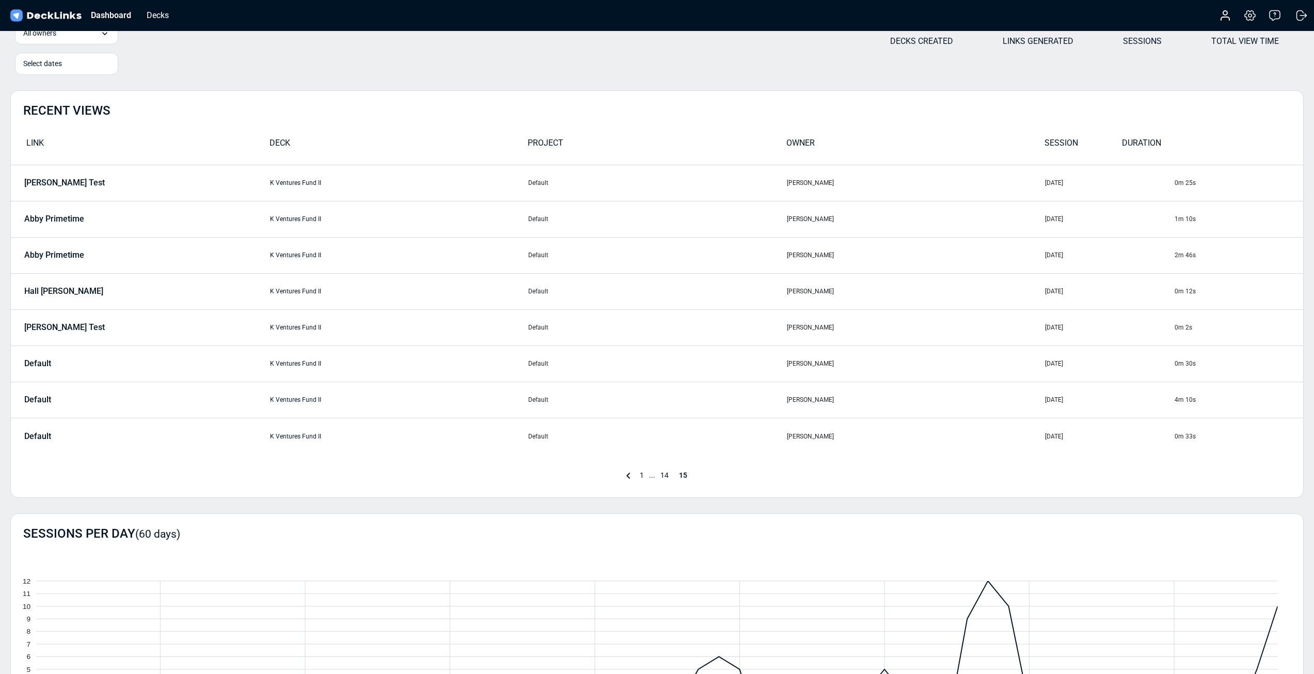
click at [627, 475] on icon at bounding box center [628, 475] width 4 height 6
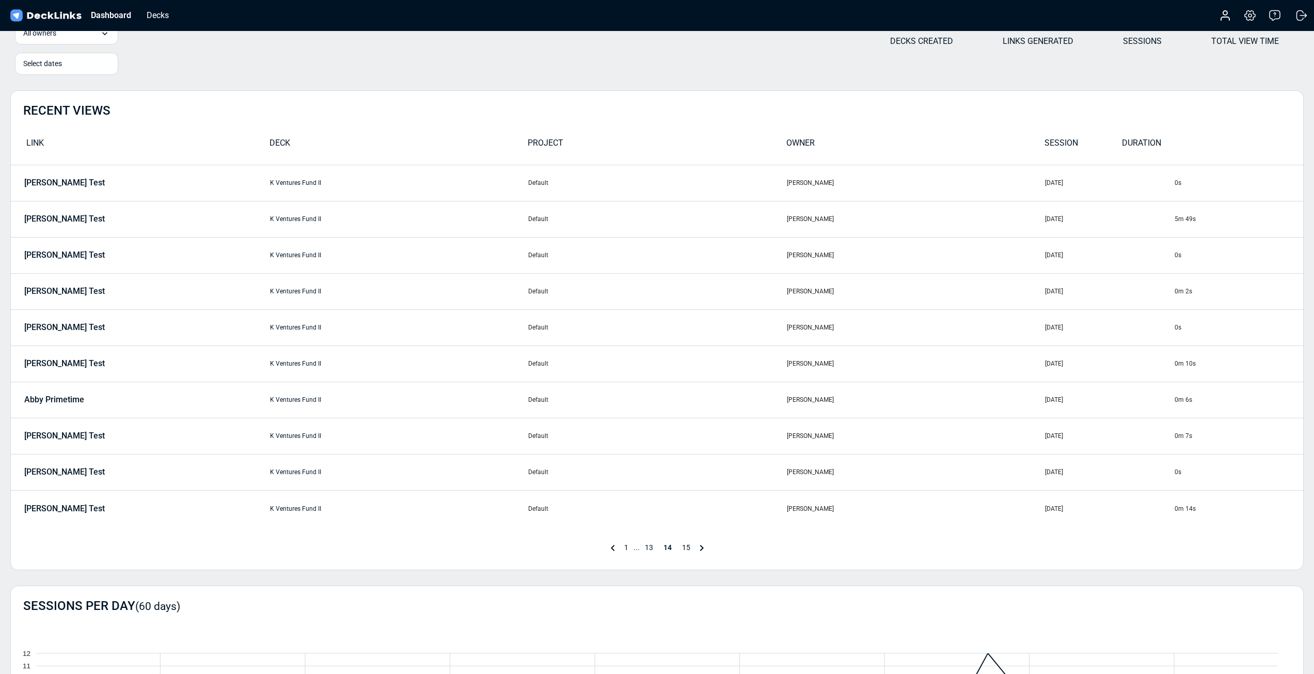
click at [700, 547] on icon at bounding box center [701, 547] width 12 height 12
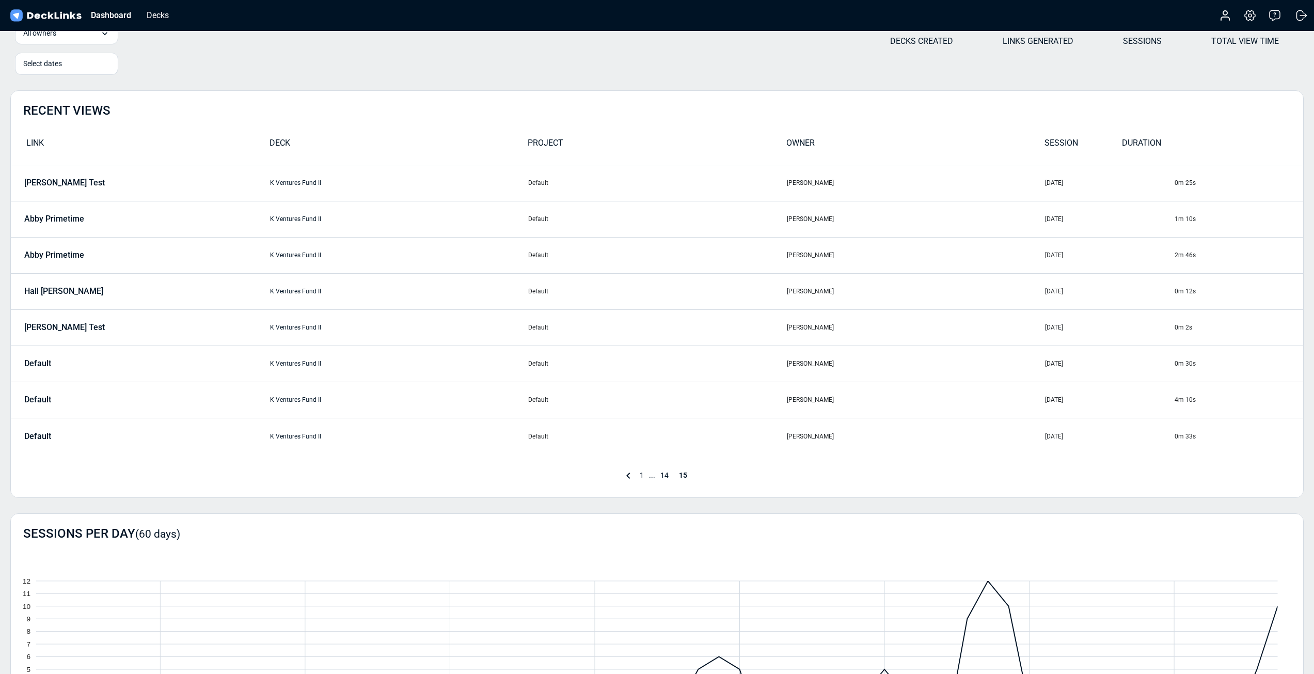
click at [681, 473] on span "15" at bounding box center [683, 475] width 19 height 8
click at [314, 367] on link "K Ventures Fund II" at bounding box center [295, 363] width 51 height 7
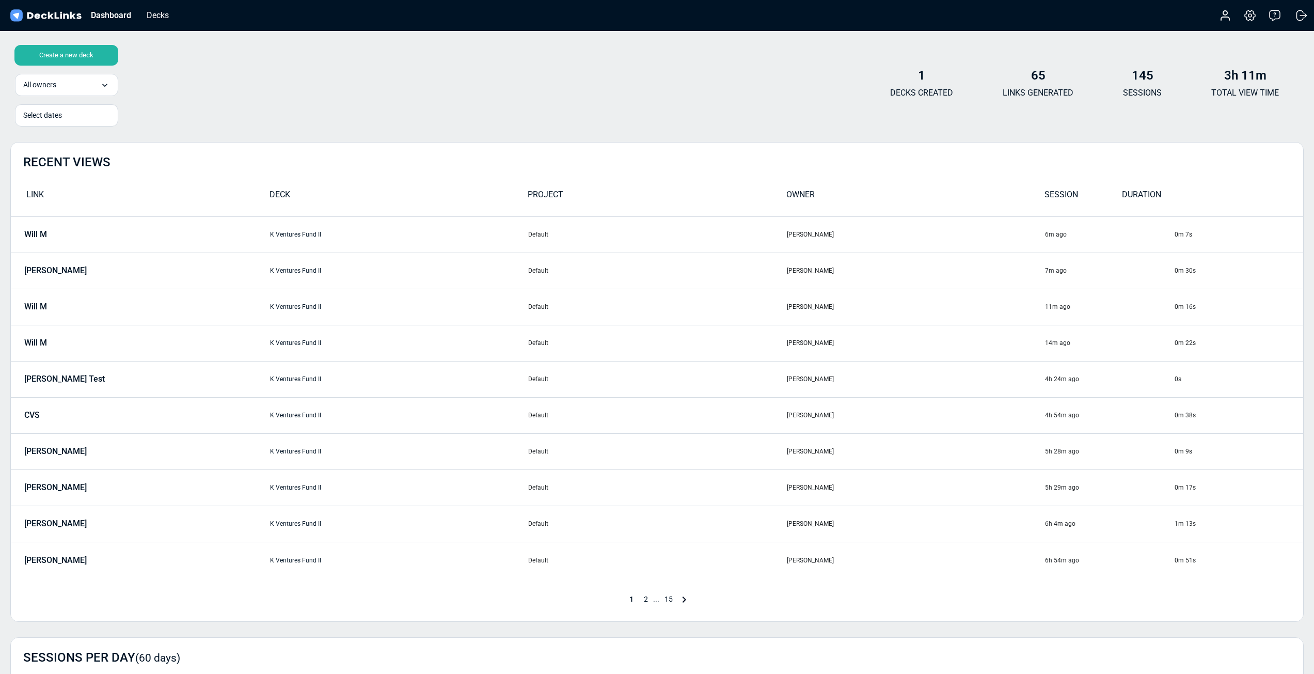
scroll to position [52, 0]
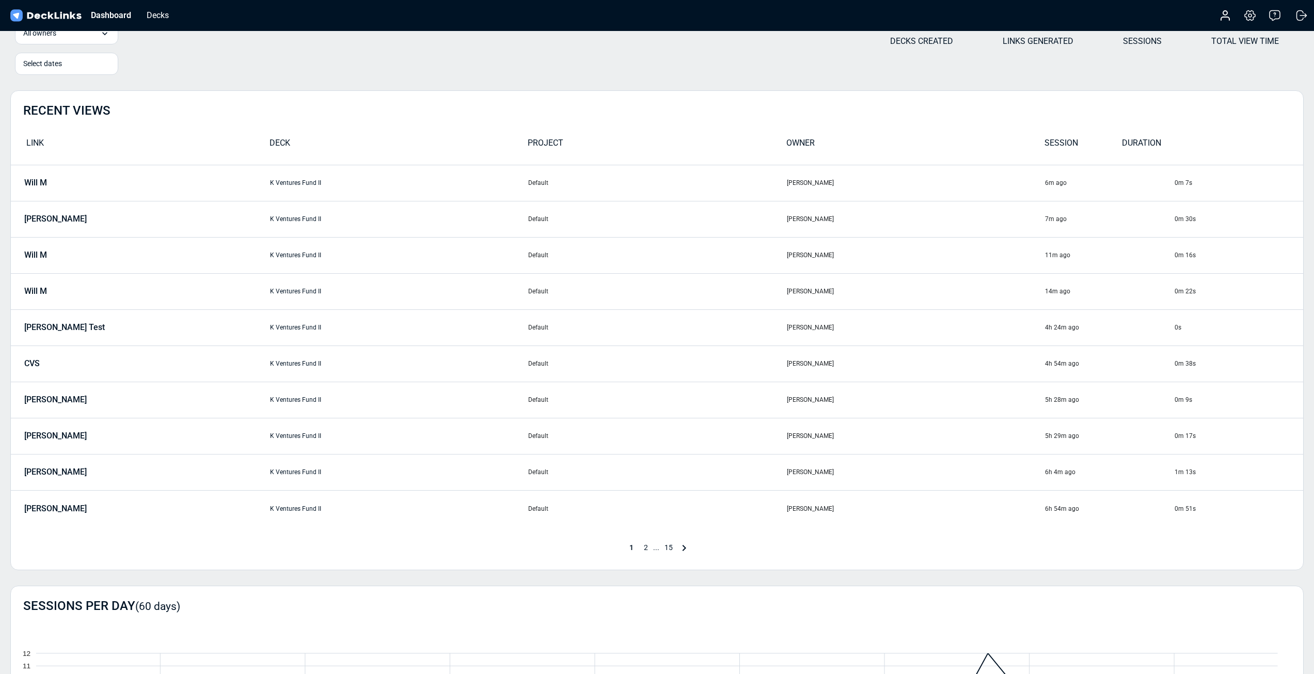
click at [685, 549] on icon at bounding box center [684, 547] width 12 height 12
click at [684, 548] on span "15" at bounding box center [682, 547] width 19 height 8
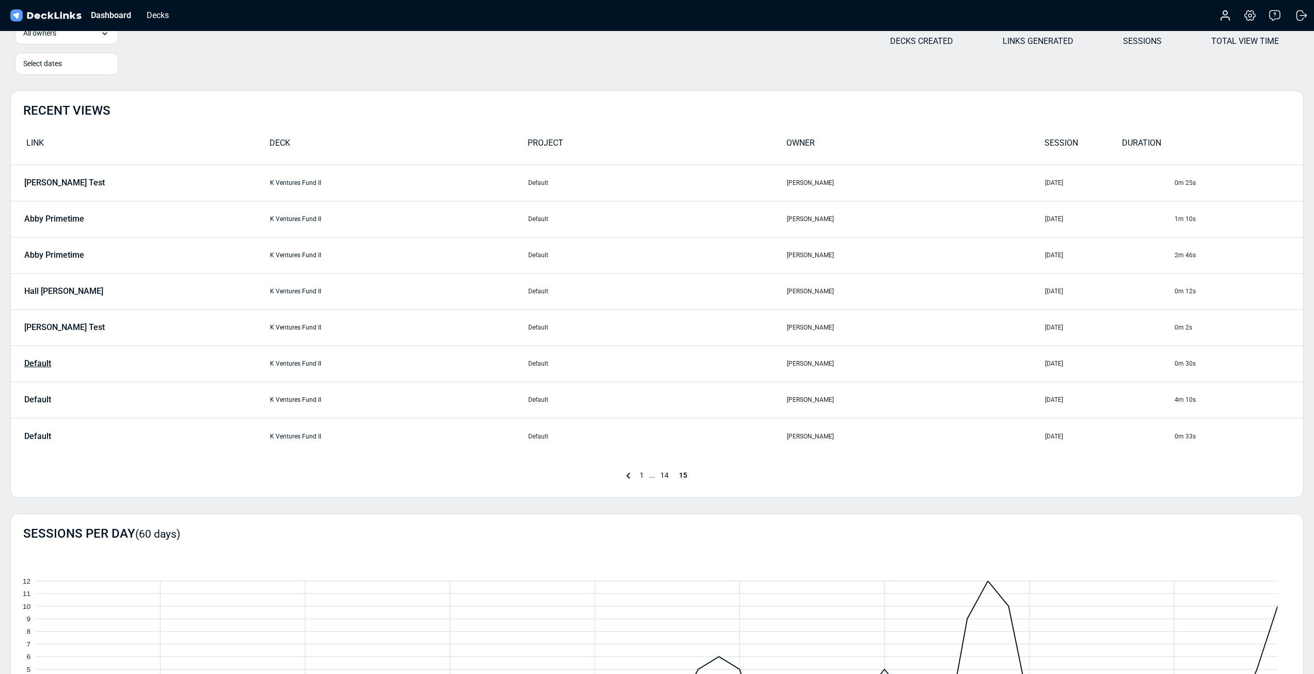
click at [38, 364] on p "Default" at bounding box center [37, 363] width 27 height 9
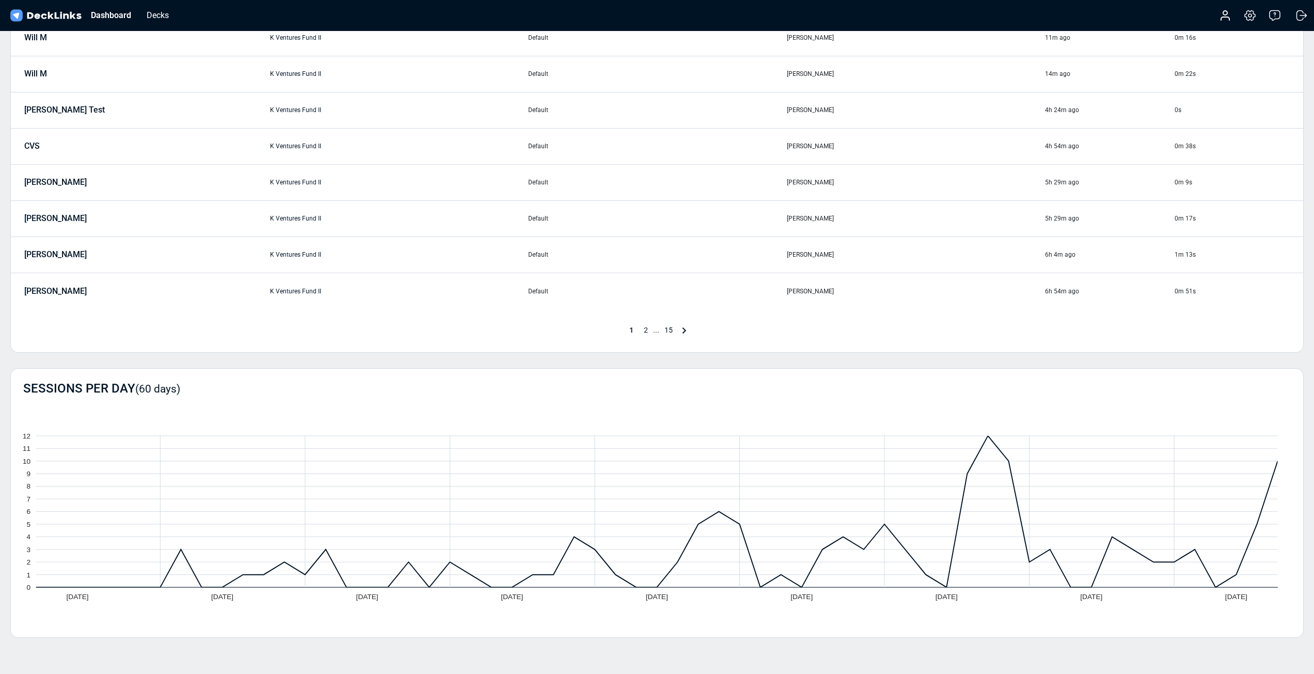
scroll to position [310, 0]
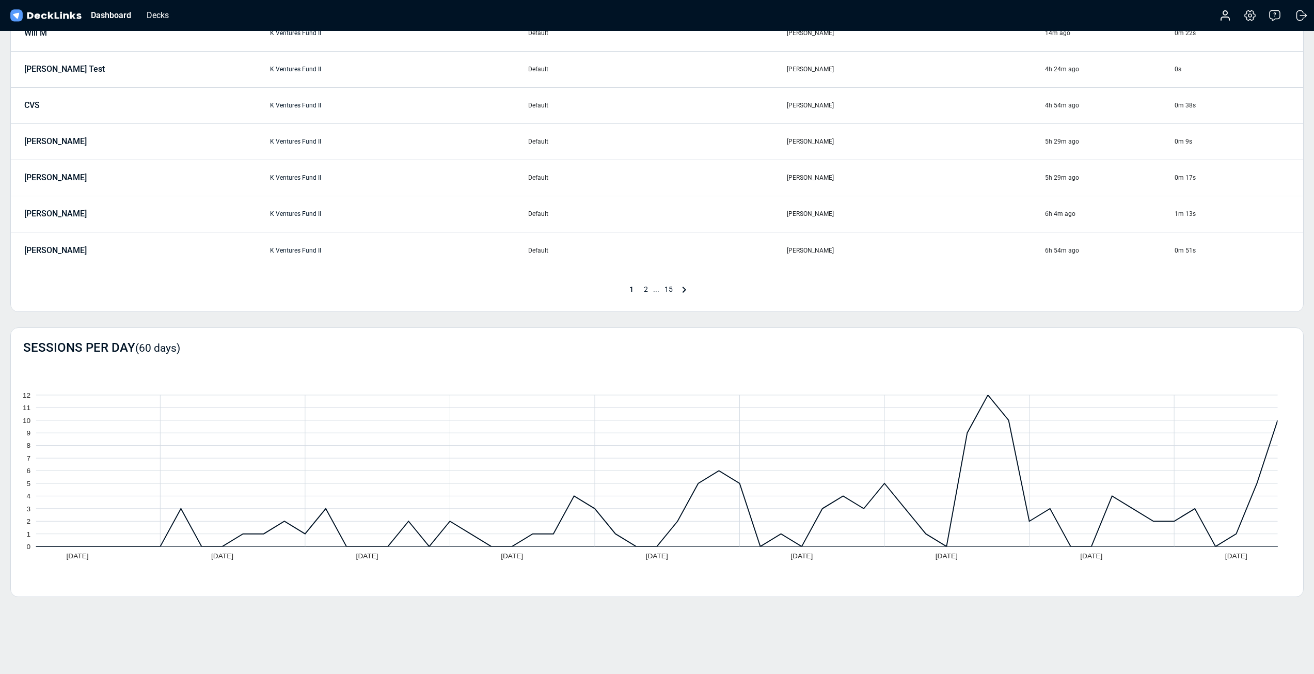
click at [685, 286] on icon at bounding box center [684, 289] width 12 height 12
click at [661, 290] on span "3" at bounding box center [659, 289] width 14 height 8
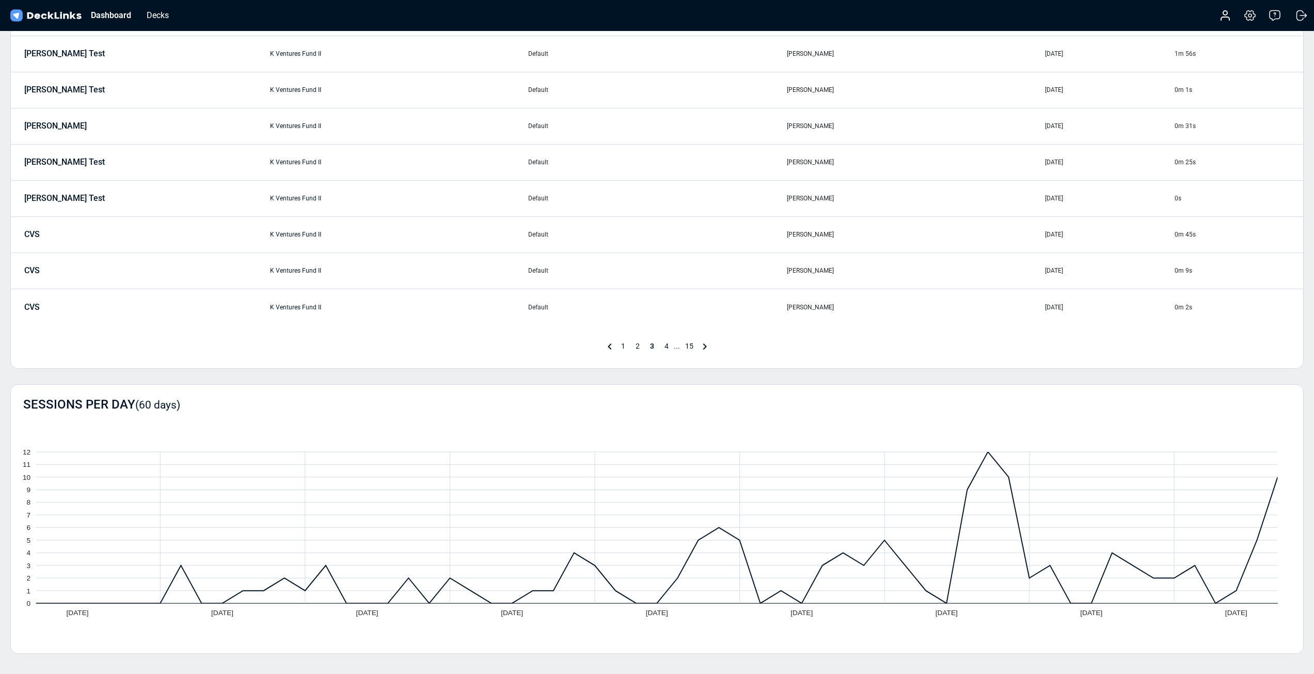
scroll to position [155, 0]
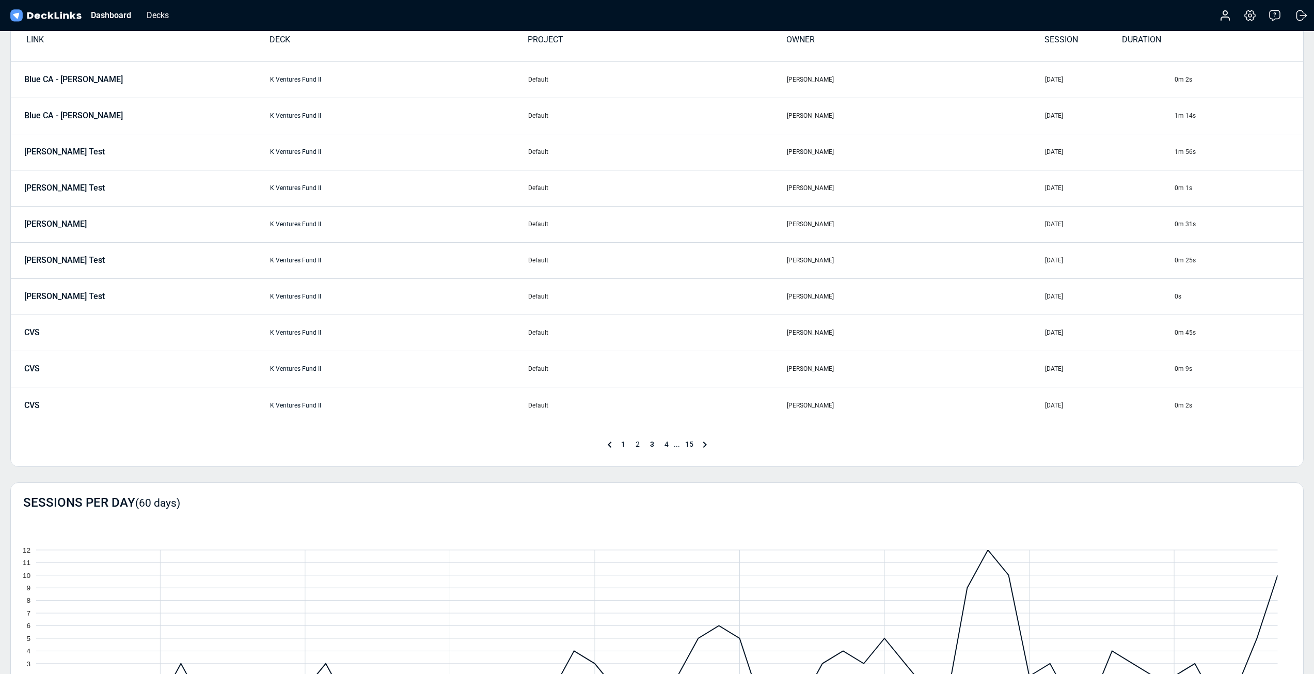
click at [676, 447] on span "..." at bounding box center [677, 444] width 6 height 8
drag, startPoint x: 678, startPoint y: 445, endPoint x: 688, endPoint y: 445, distance: 9.8
click at [678, 445] on span "..." at bounding box center [677, 444] width 6 height 8
click at [704, 442] on icon at bounding box center [704, 444] width 12 height 12
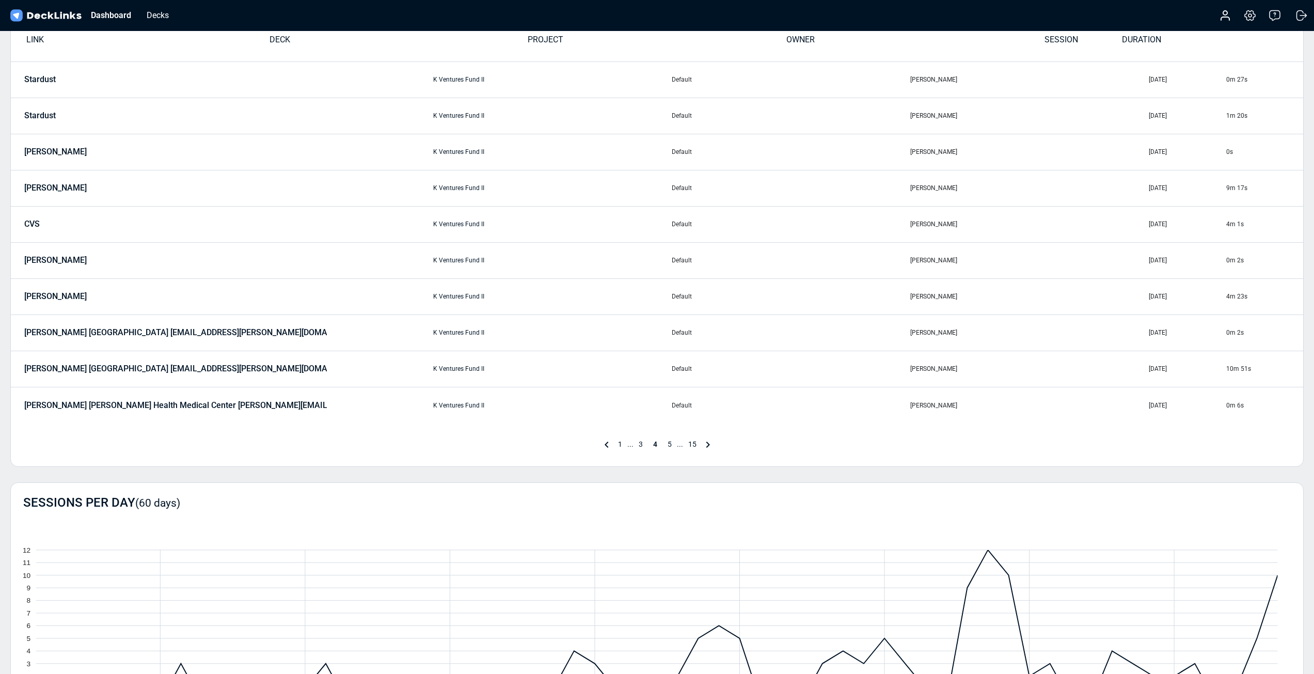
click at [705, 442] on icon at bounding box center [707, 444] width 12 height 12
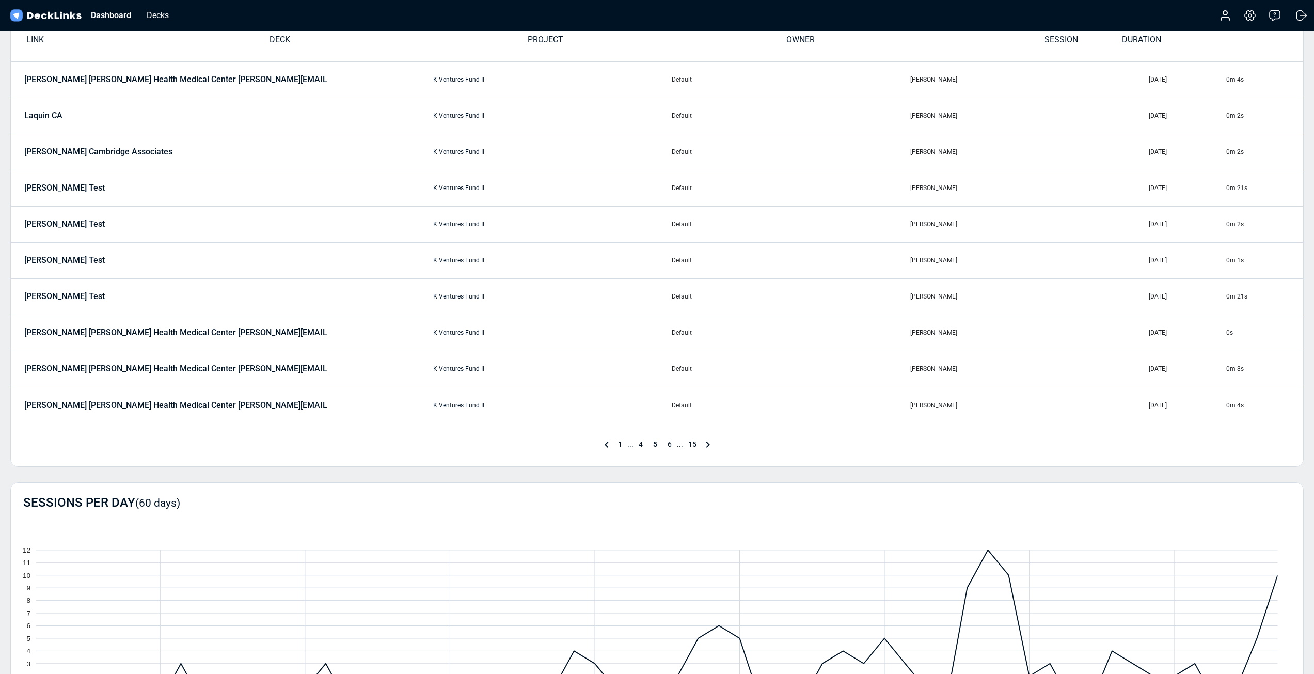
click at [157, 371] on p "[PERSON_NAME] [PERSON_NAME] Health Medical Center [PERSON_NAME][EMAIL_ADDRESS][…" at bounding box center [228, 368] width 408 height 9
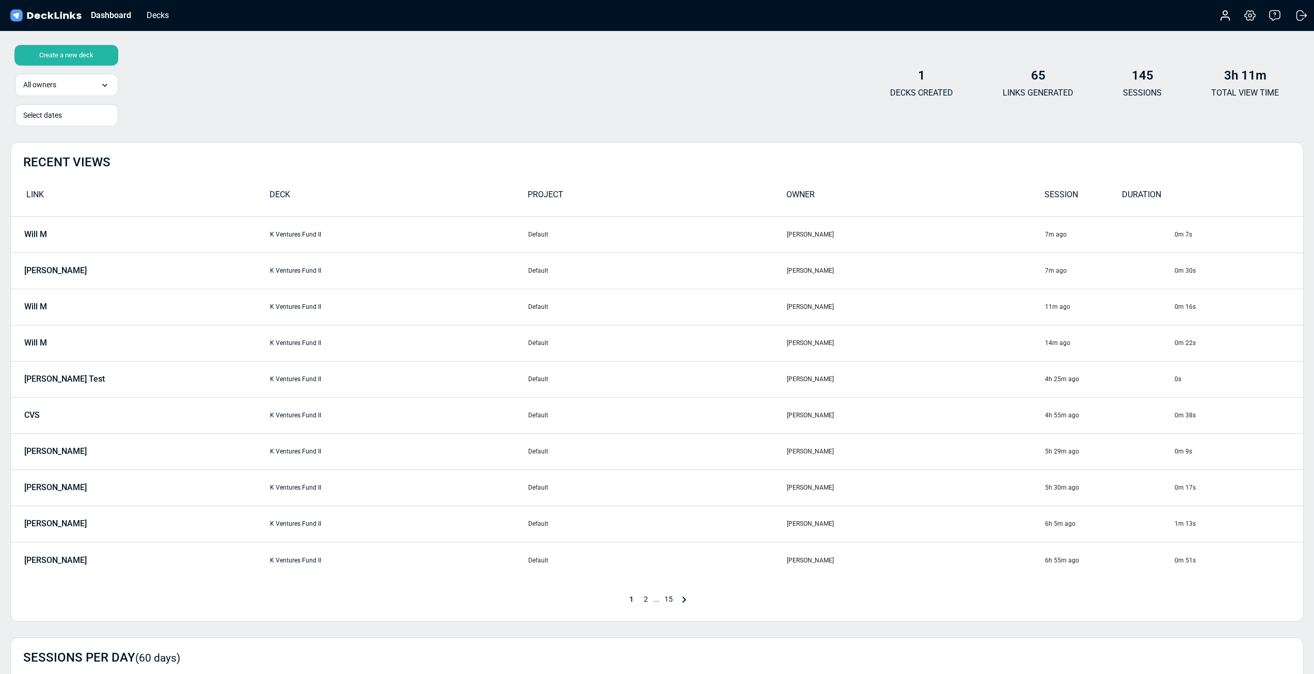
scroll to position [155, 0]
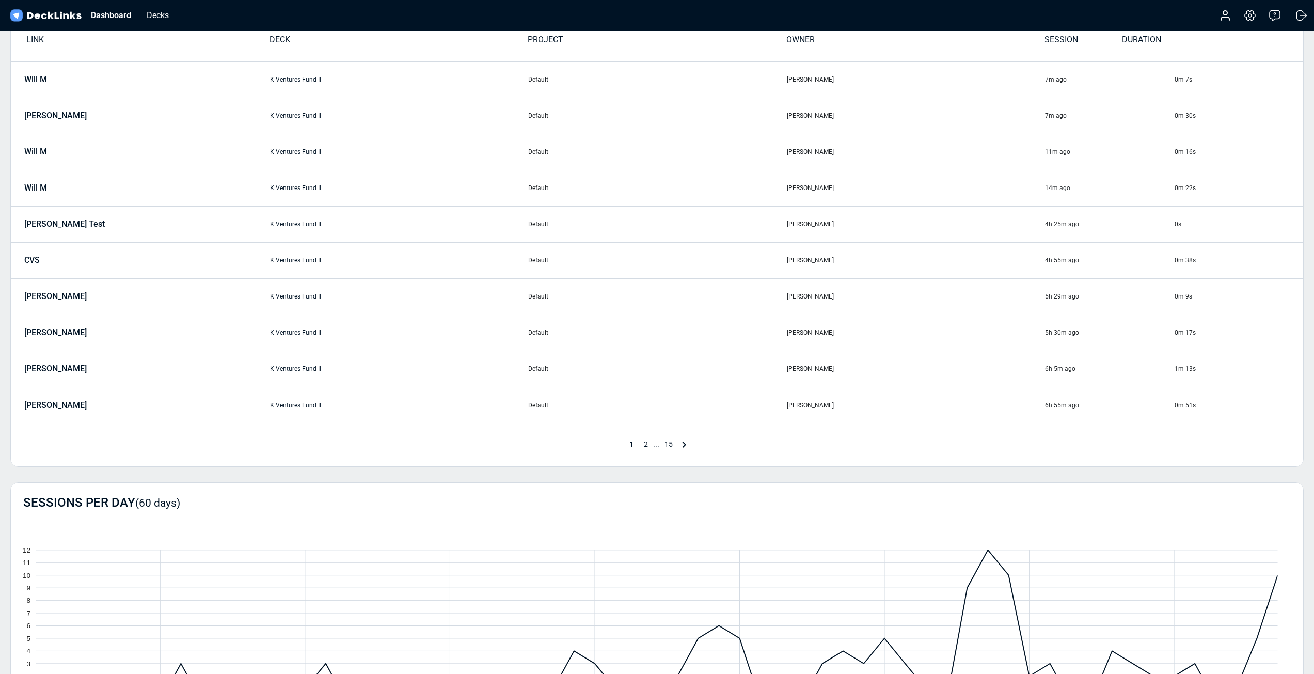
click at [685, 444] on icon at bounding box center [684, 444] width 12 height 12
click at [697, 446] on icon at bounding box center [697, 444] width 12 height 12
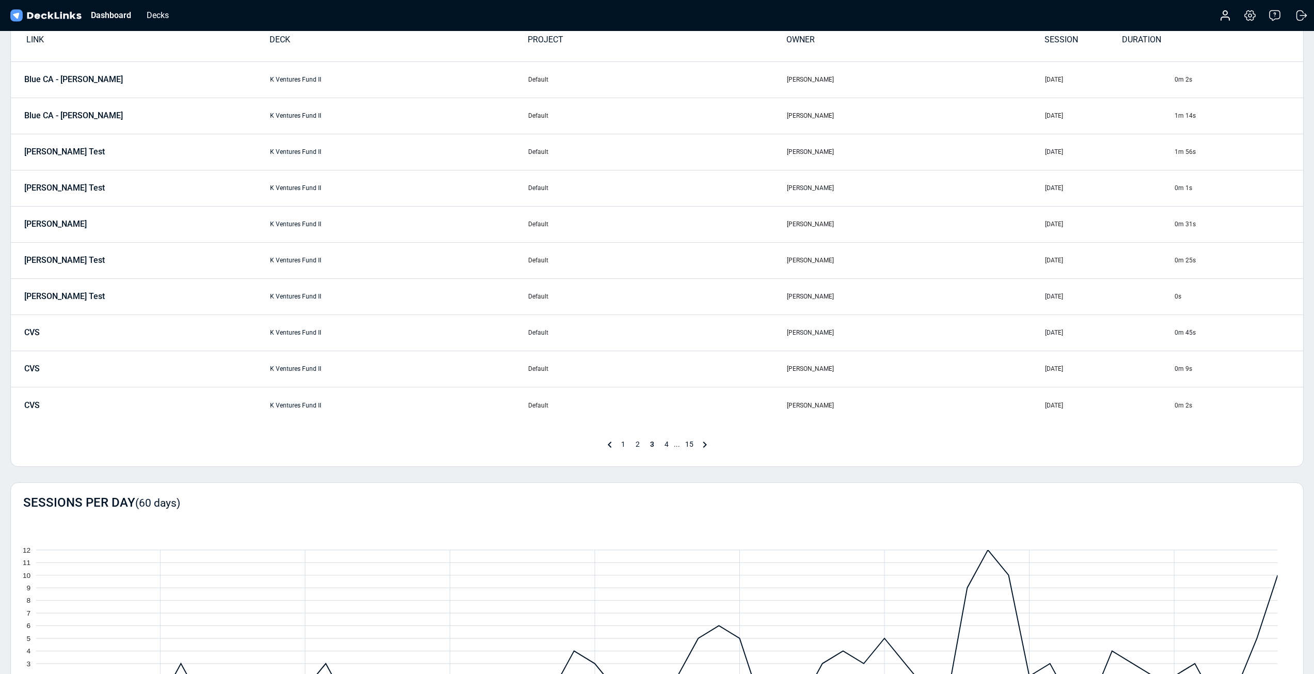
click at [705, 446] on icon at bounding box center [704, 444] width 12 height 12
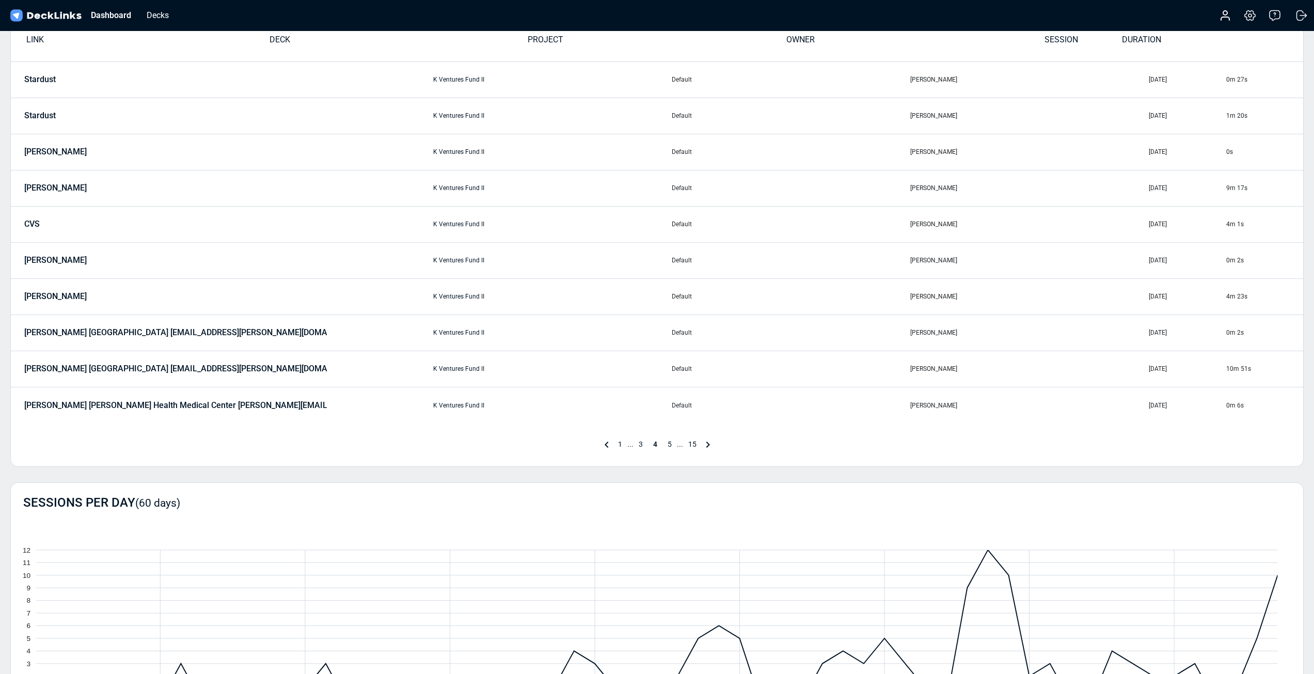
click at [679, 447] on span "..." at bounding box center [680, 444] width 6 height 8
click at [672, 443] on span "5" at bounding box center [669, 444] width 14 height 8
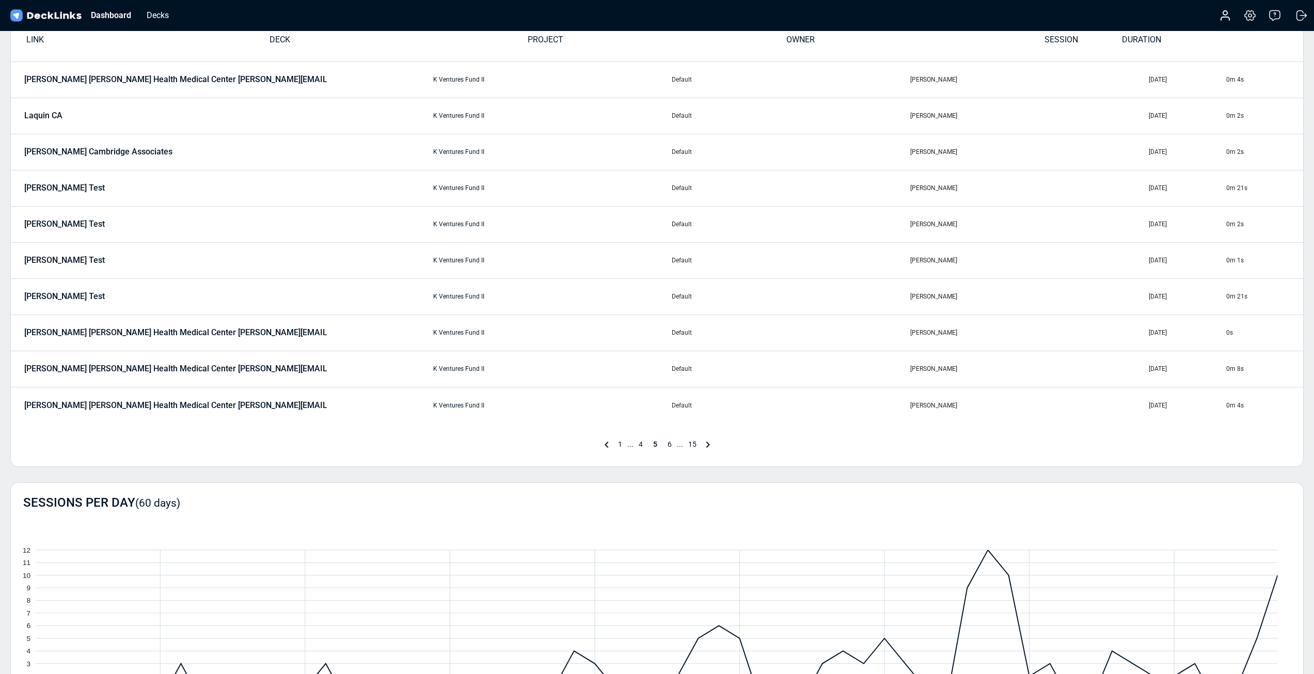
click at [670, 446] on span "6" at bounding box center [669, 444] width 14 height 8
click at [672, 444] on span "7" at bounding box center [669, 444] width 14 height 8
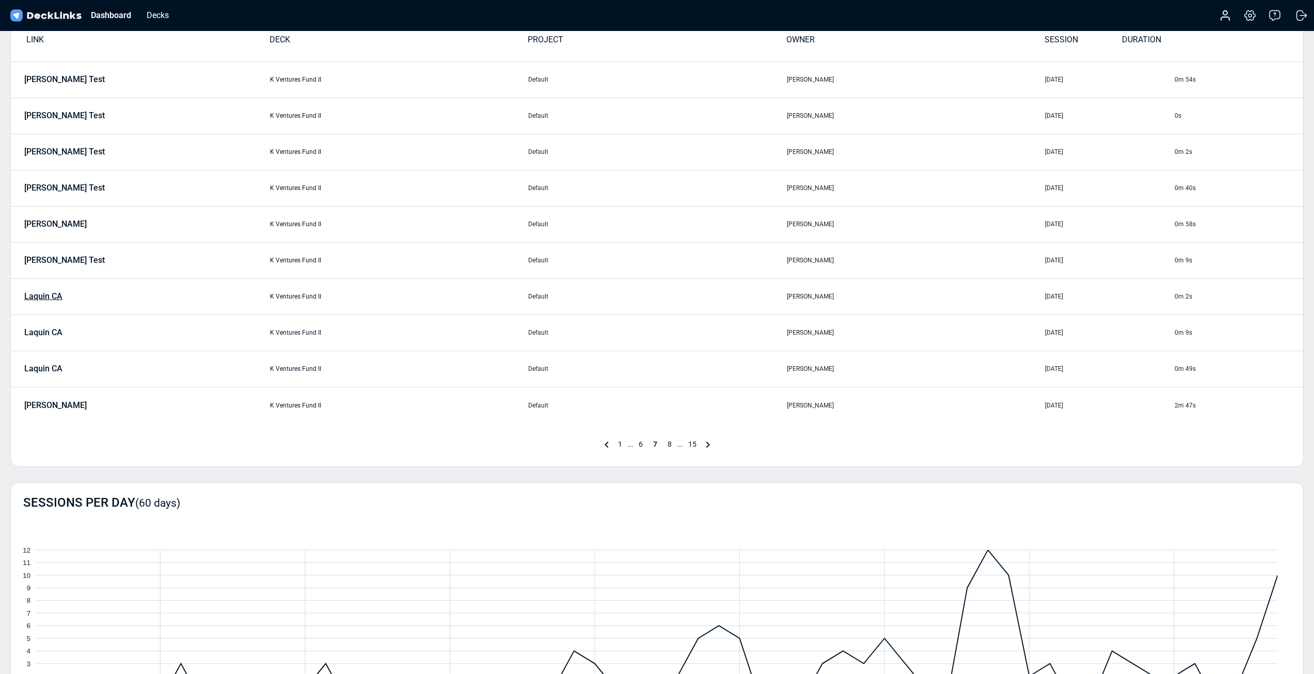
click at [37, 299] on p "Laquin CA" at bounding box center [43, 296] width 38 height 9
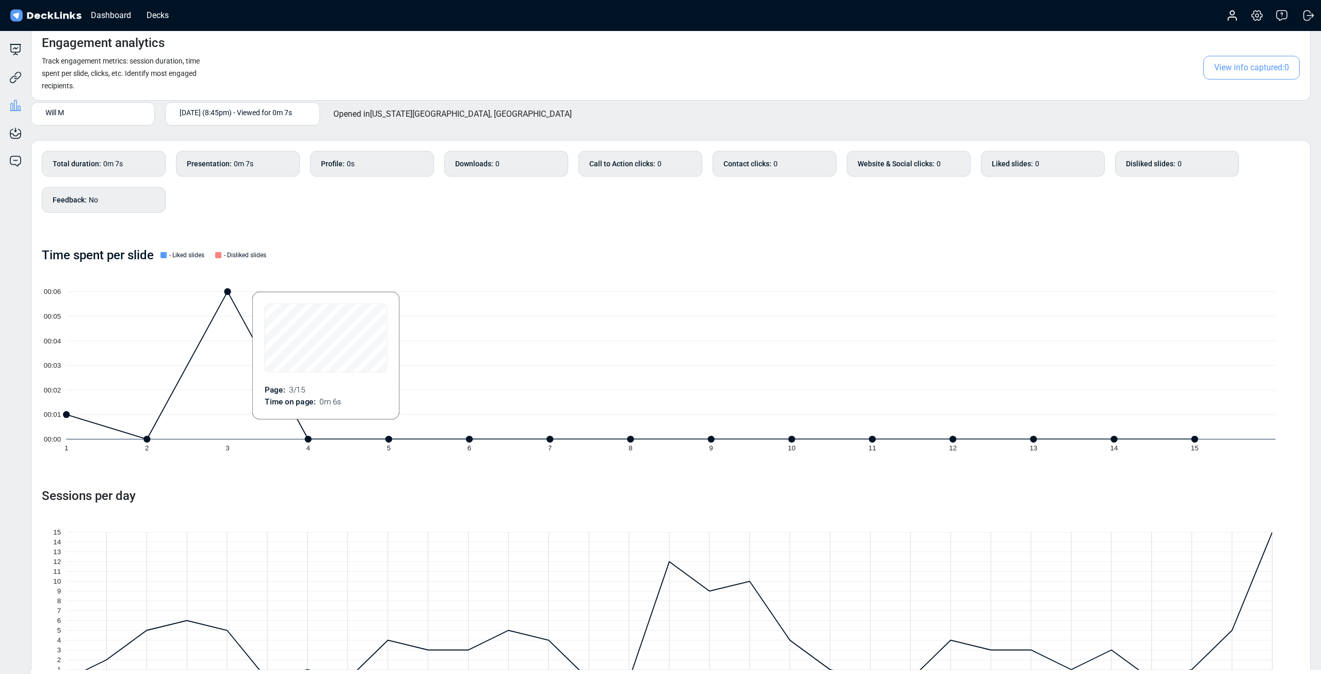
click at [229, 294] on icon "00:00 00:01 00:02 00:03 00:04 00:05 00:06 1 2 3 4 5 6 7 8 9 10 11 12 13 14 15" at bounding box center [671, 365] width 1258 height 197
click at [152, 401] on icon "00:00 00:01 00:02 00:03 00:04 00:05 00:06 1 2 3 4 5 6 7 8 9 10 11 12 13 14 15" at bounding box center [671, 365] width 1258 height 197
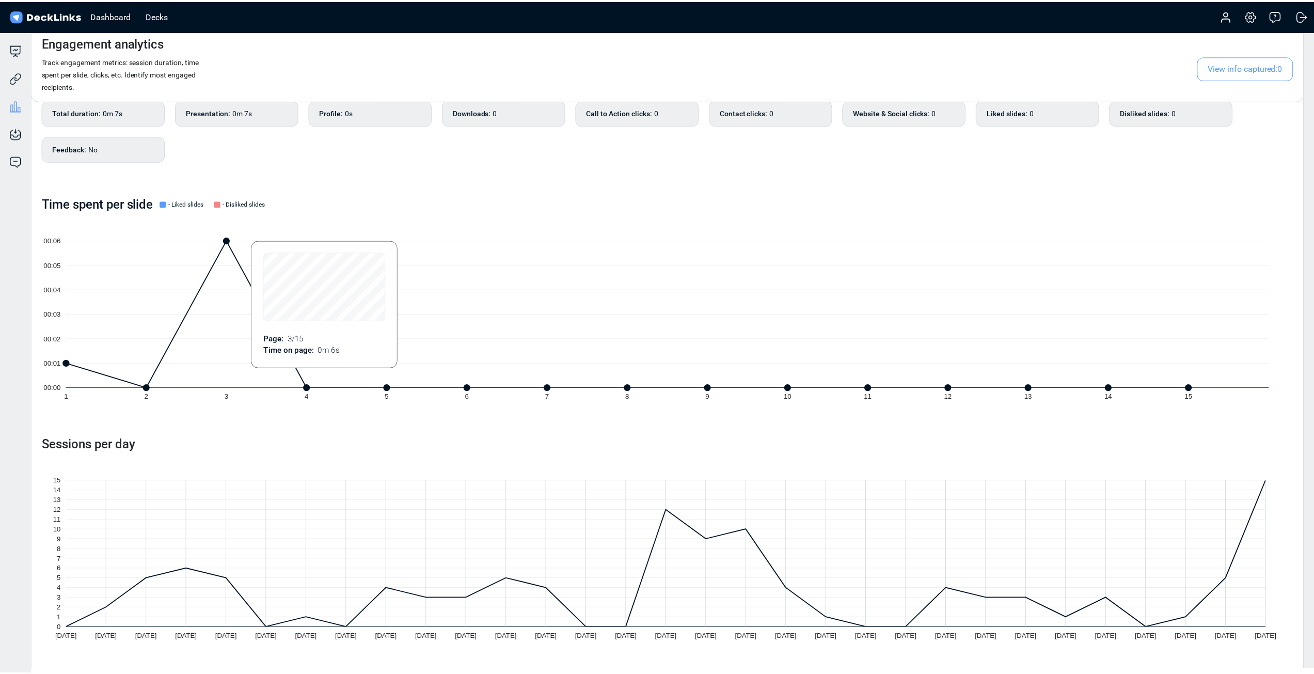
scroll to position [55, 0]
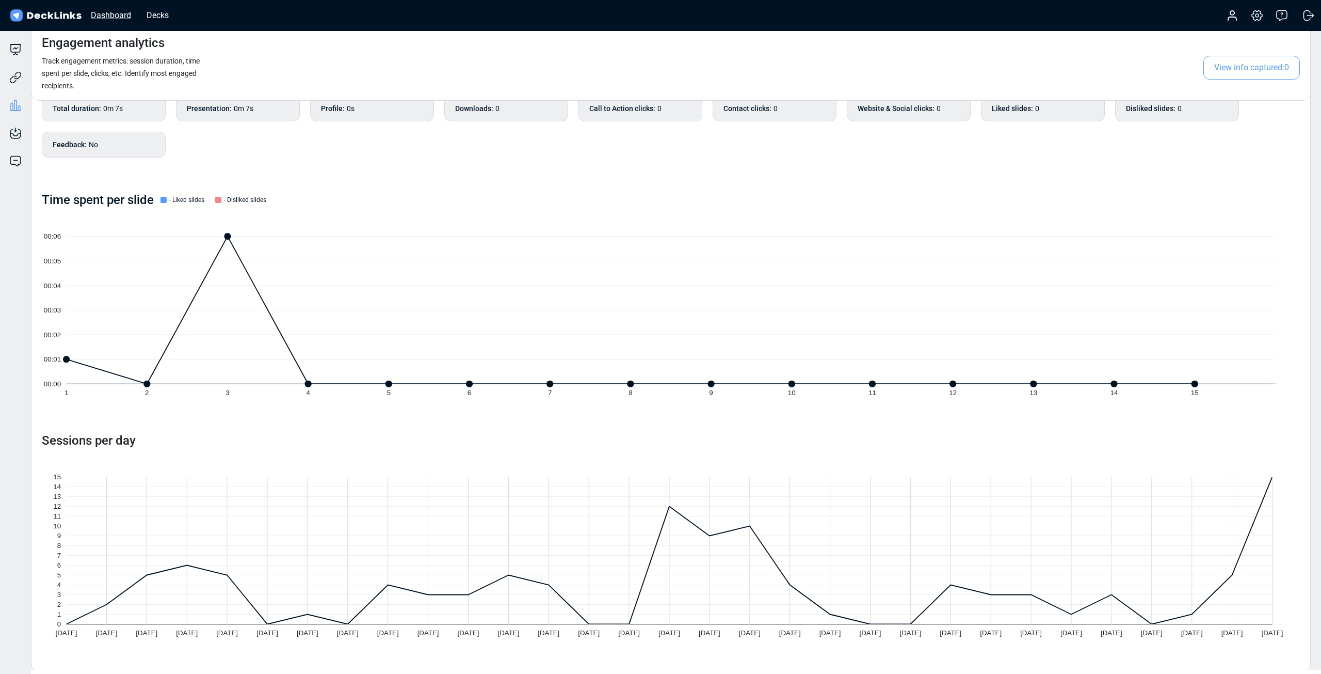
click at [107, 15] on div "Dashboard" at bounding box center [111, 15] width 51 height 13
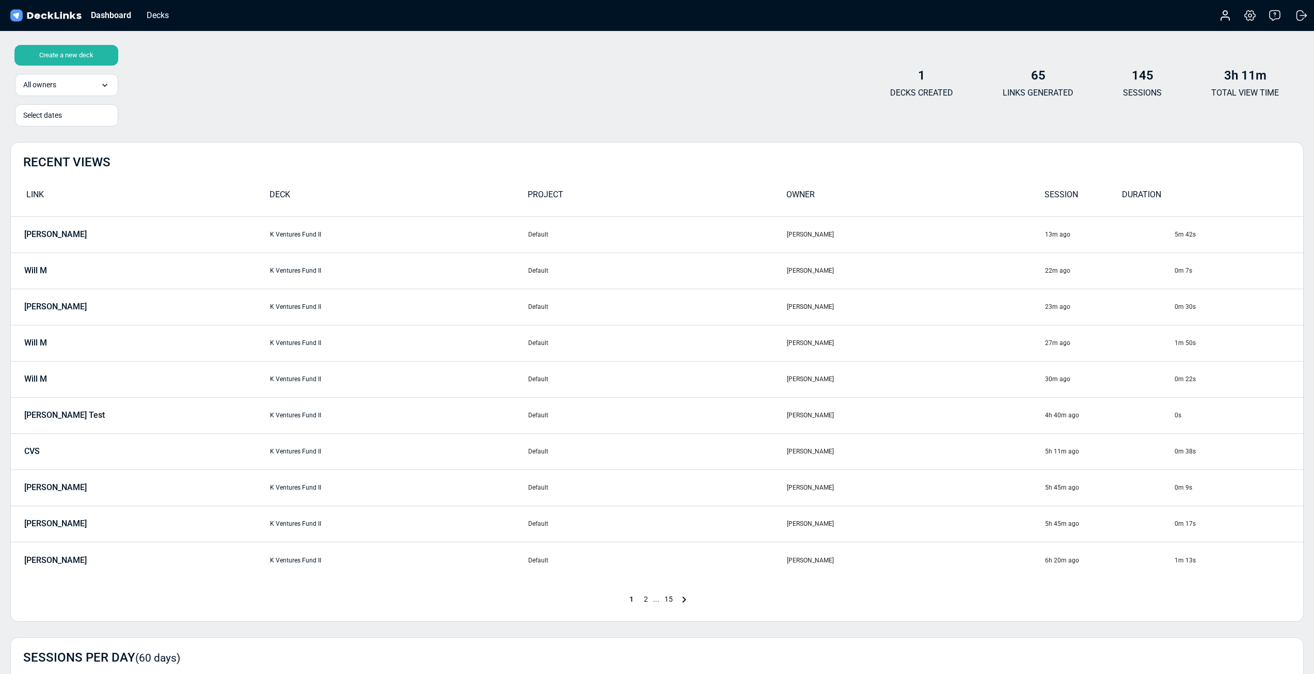
click at [630, 600] on span "1" at bounding box center [631, 599] width 14 height 8
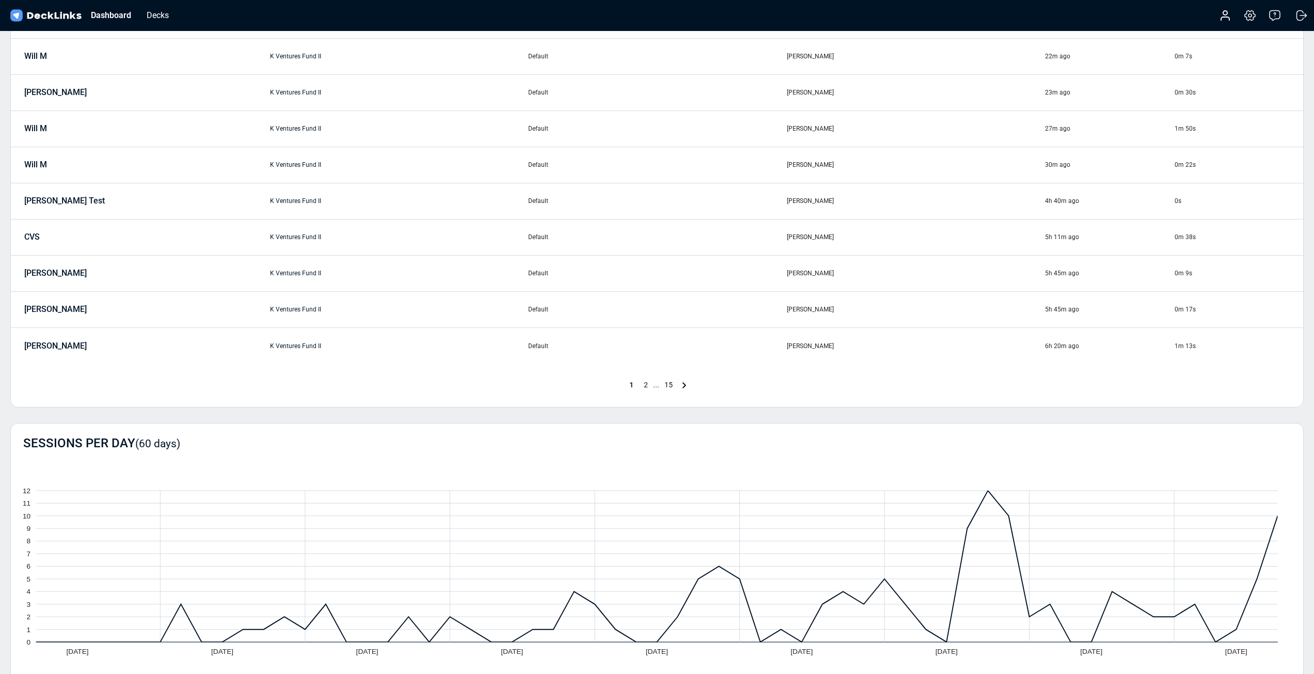
scroll to position [258, 0]
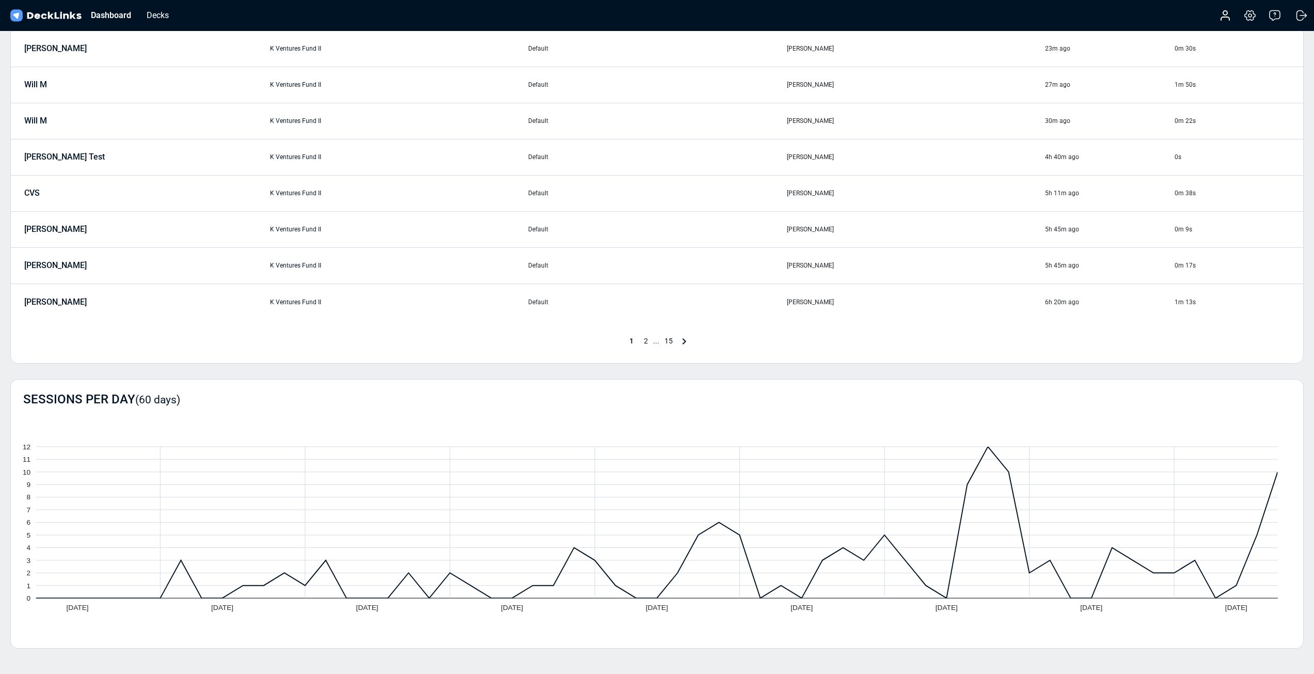
click at [998, 448] on icon "0 1 2 3 4 5 6 7 8 9 10 11 [DATE] Aug [DATE] [DATE] Sep [DATE] Sep [DATE] [DATE]" at bounding box center [657, 522] width 1292 height 202
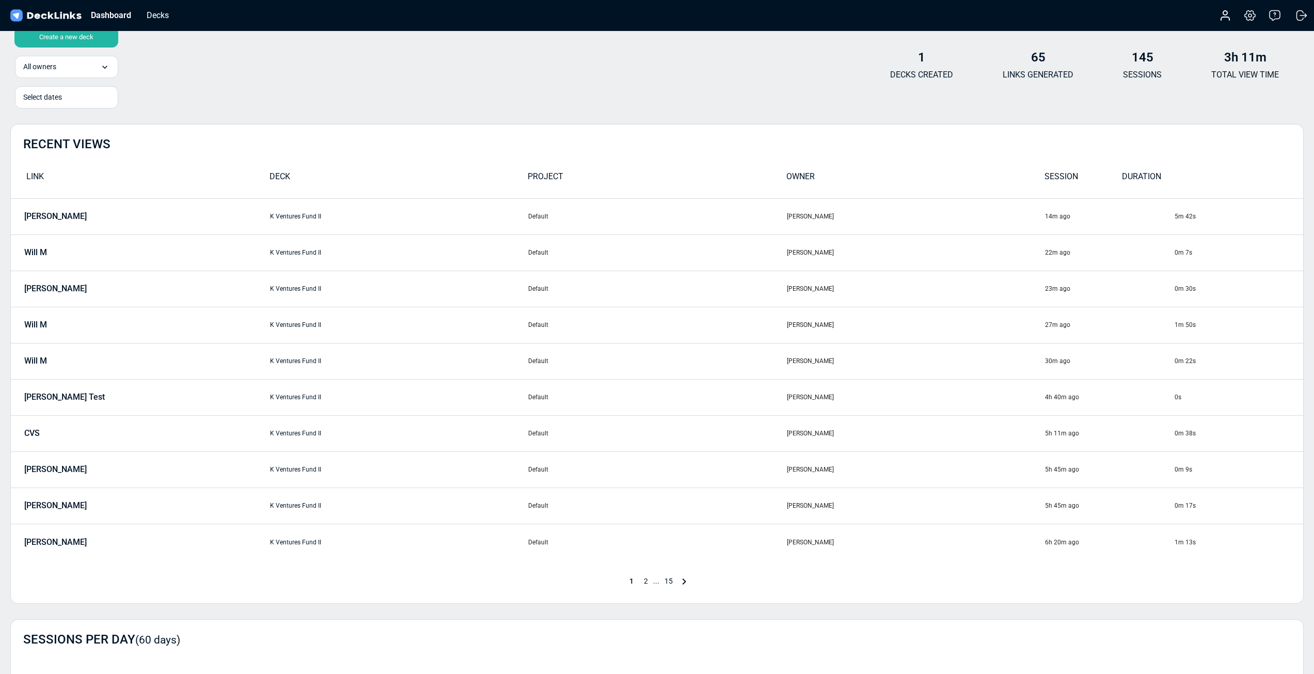
scroll to position [0, 0]
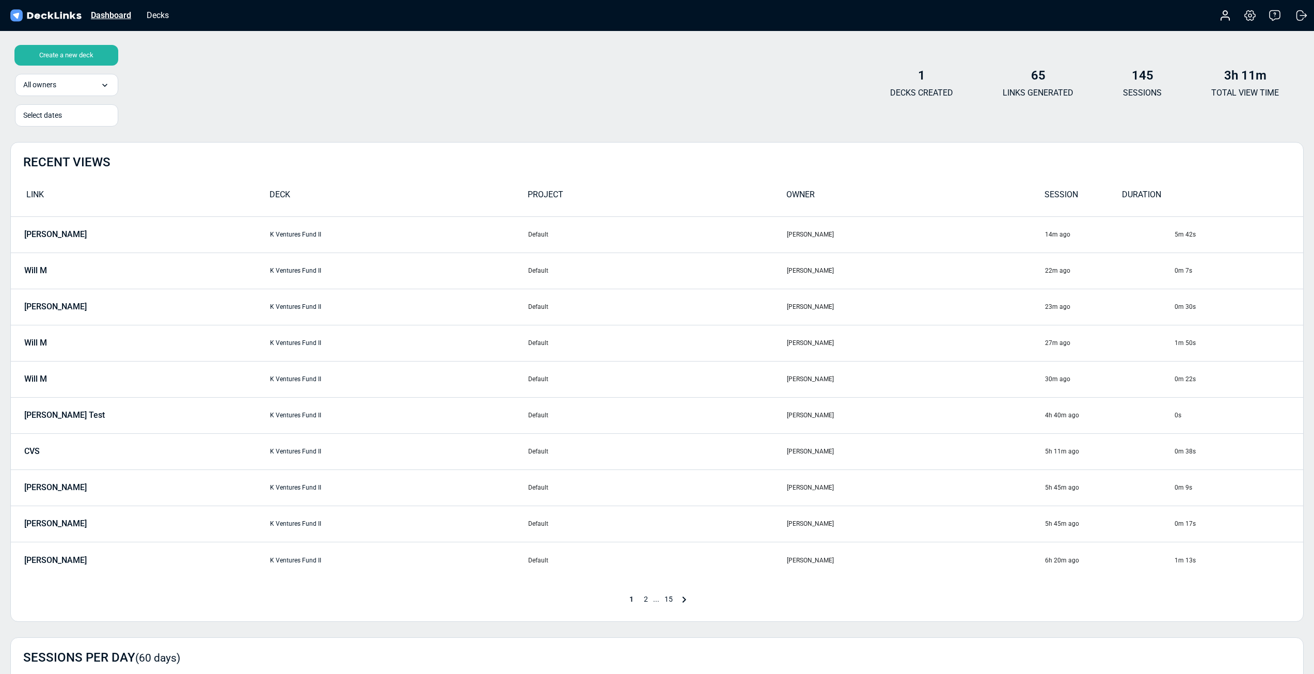
click at [118, 17] on div "Dashboard" at bounding box center [111, 15] width 51 height 13
click at [120, 12] on div "Dashboard" at bounding box center [111, 15] width 51 height 13
click at [57, 14] on img at bounding box center [45, 15] width 75 height 15
click at [17, 15] on img at bounding box center [45, 15] width 75 height 15
click at [154, 19] on div "Decks" at bounding box center [157, 15] width 33 height 13
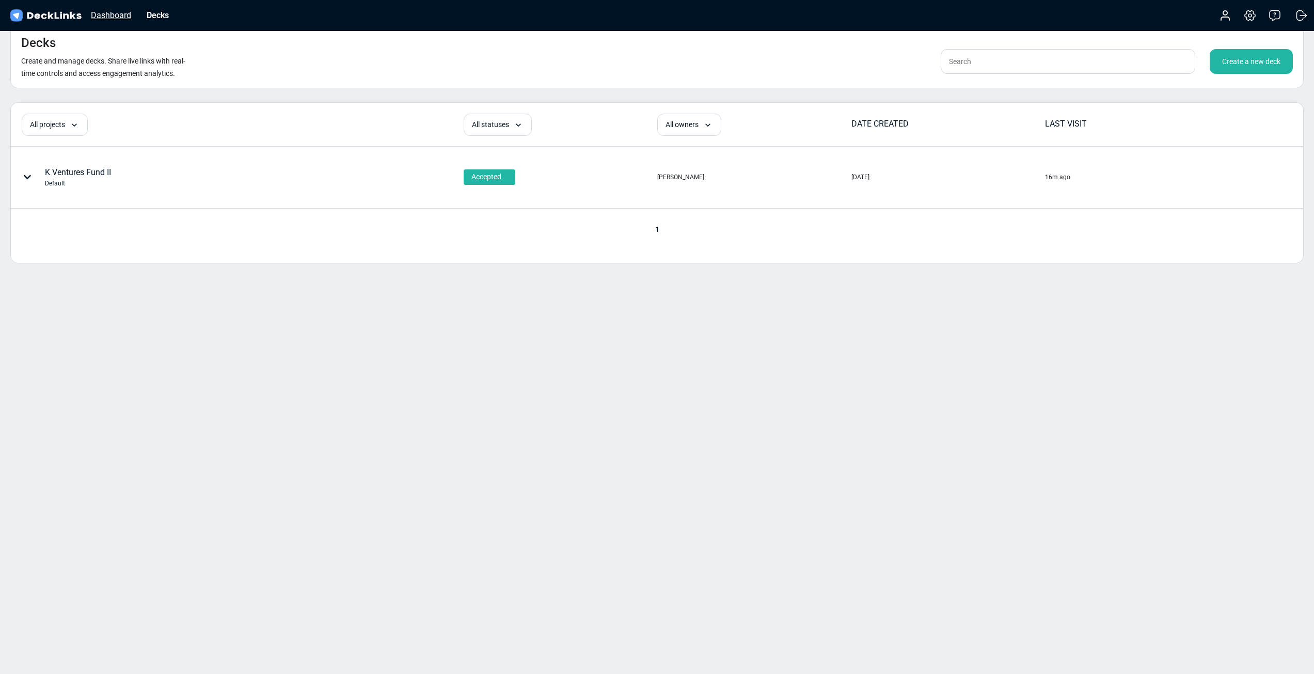
click at [118, 18] on div "Dashboard" at bounding box center [111, 15] width 51 height 13
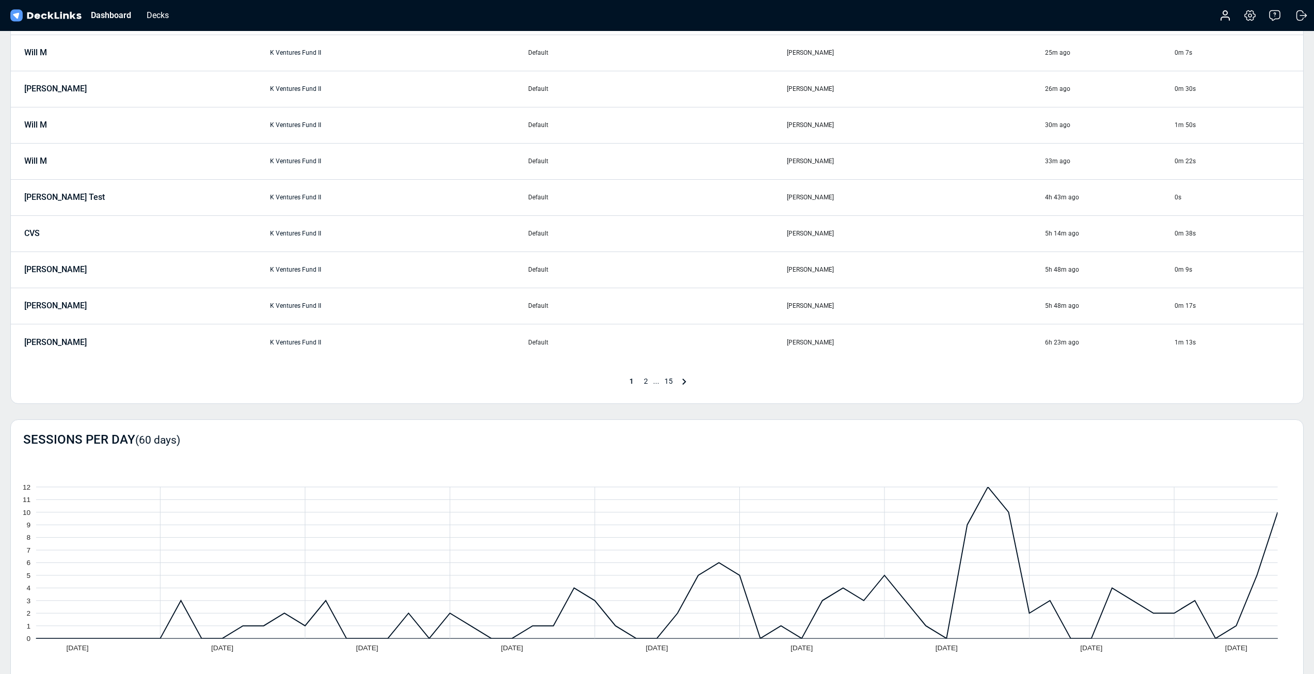
scroll to position [52, 0]
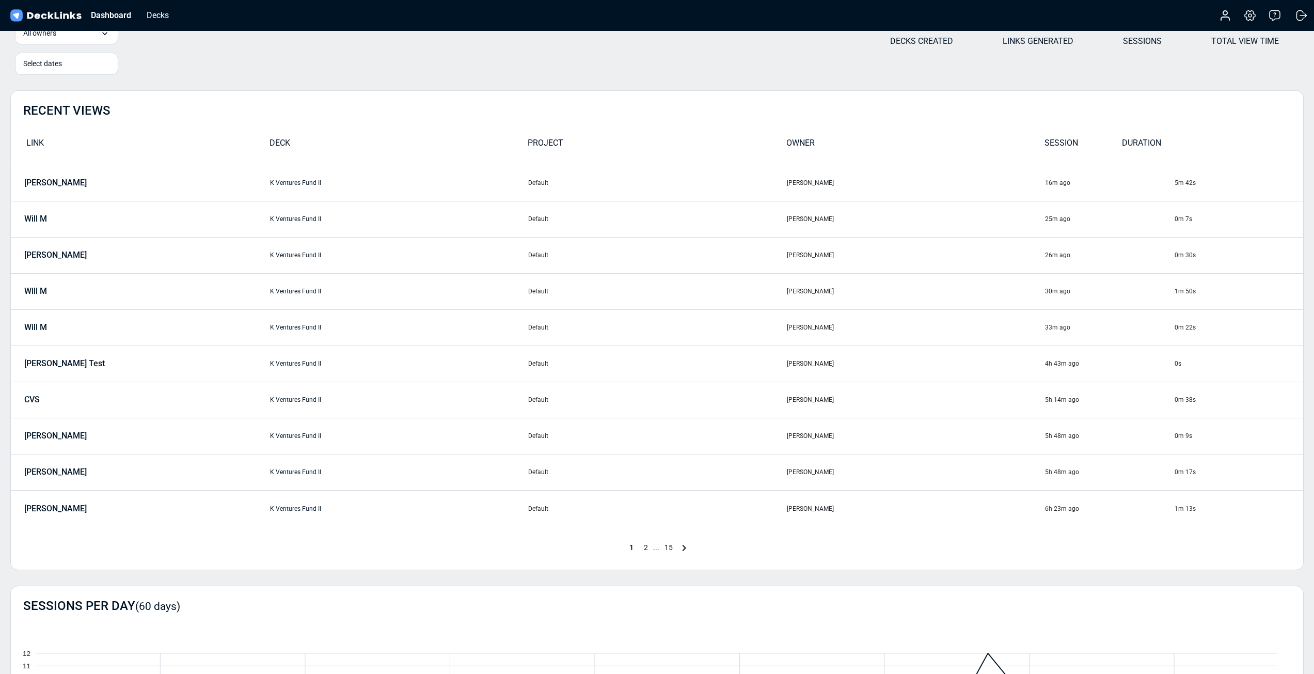
click at [630, 550] on span "1" at bounding box center [631, 547] width 14 height 8
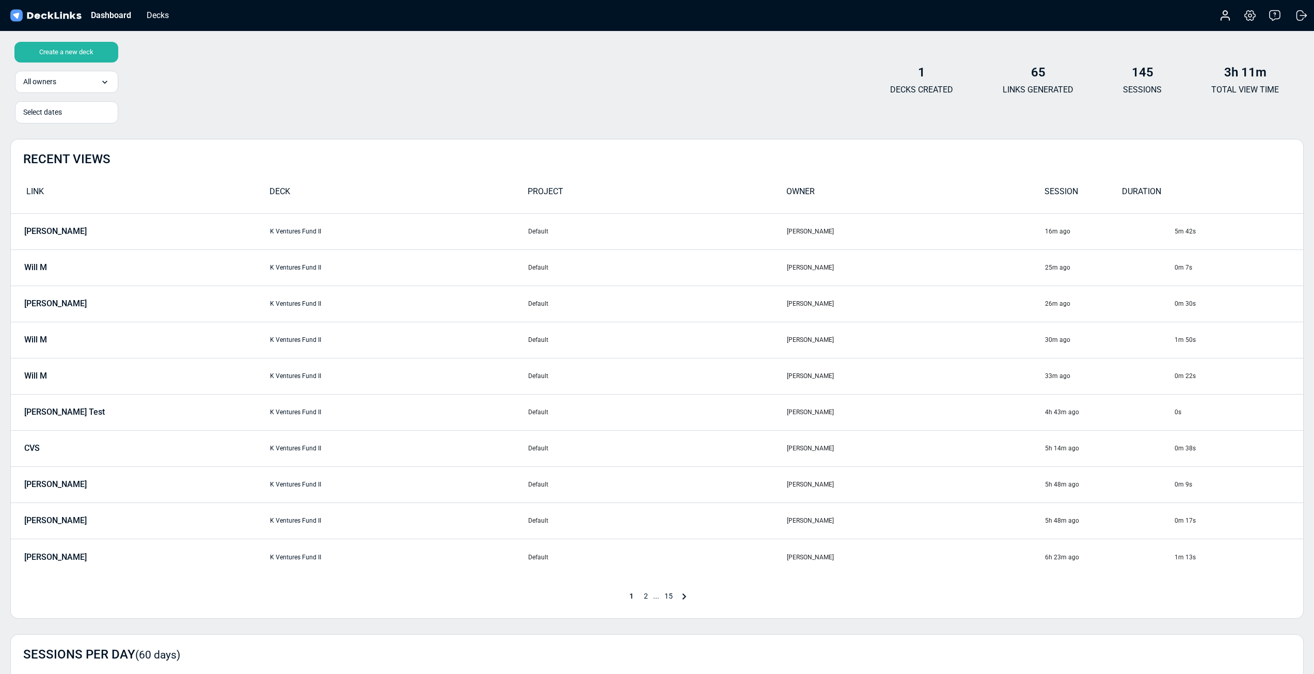
scroll to position [0, 0]
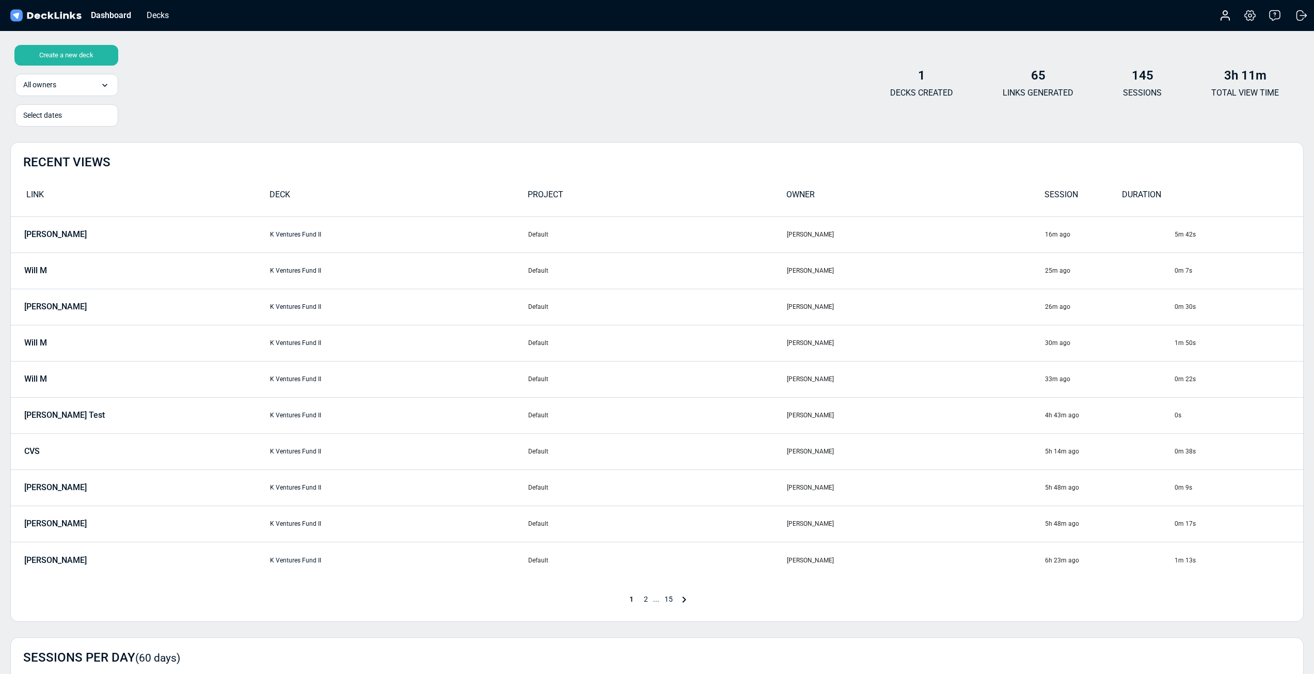
click at [646, 601] on span "2" at bounding box center [645, 599] width 14 height 8
click at [658, 599] on span "3" at bounding box center [659, 599] width 14 height 8
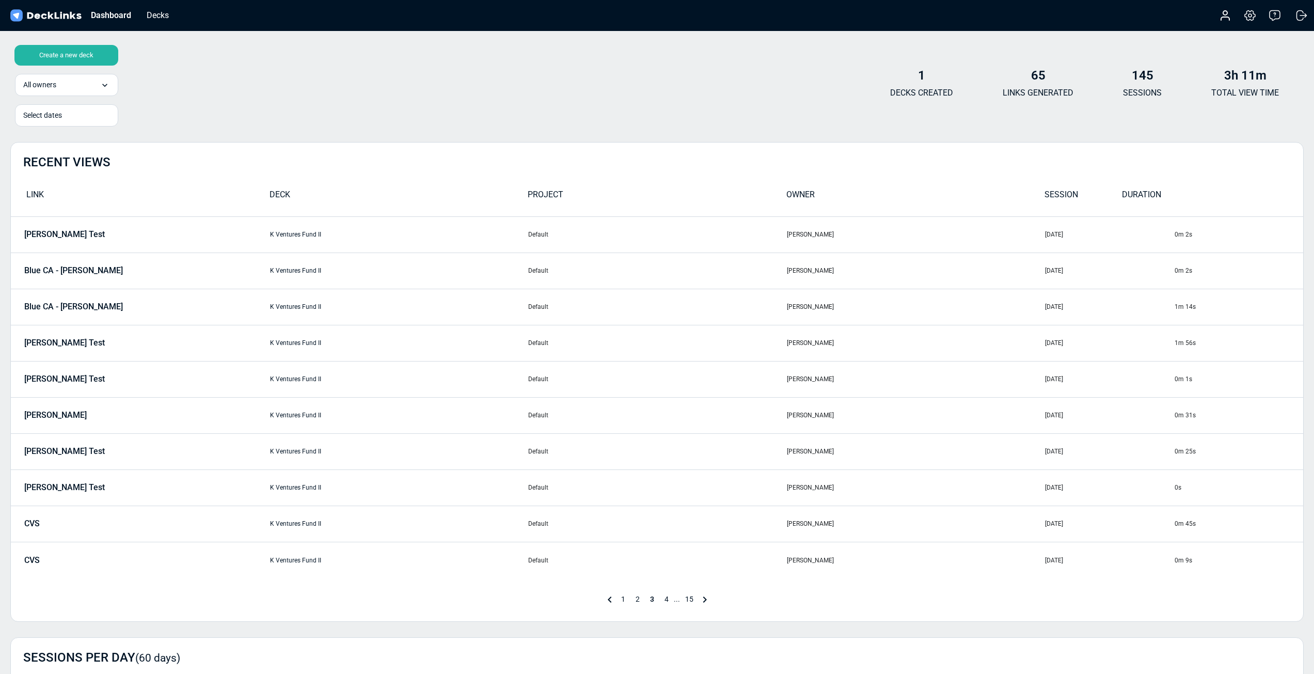
click at [624, 600] on span "1" at bounding box center [623, 599] width 14 height 8
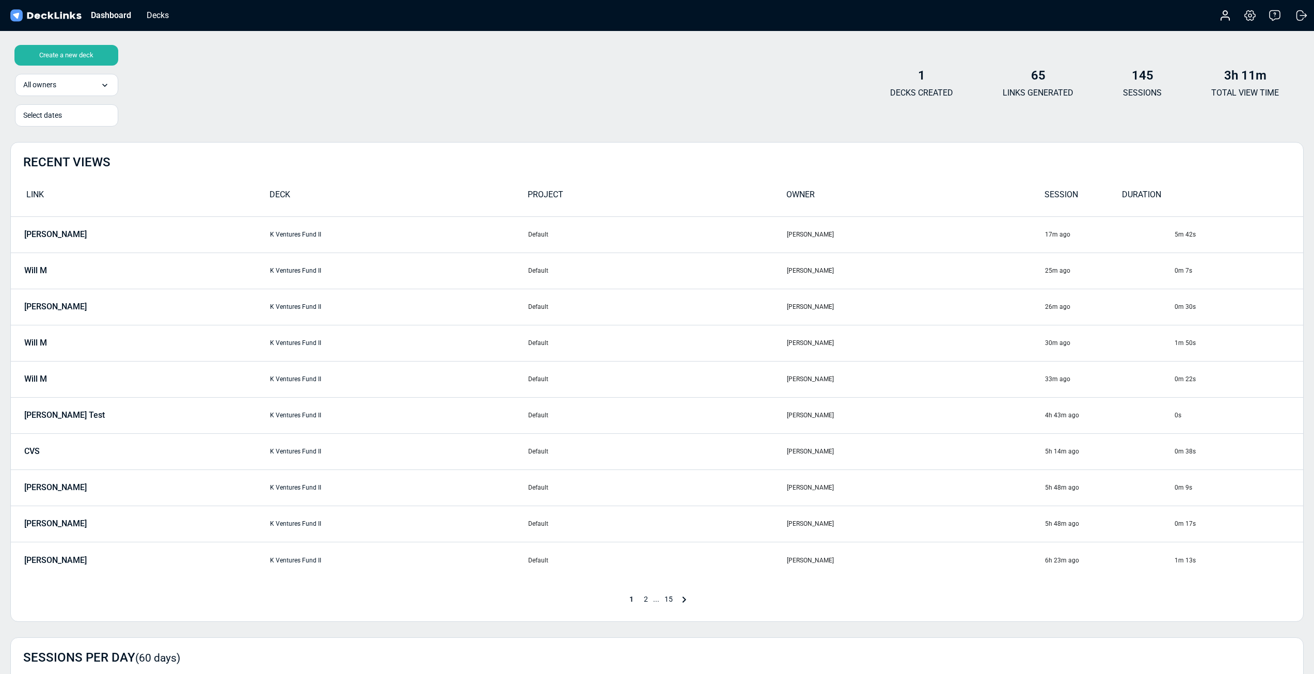
click at [1064, 234] on div "17m ago" at bounding box center [1109, 234] width 128 height 9
click at [1077, 188] on div "SESSION" at bounding box center [1082, 197] width 77 height 18
click at [1076, 190] on div "SESSION" at bounding box center [1082, 197] width 77 height 18
click at [1078, 192] on div "SESSION" at bounding box center [1082, 197] width 77 height 18
click at [1081, 193] on div "SESSION" at bounding box center [1082, 197] width 77 height 18
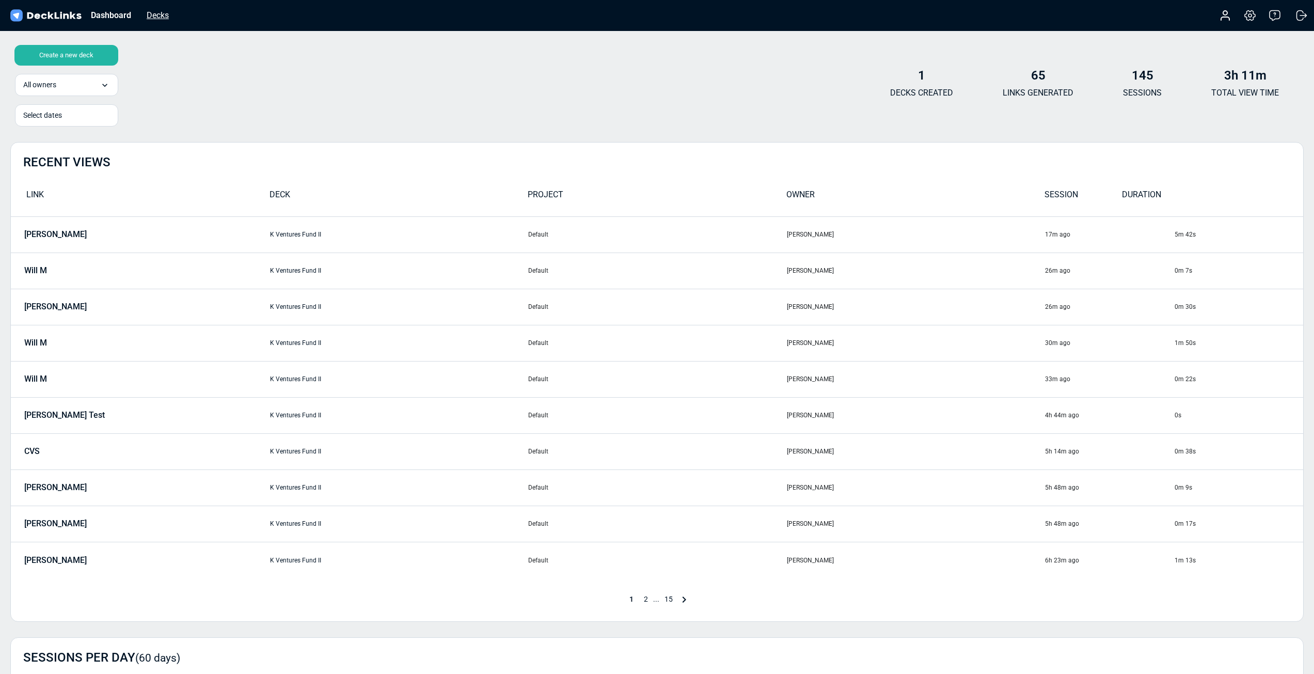
click at [157, 13] on div "Decks" at bounding box center [157, 15] width 33 height 13
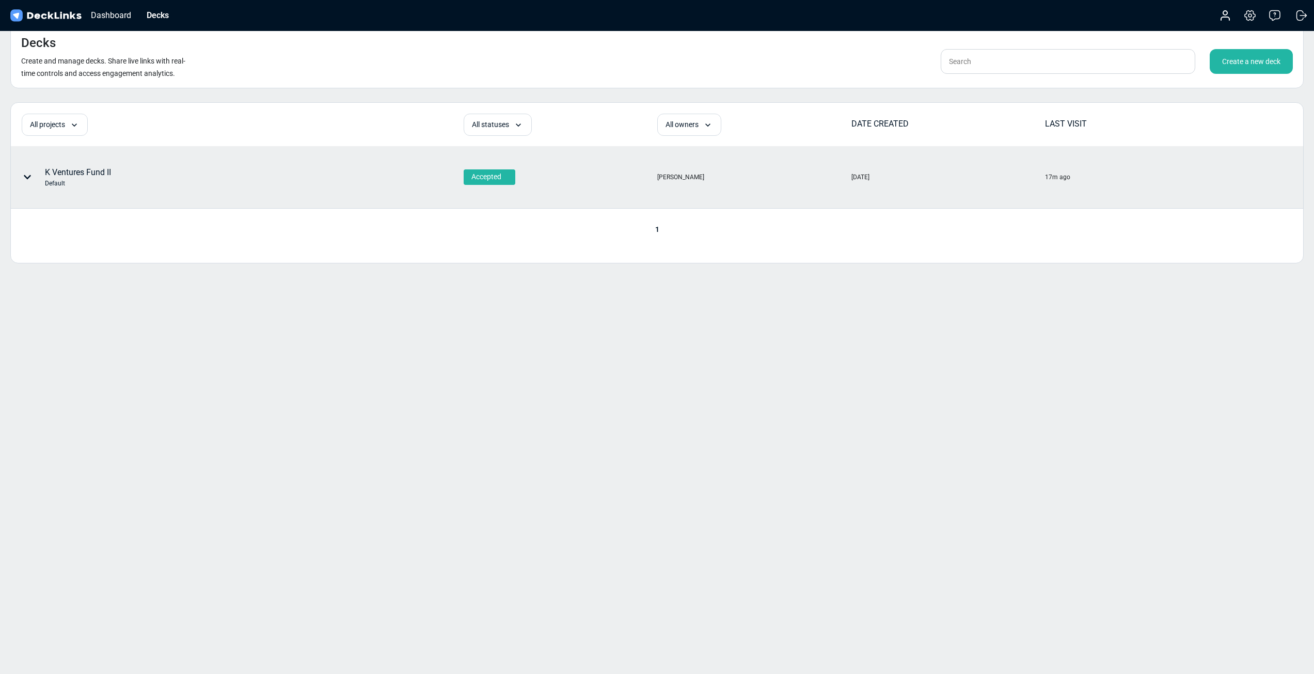
click at [93, 170] on div "K Ventures Fund II Default" at bounding box center [78, 177] width 66 height 22
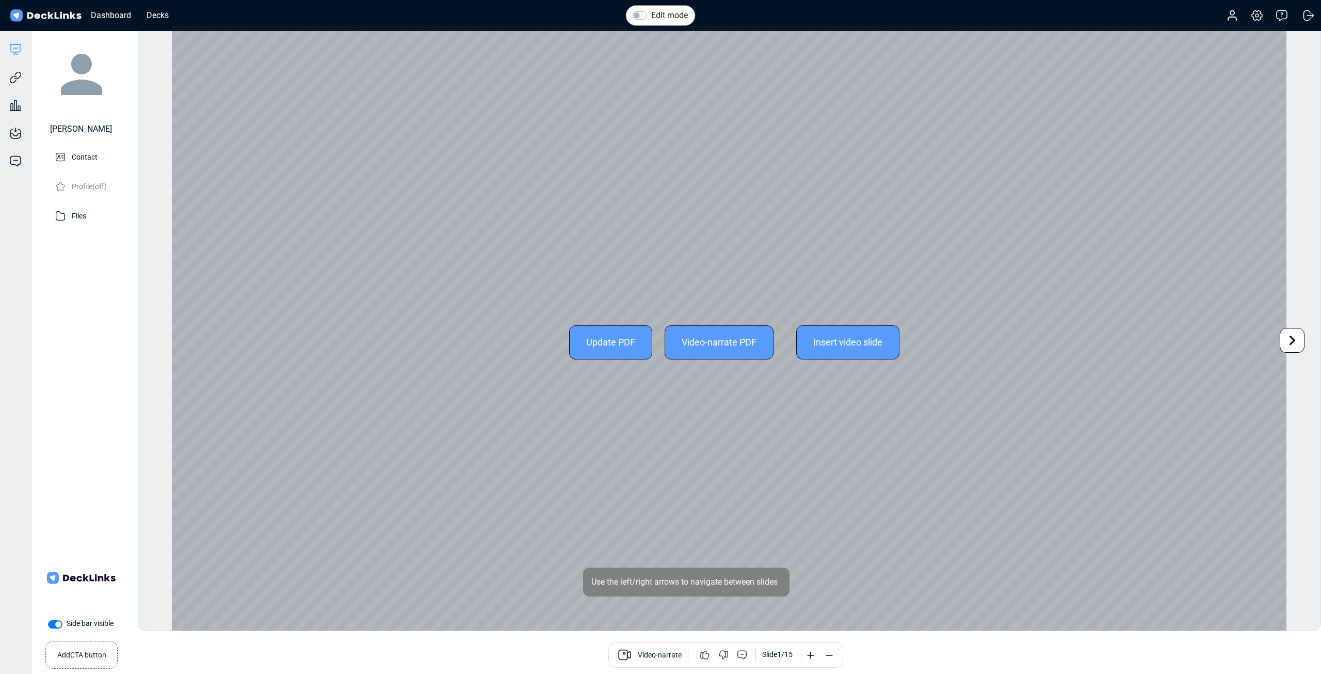
click at [1299, 339] on icon at bounding box center [1293, 340] width 20 height 20
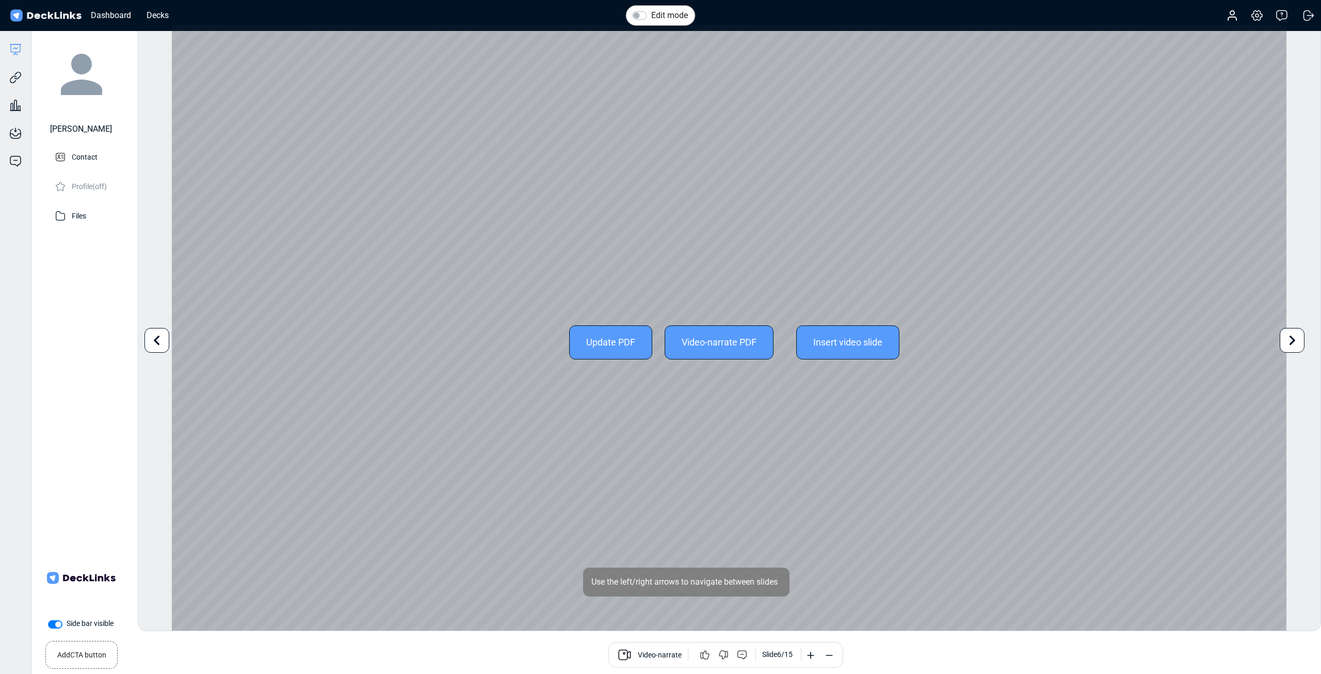
click at [1299, 339] on icon at bounding box center [1293, 340] width 20 height 20
click at [1300, 339] on icon at bounding box center [1293, 340] width 20 height 20
click at [1301, 339] on icon at bounding box center [1293, 340] width 20 height 20
click at [1302, 339] on icon at bounding box center [1293, 340] width 20 height 20
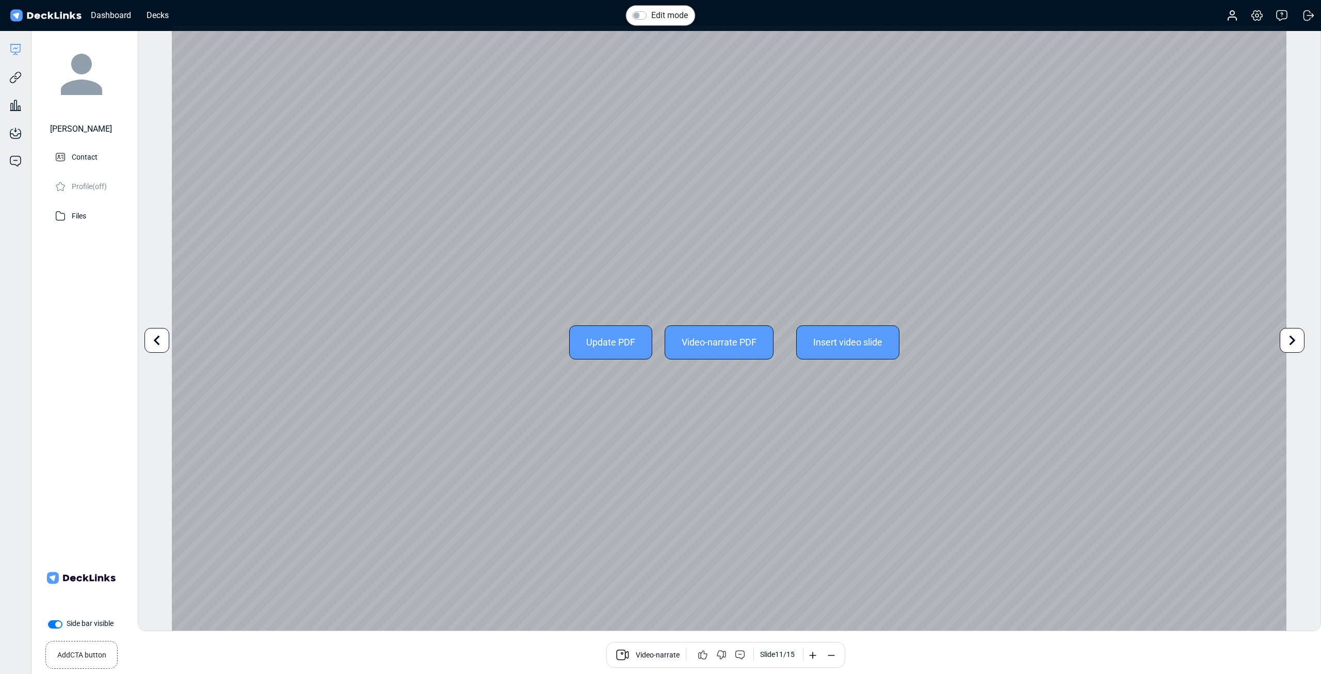
click at [1303, 339] on div at bounding box center [1292, 340] width 25 height 25
click at [1304, 339] on div at bounding box center [1292, 340] width 25 height 25
click at [1305, 340] on div "Edit mode Change photo Updating this image will immediately apply to all of you…" at bounding box center [730, 328] width 1184 height 606
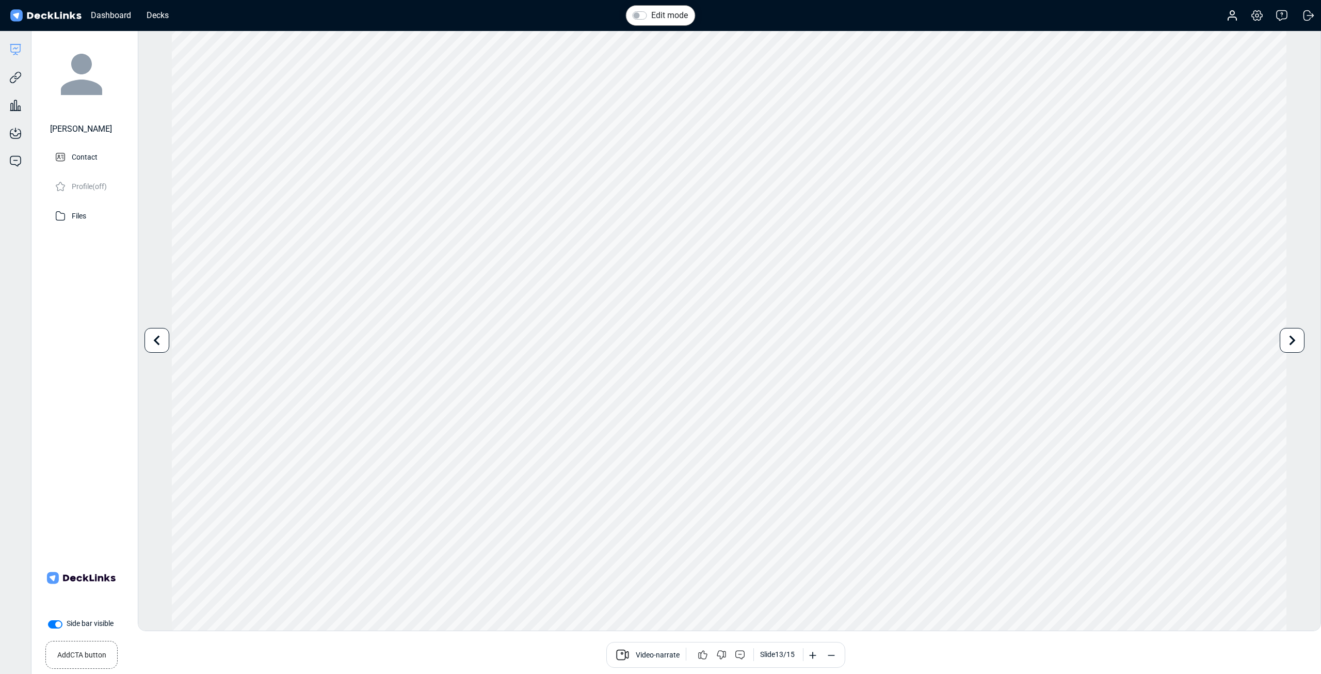
click at [1285, 339] on icon at bounding box center [1293, 340] width 20 height 20
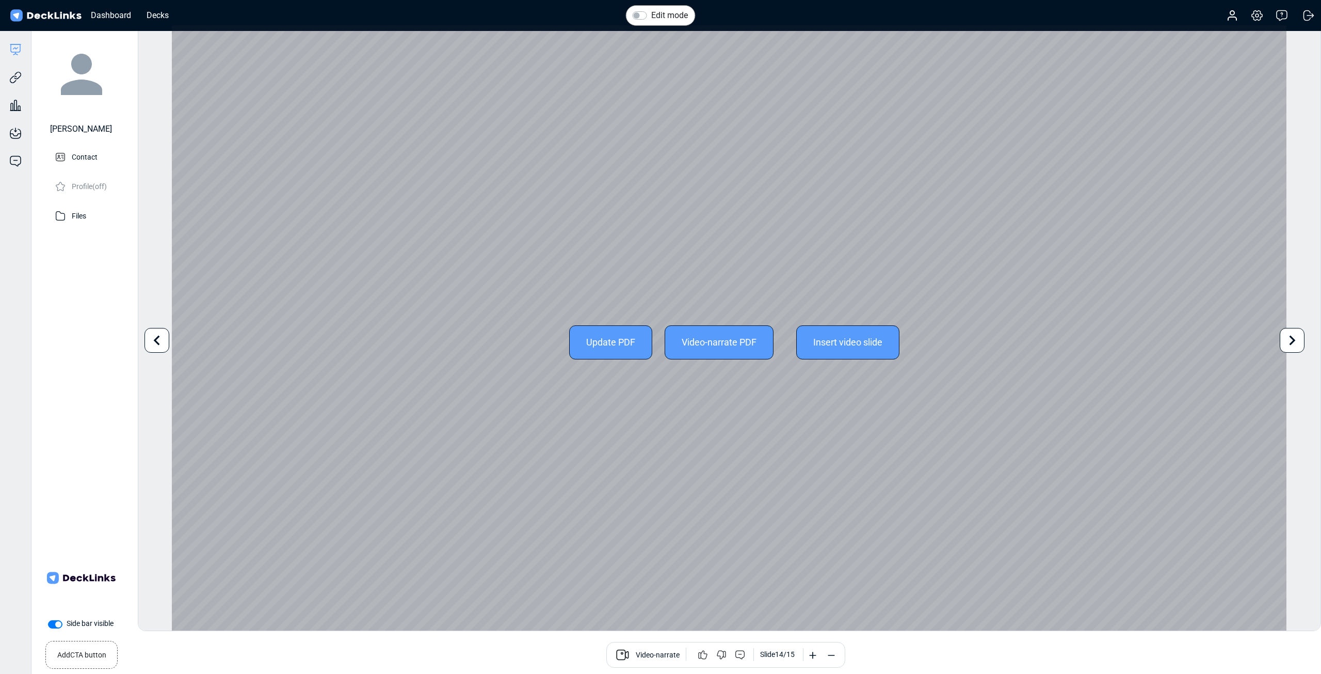
click at [151, 335] on icon at bounding box center [157, 340] width 20 height 20
click at [151, 336] on icon at bounding box center [157, 340] width 20 height 20
click at [151, 337] on icon at bounding box center [157, 340] width 20 height 20
click at [151, 338] on icon at bounding box center [157, 340] width 20 height 20
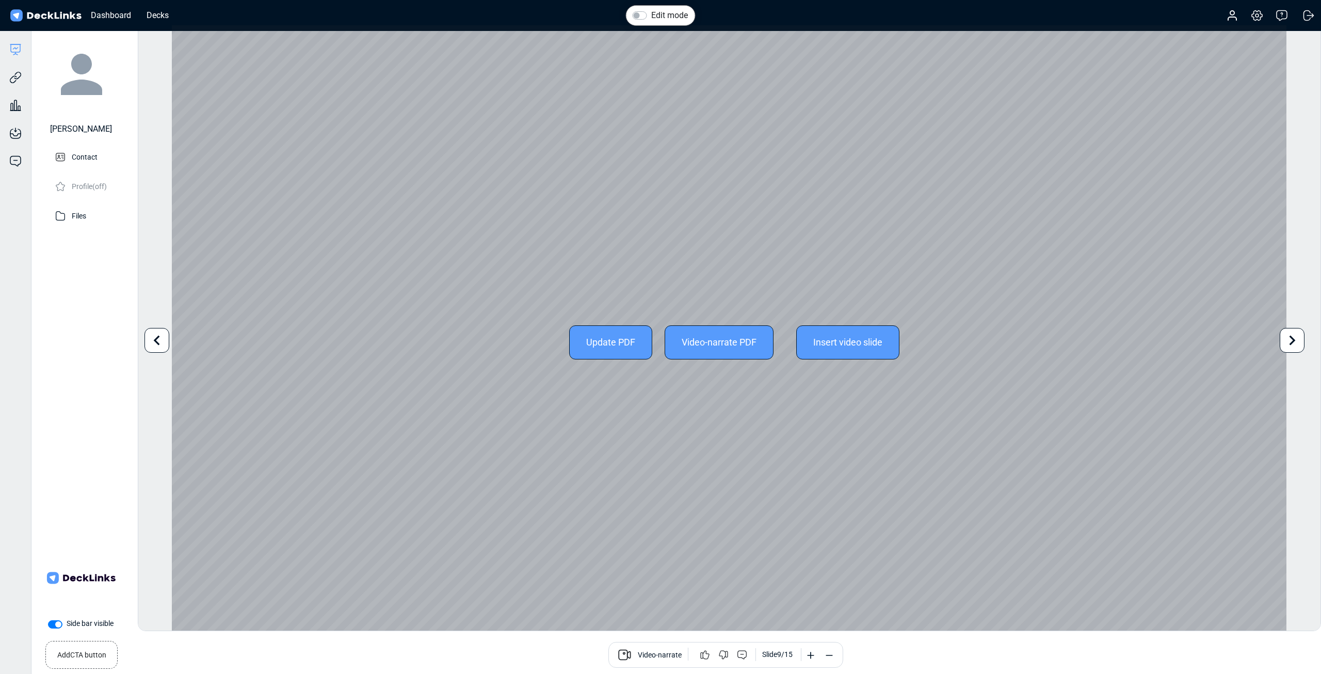
click at [151, 338] on icon at bounding box center [157, 340] width 20 height 20
click at [587, 345] on div "Update PDF" at bounding box center [610, 342] width 83 height 34
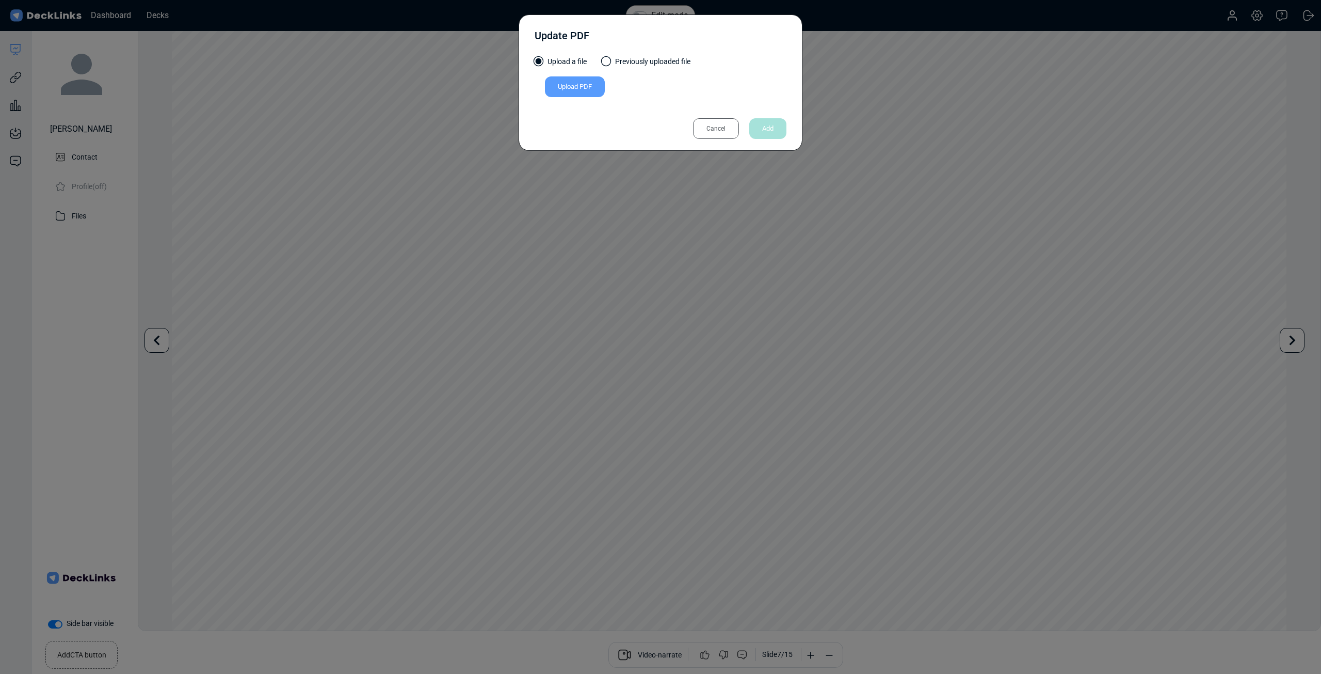
click at [566, 88] on div "Upload PDF" at bounding box center [575, 86] width 60 height 21
click at [0, 0] on input "Upload PDF" at bounding box center [0, 0] width 0 height 0
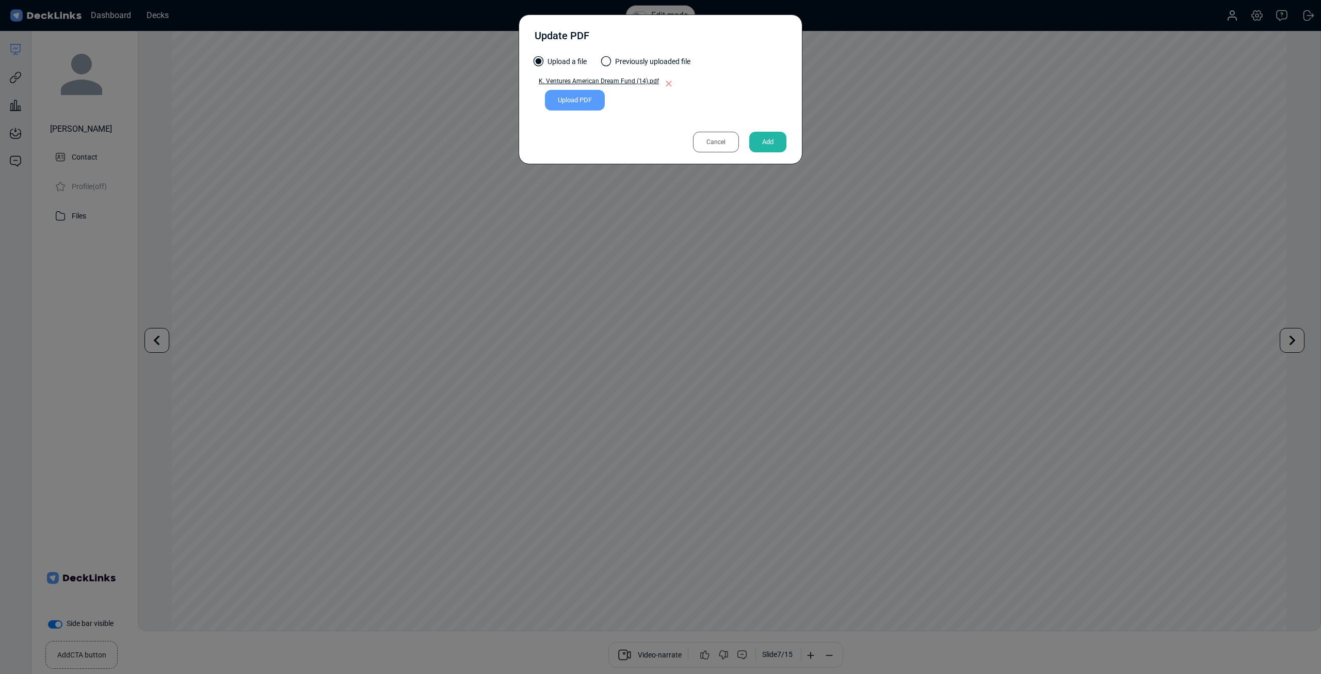
click at [773, 142] on div "Add" at bounding box center [767, 142] width 37 height 21
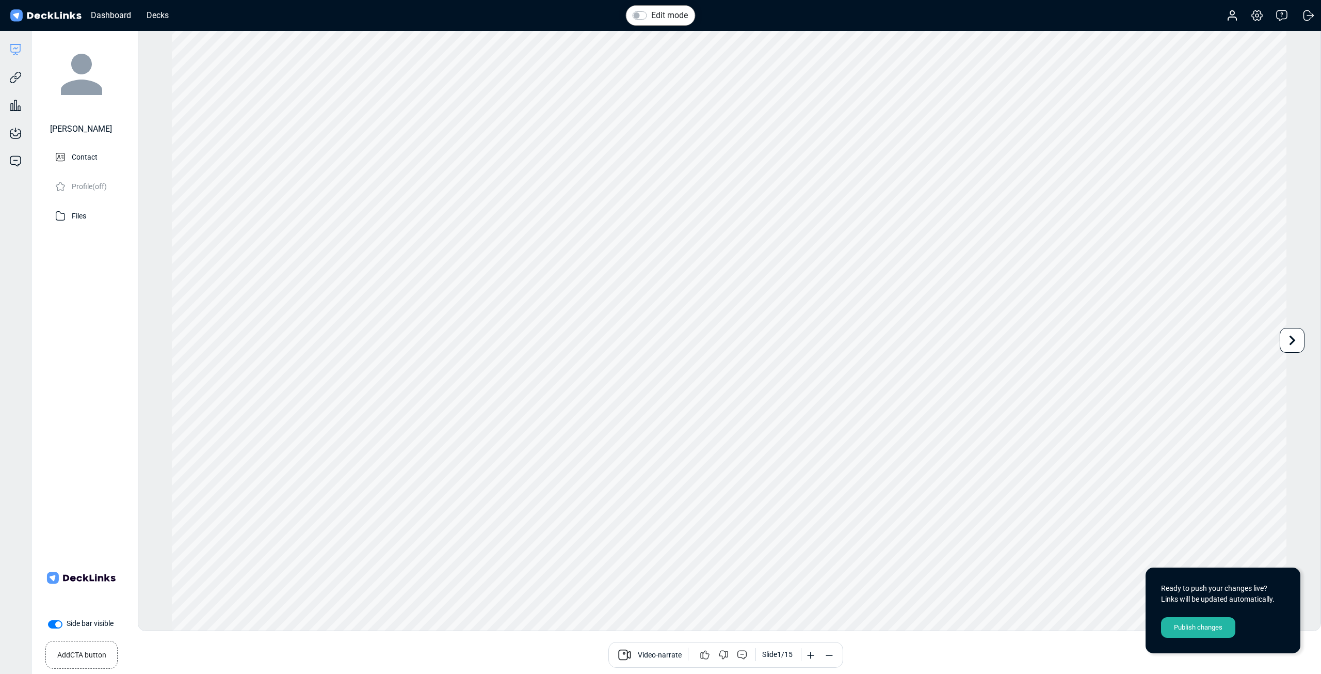
click at [1191, 630] on div "Publish changes" at bounding box center [1198, 627] width 74 height 21
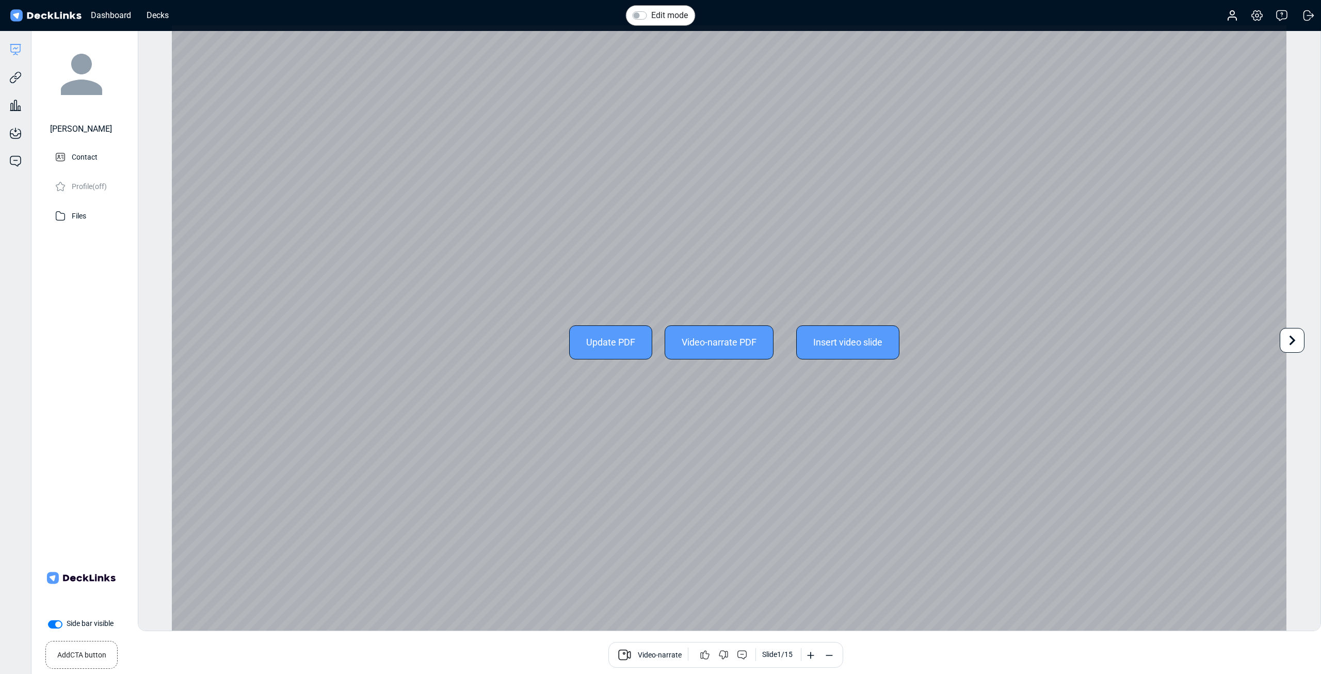
click at [1008, 316] on div "Update PDF Video-narrate PDF Insert video slide" at bounding box center [729, 341] width 1115 height 633
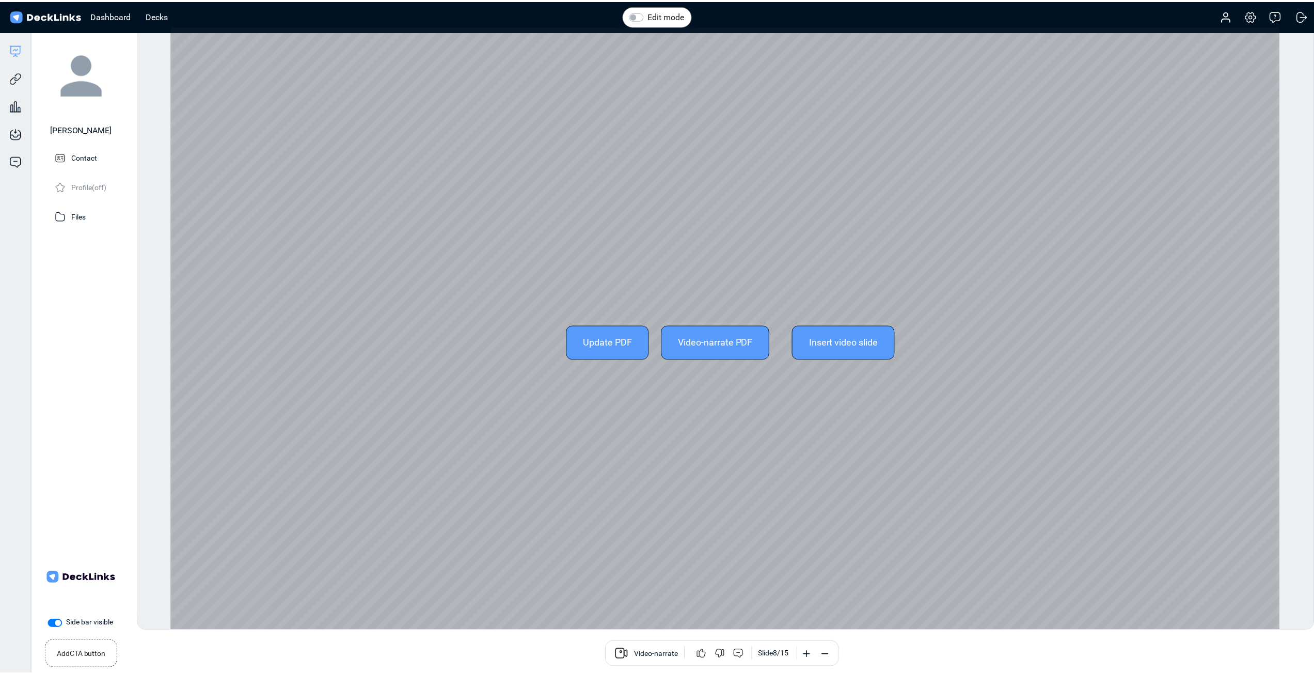
scroll to position [0, 0]
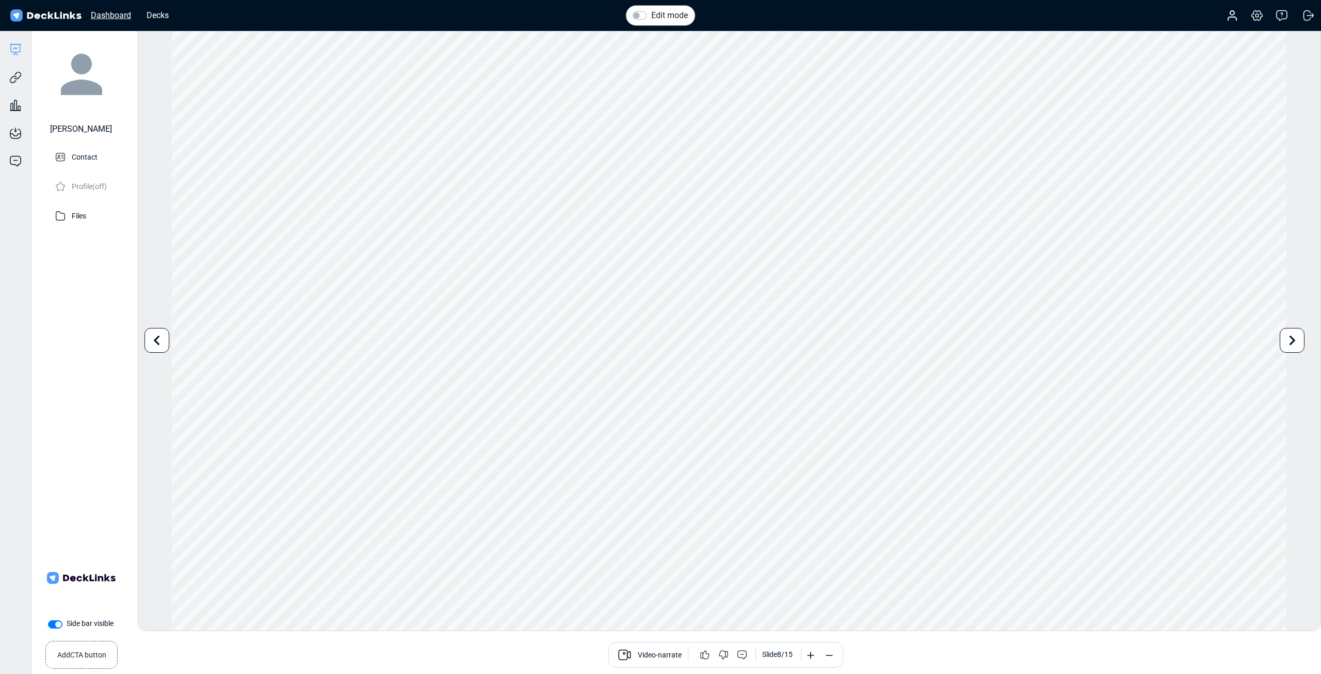
click at [117, 16] on div "Dashboard" at bounding box center [111, 15] width 51 height 13
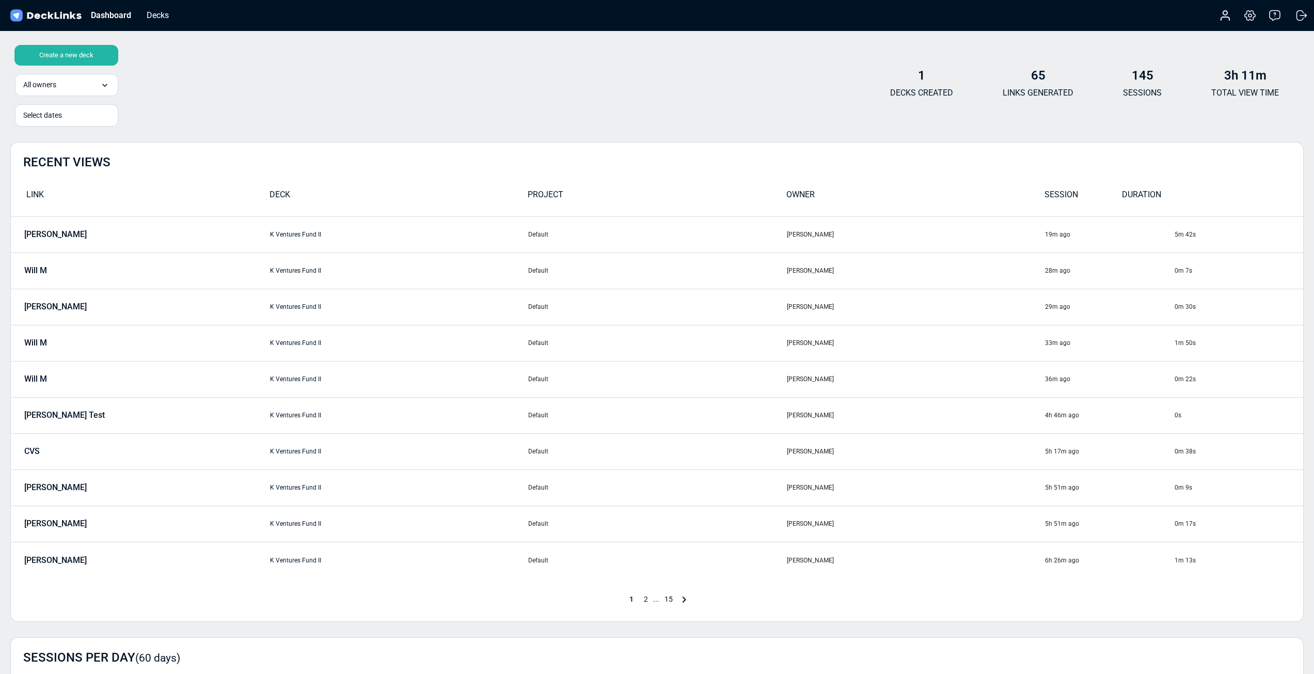
click at [645, 600] on span "2" at bounding box center [645, 599] width 14 height 8
click at [658, 600] on span "3" at bounding box center [659, 599] width 14 height 8
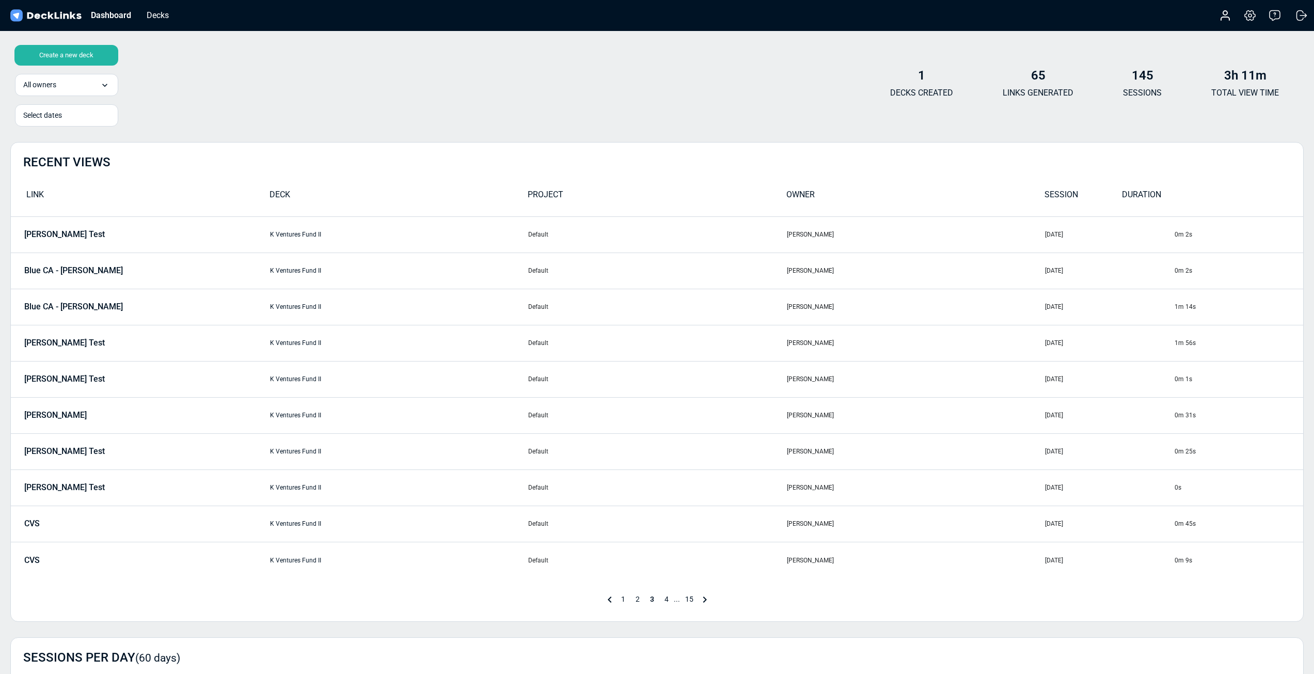
click at [667, 598] on span "4" at bounding box center [666, 599] width 14 height 8
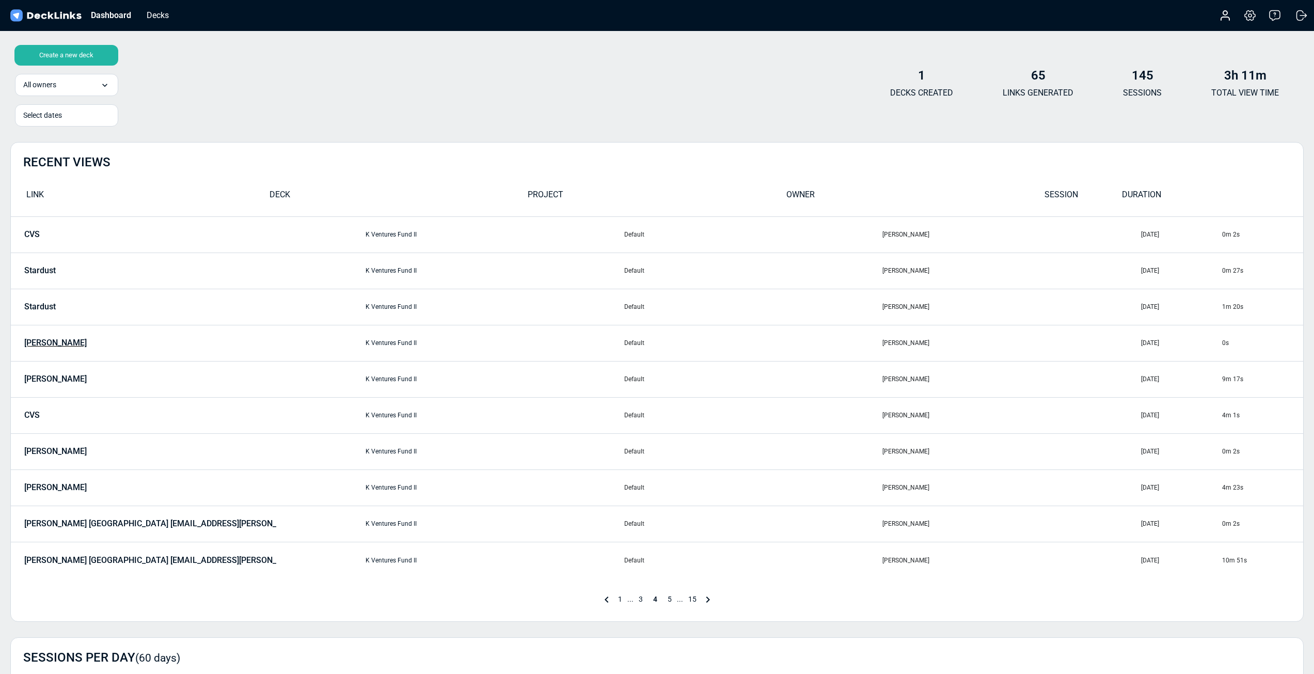
click at [51, 341] on p "[PERSON_NAME]" at bounding box center [55, 342] width 62 height 9
